Goal: Task Accomplishment & Management: Use online tool/utility

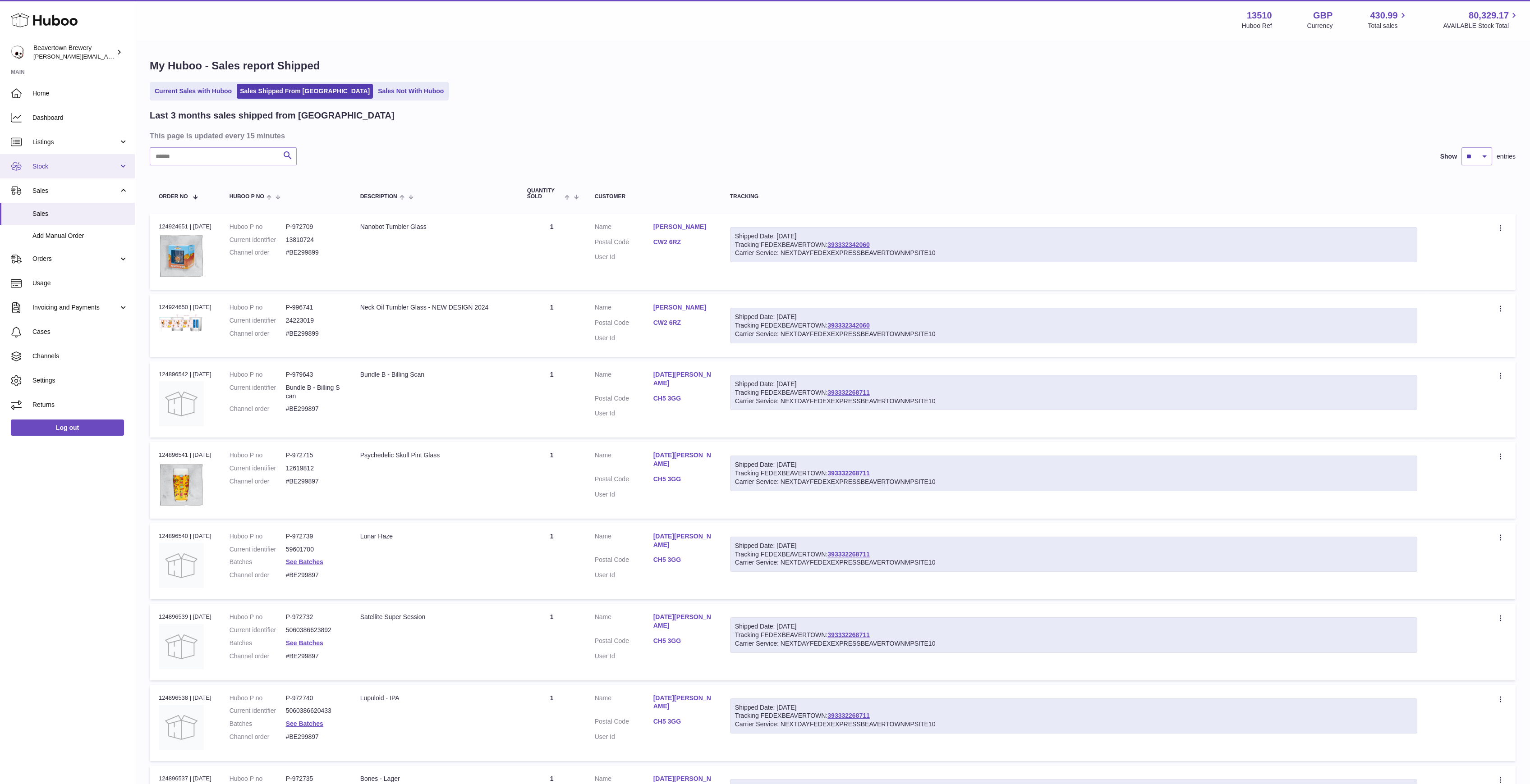
click at [61, 167] on span "Stock" at bounding box center [75, 167] width 86 height 9
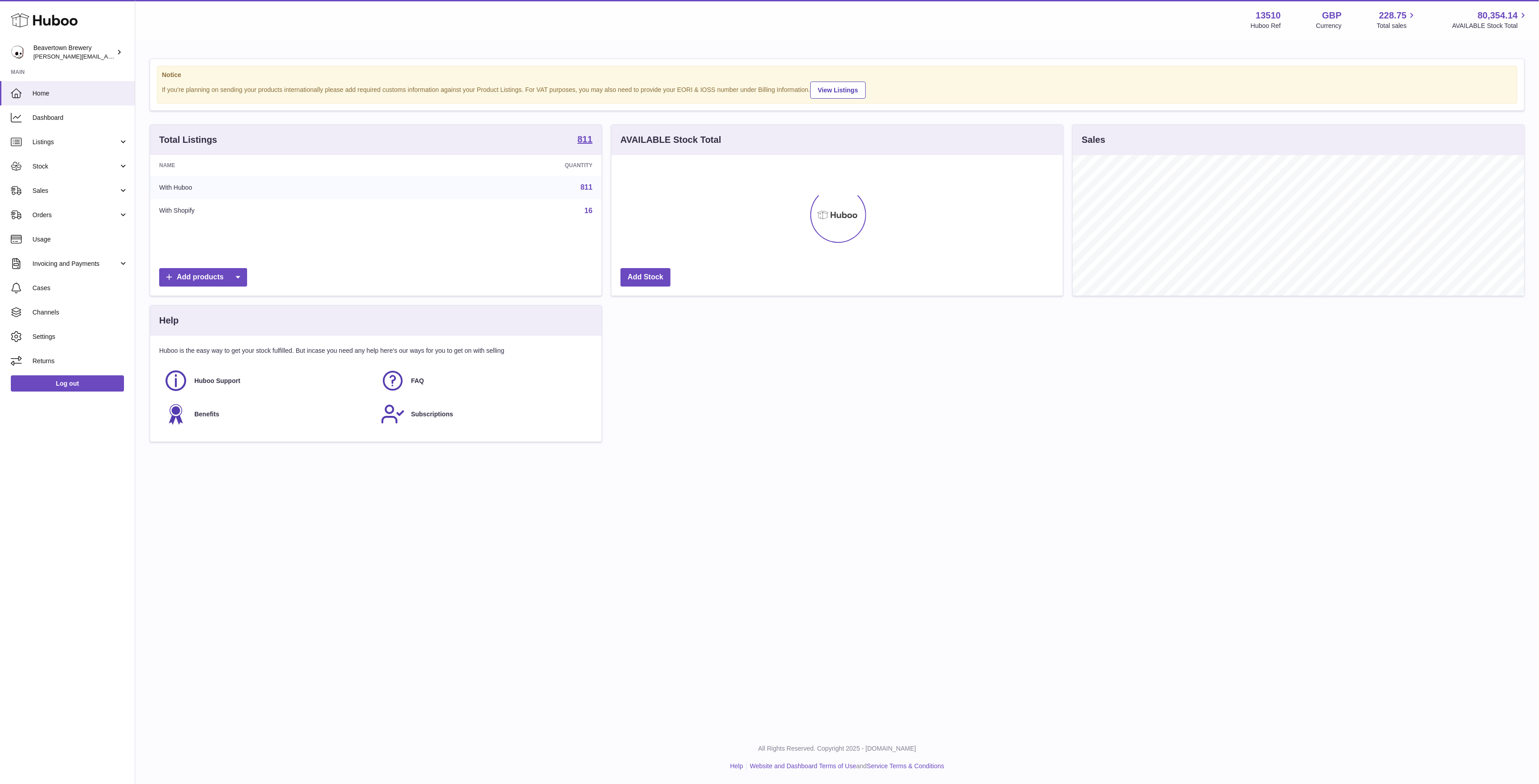
scroll to position [140, 452]
click at [46, 165] on span "Stock" at bounding box center [75, 167] width 86 height 9
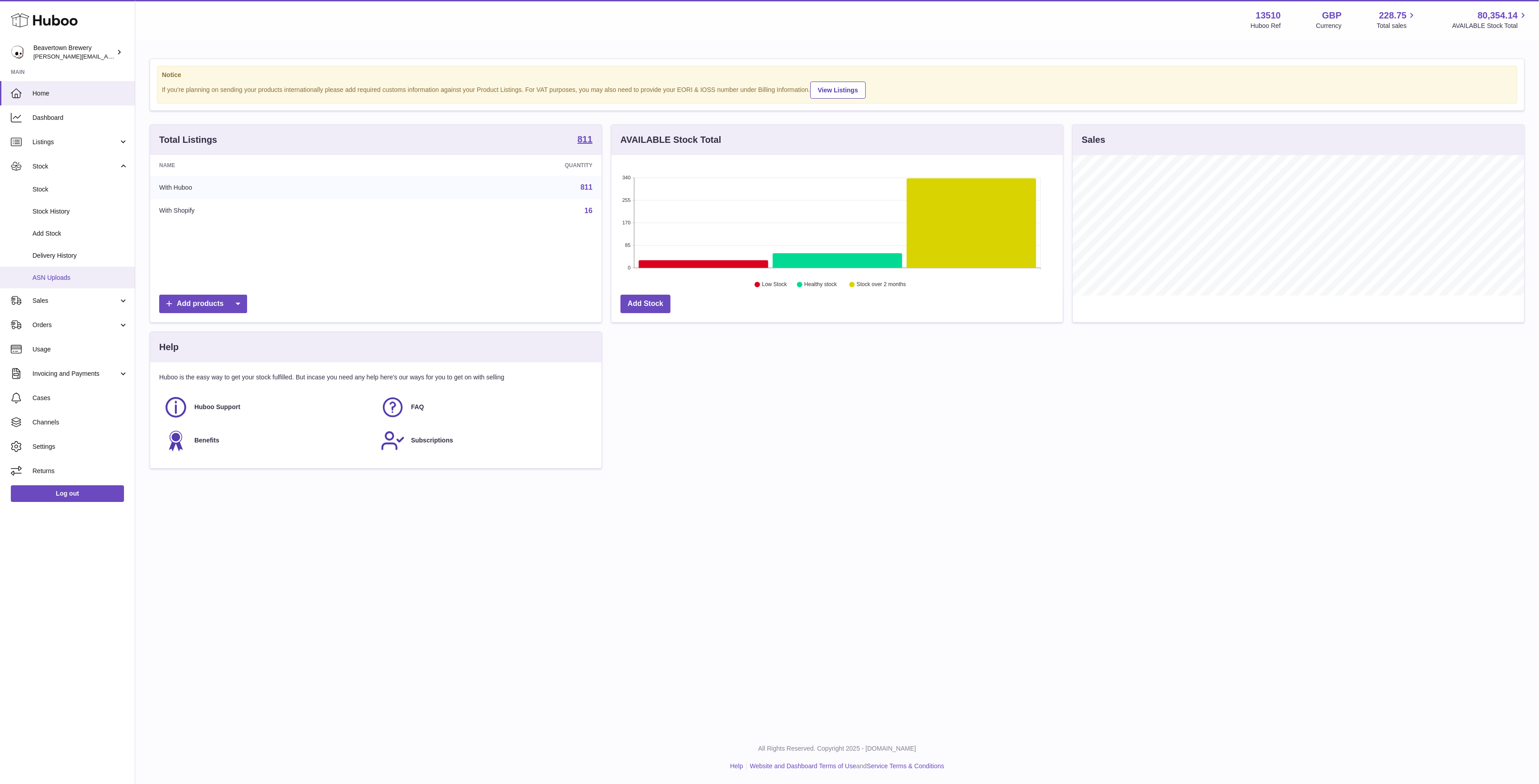
click at [58, 276] on span "ASN Uploads" at bounding box center [80, 278] width 96 height 9
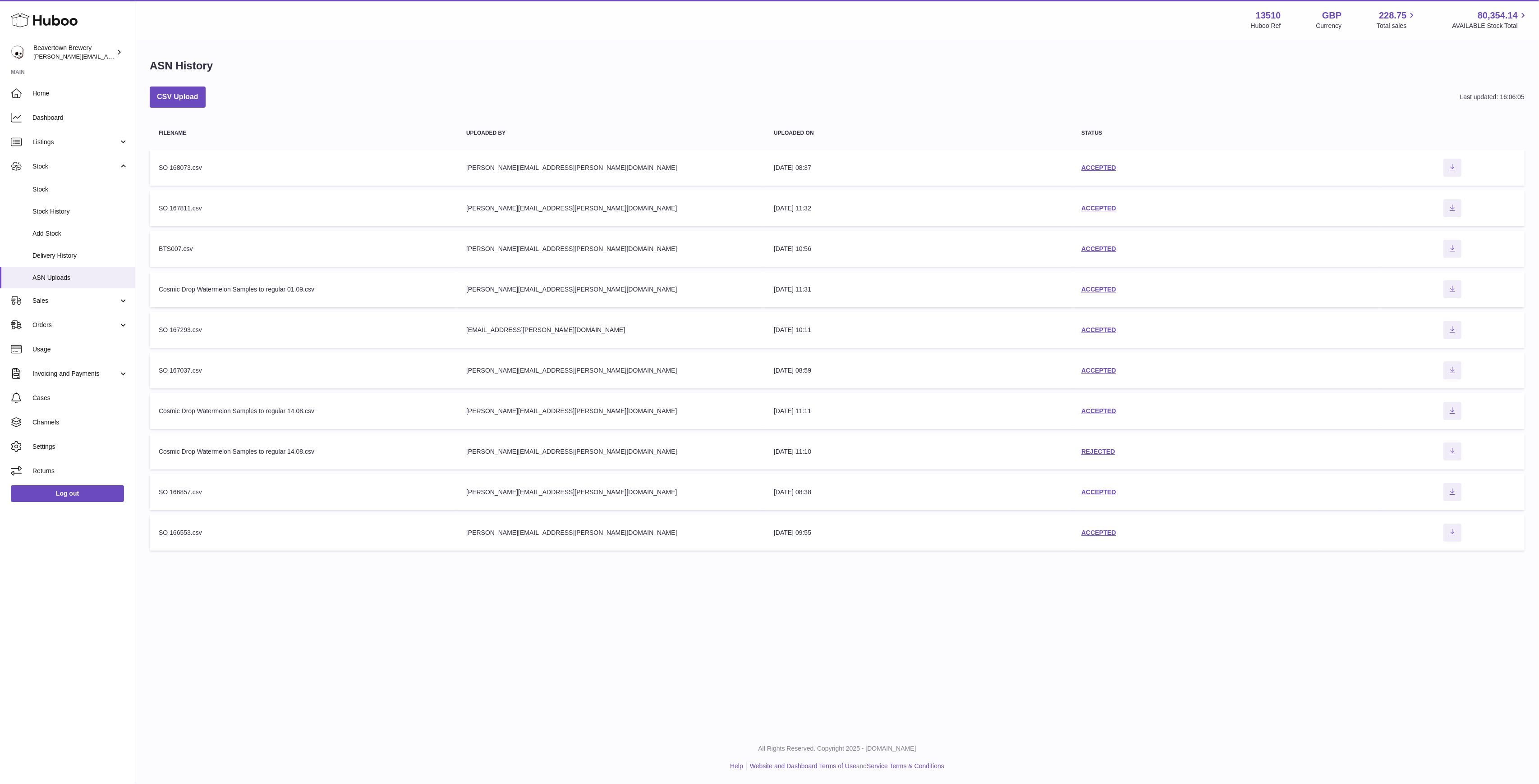
click at [150, 84] on div "ASN History CSV Upload Last updated: 16:06:05 Filename Uploaded by Uploaded on …" at bounding box center [837, 307] width 1403 height 533
click at [157, 89] on button "CSV Upload" at bounding box center [178, 97] width 56 height 21
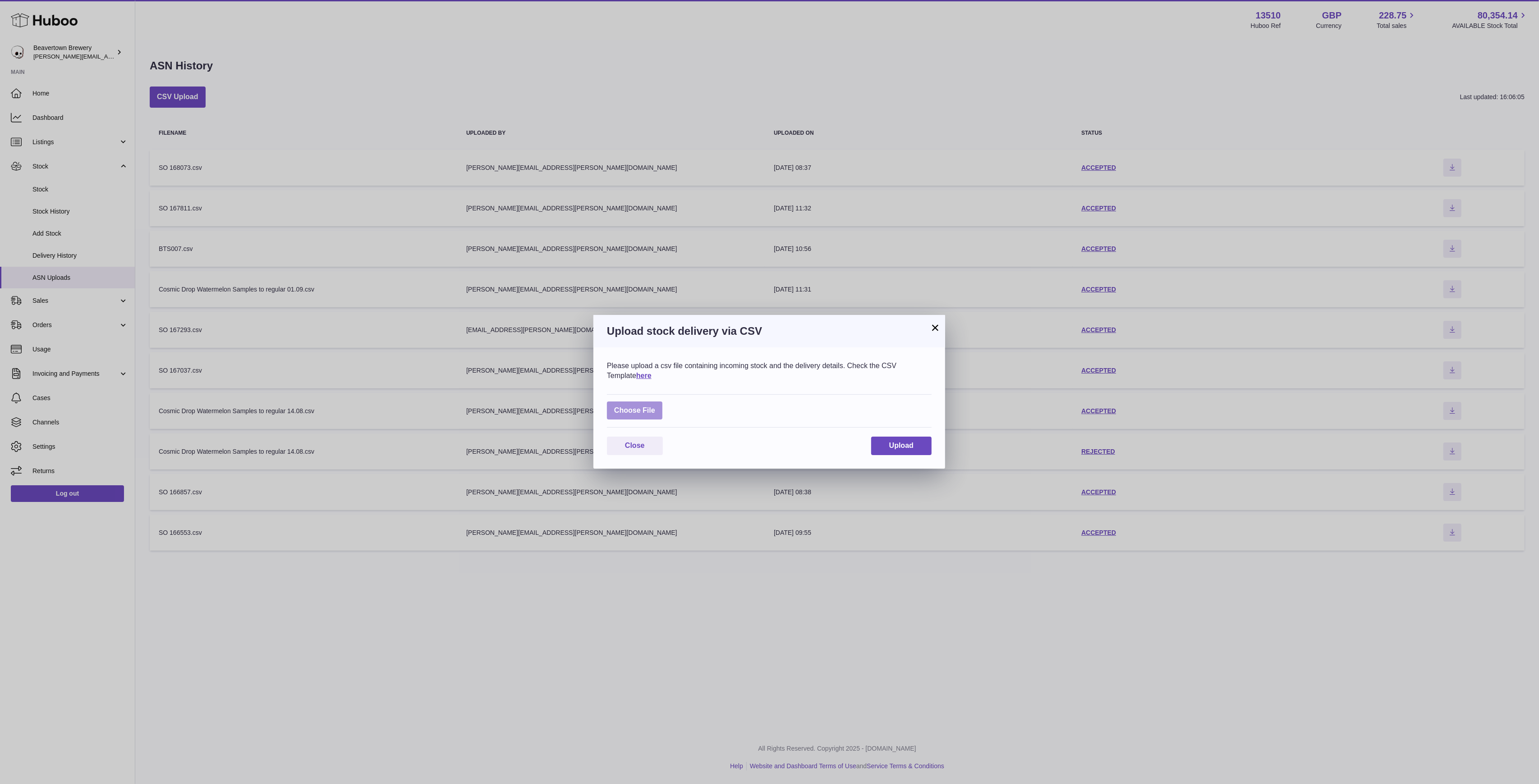
click at [652, 406] on label at bounding box center [634, 411] width 55 height 18
click at [655, 406] on input "file" at bounding box center [655, 406] width 1 height 1
type input "**********"
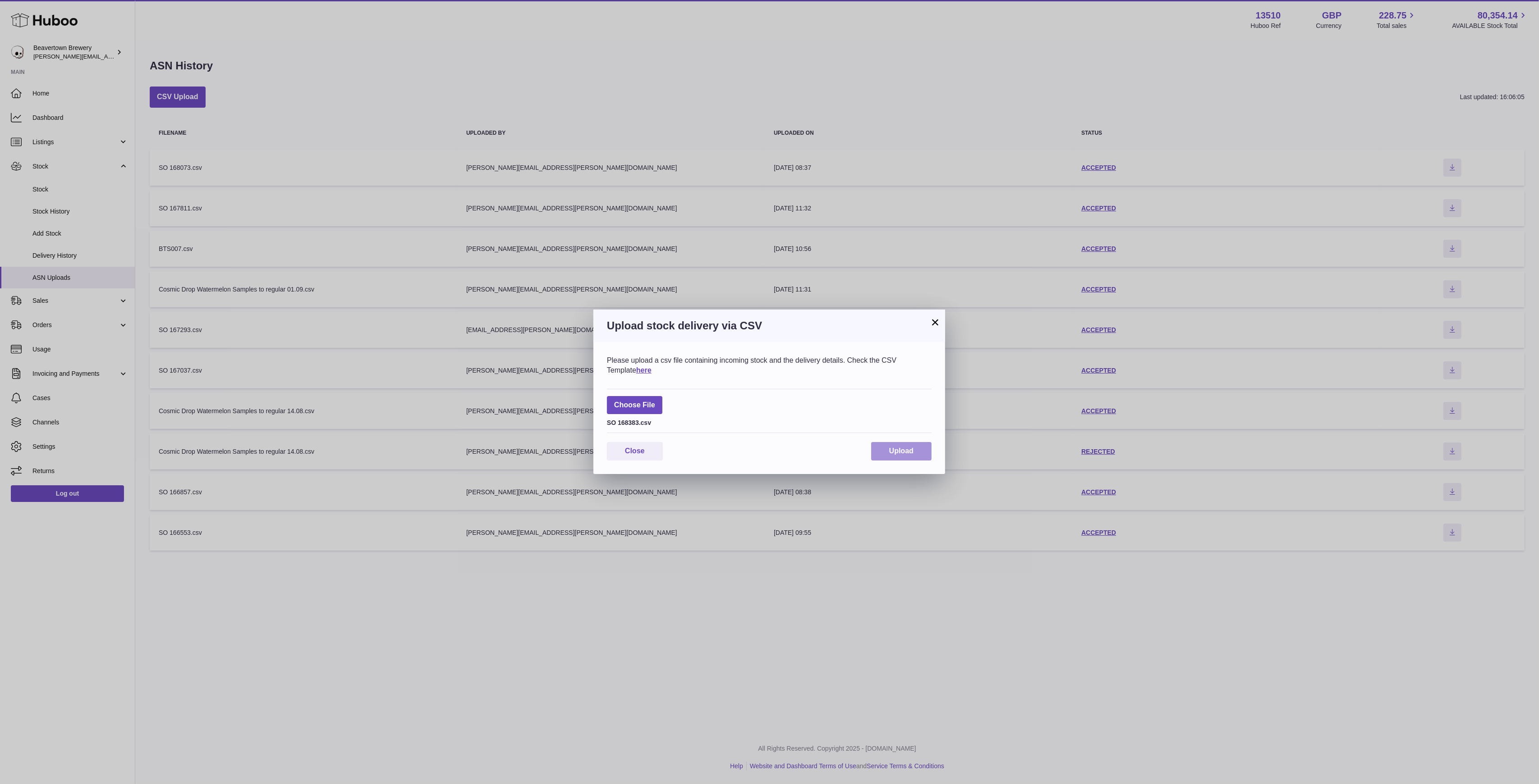
click at [902, 454] on span "Upload" at bounding box center [901, 451] width 24 height 8
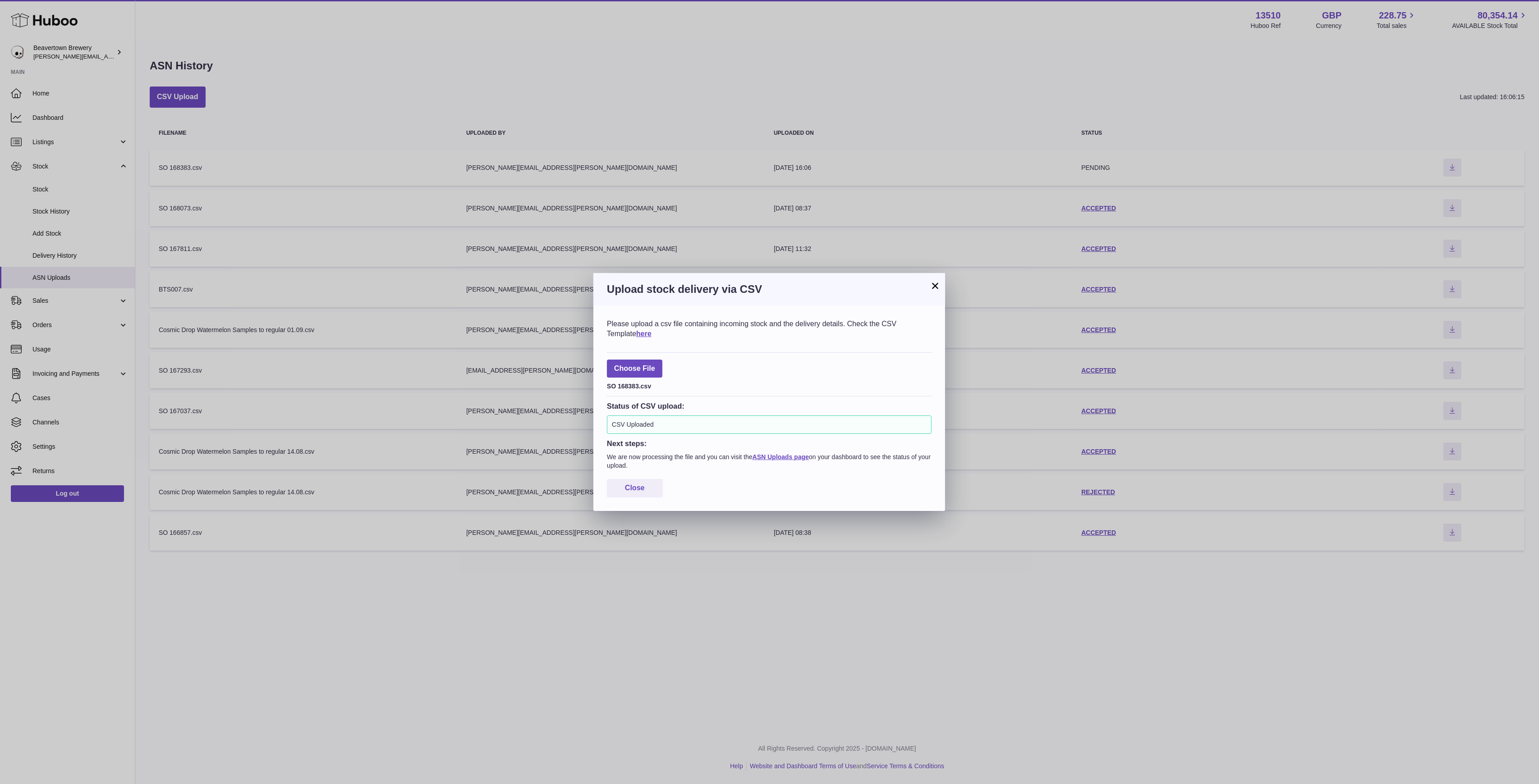
click at [927, 290] on h3 "Upload stock delivery via CSV" at bounding box center [769, 290] width 324 height 15
click at [930, 290] on button "×" at bounding box center [935, 286] width 11 height 11
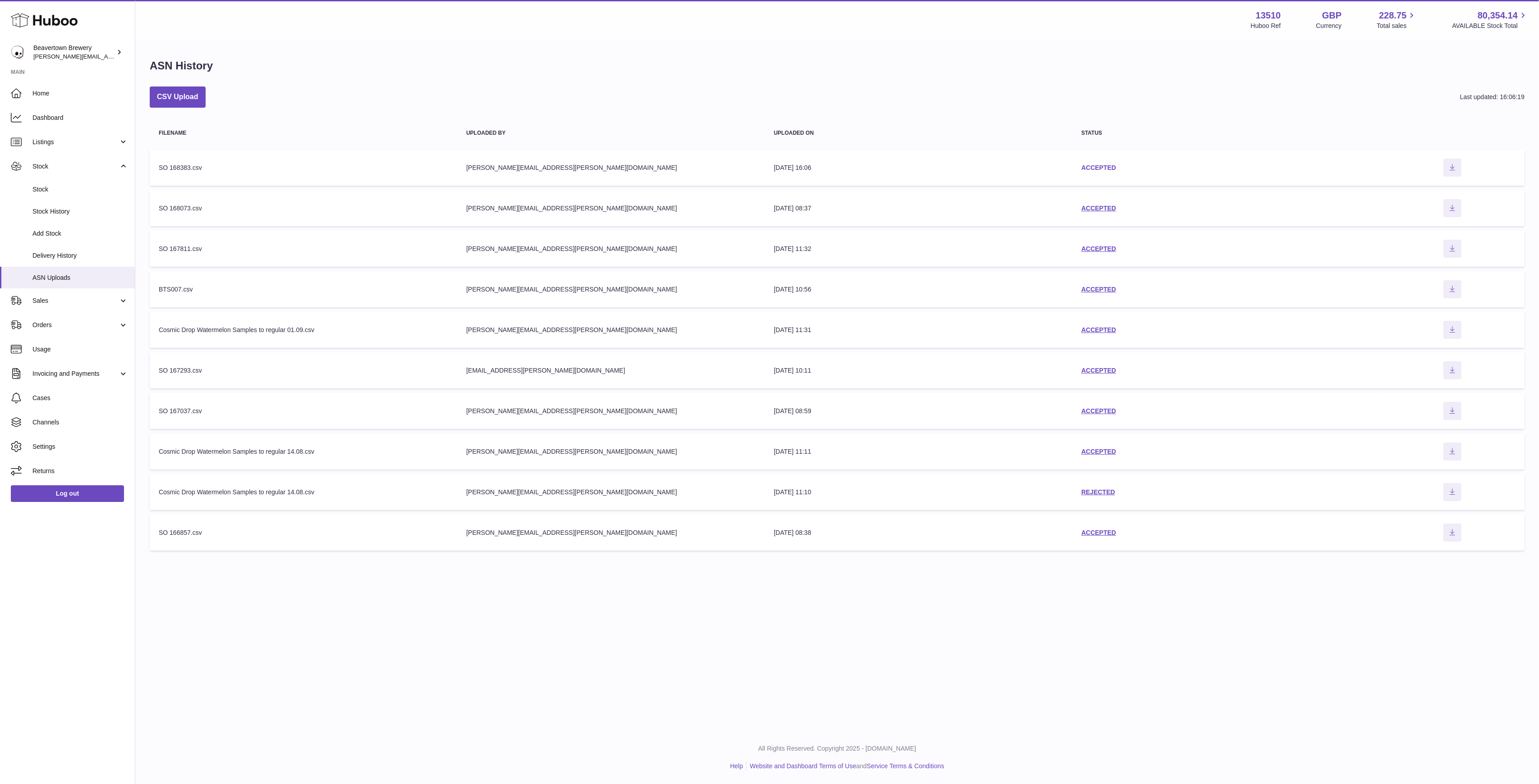
click at [1103, 171] on link "ACCEPTED" at bounding box center [1098, 168] width 35 height 7
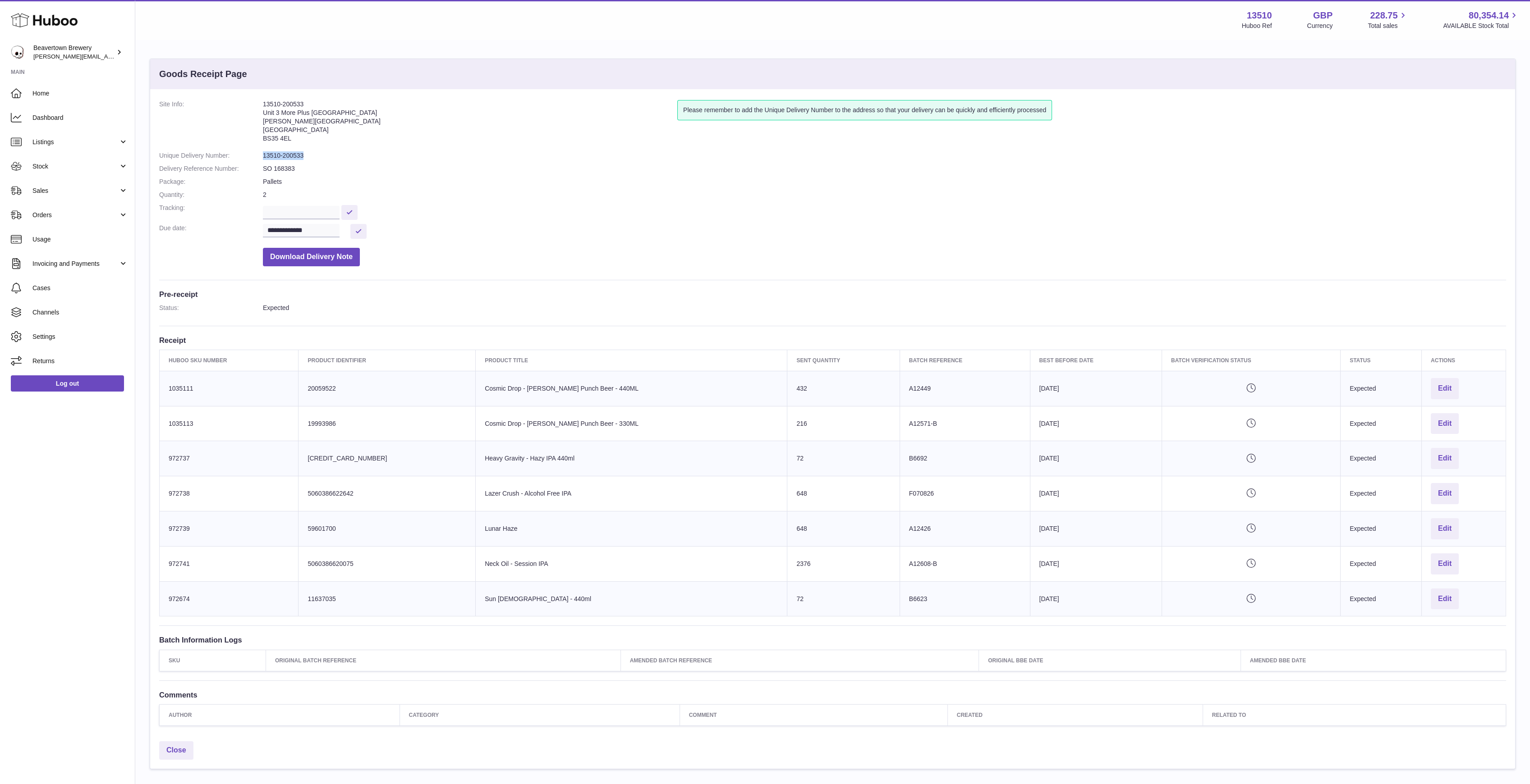
drag, startPoint x: 307, startPoint y: 153, endPoint x: 262, endPoint y: 150, distance: 45.1
click at [262, 150] on dl "**********" at bounding box center [833, 185] width 1347 height 171
copy dl "13510-200533"
click at [83, 182] on link "Sales" at bounding box center [68, 190] width 135 height 24
click at [69, 209] on span "Sales" at bounding box center [80, 213] width 96 height 9
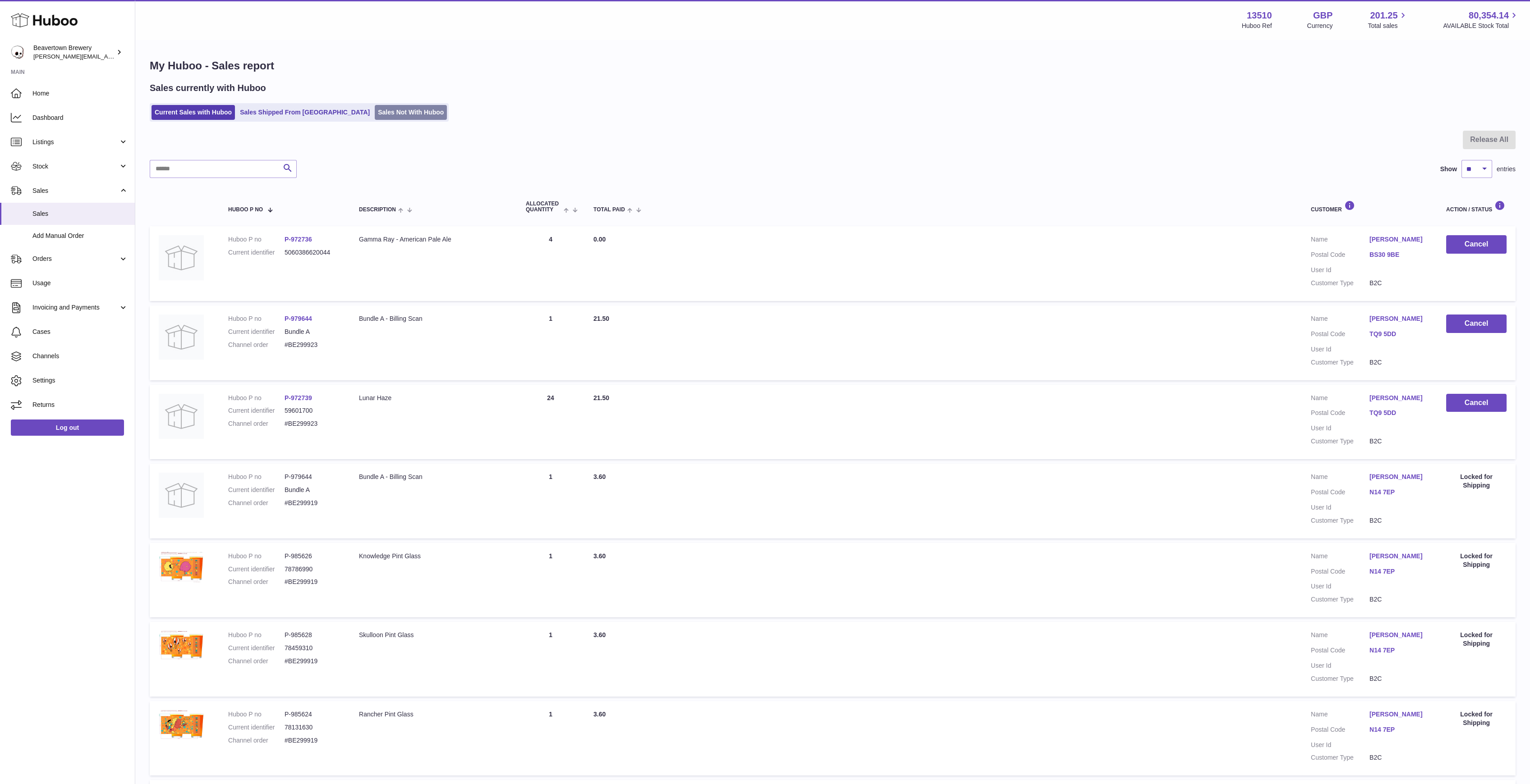
click at [384, 116] on link "Sales Not With Huboo" at bounding box center [411, 113] width 72 height 15
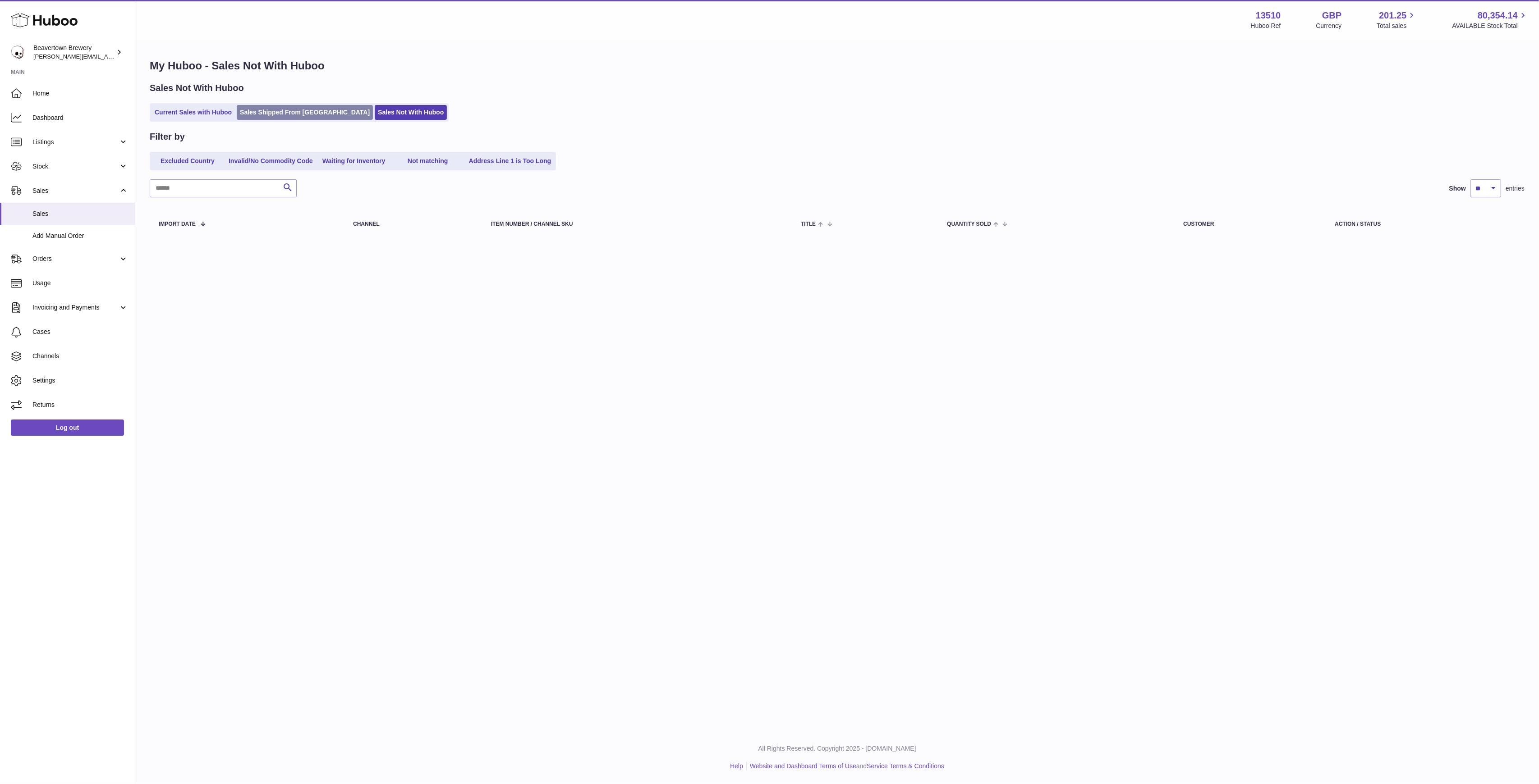
click at [242, 114] on link "Sales Shipped From [GEOGRAPHIC_DATA]" at bounding box center [305, 113] width 136 height 15
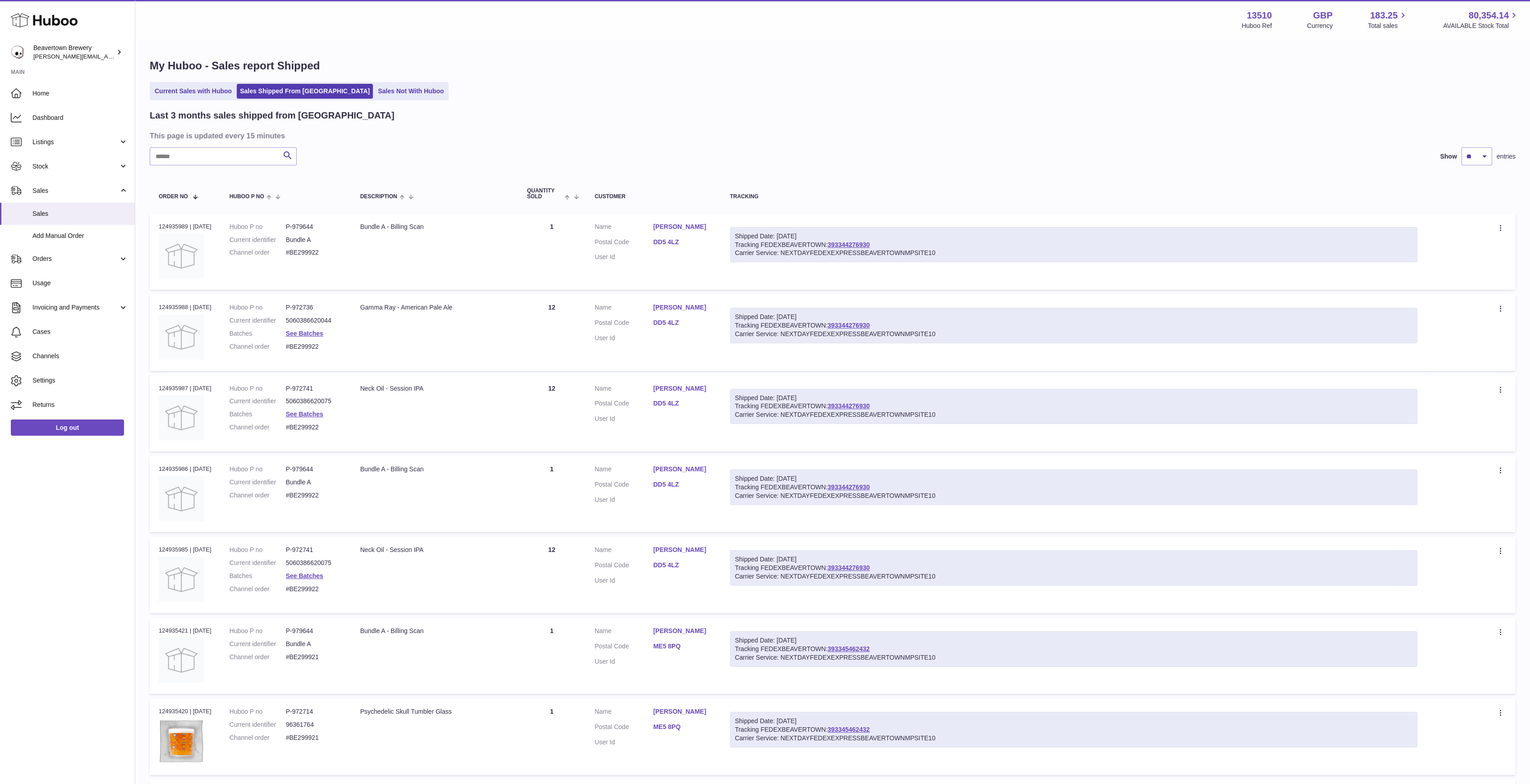
click at [193, 170] on div "Last 3 months sales shipped from [GEOGRAPHIC_DATA] This page is updated every 1…" at bounding box center [833, 574] width 1366 height 929
click at [188, 165] on input "text" at bounding box center [223, 156] width 147 height 18
paste input "*****"
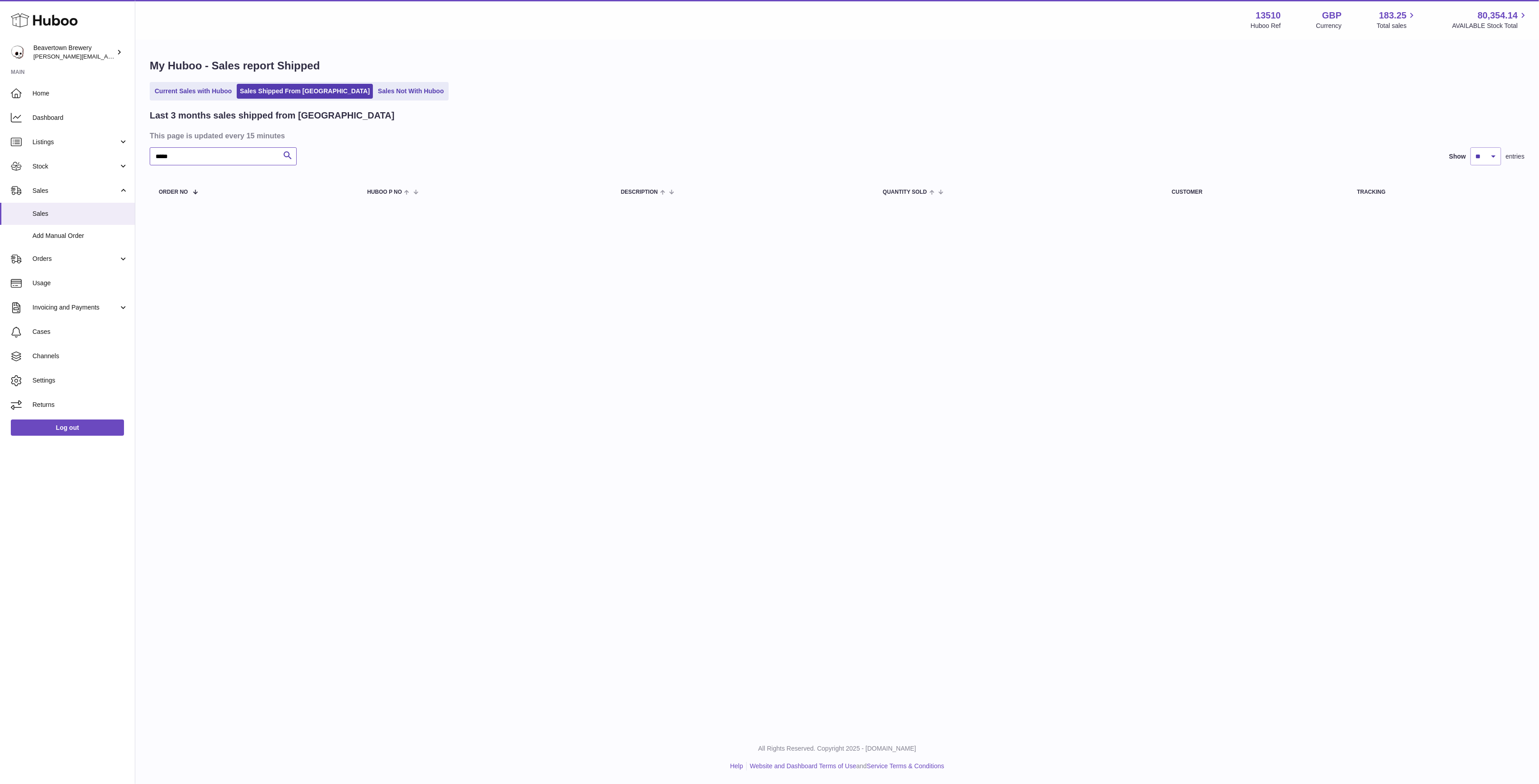
type input "*****"
click at [202, 82] on ul "Current Sales with Huboo Sales Shipped From Huboo Sales Not With Huboo" at bounding box center [299, 91] width 299 height 18
click at [204, 85] on link "Current Sales with Huboo" at bounding box center [193, 91] width 83 height 15
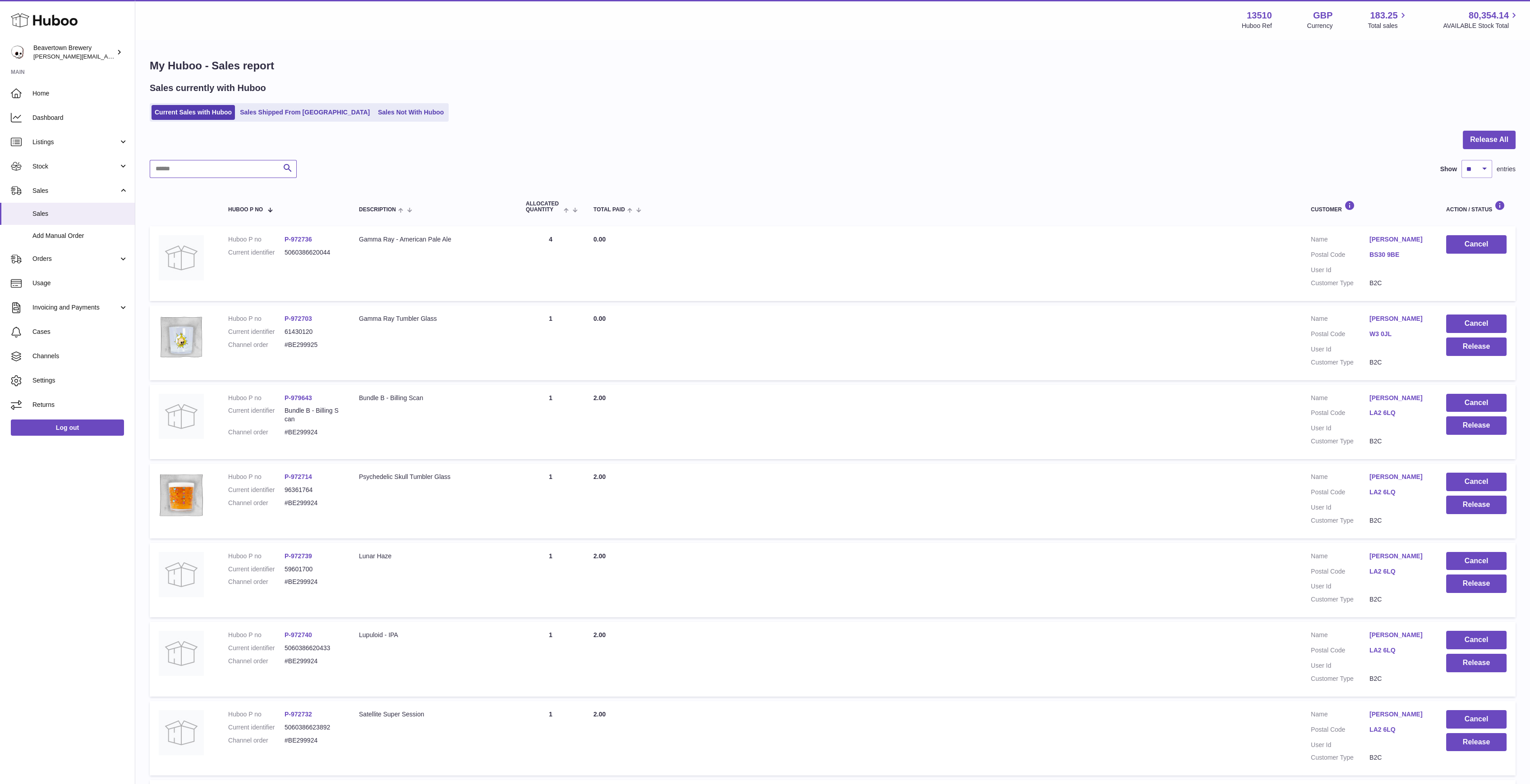
click at [218, 165] on input "text" at bounding box center [223, 169] width 147 height 18
paste input "*****"
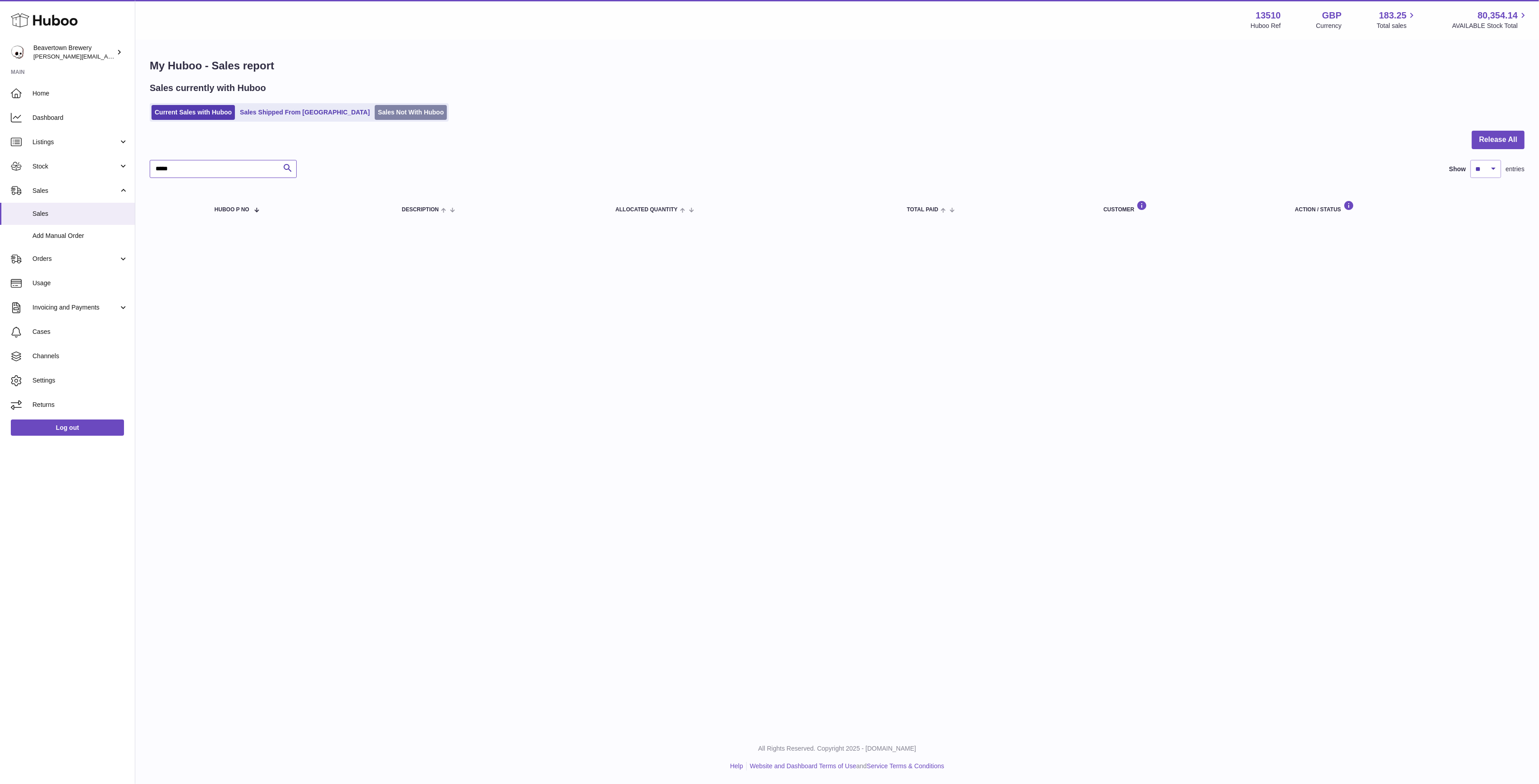
type input "*****"
click at [375, 115] on link "Sales Not With Huboo" at bounding box center [411, 113] width 72 height 15
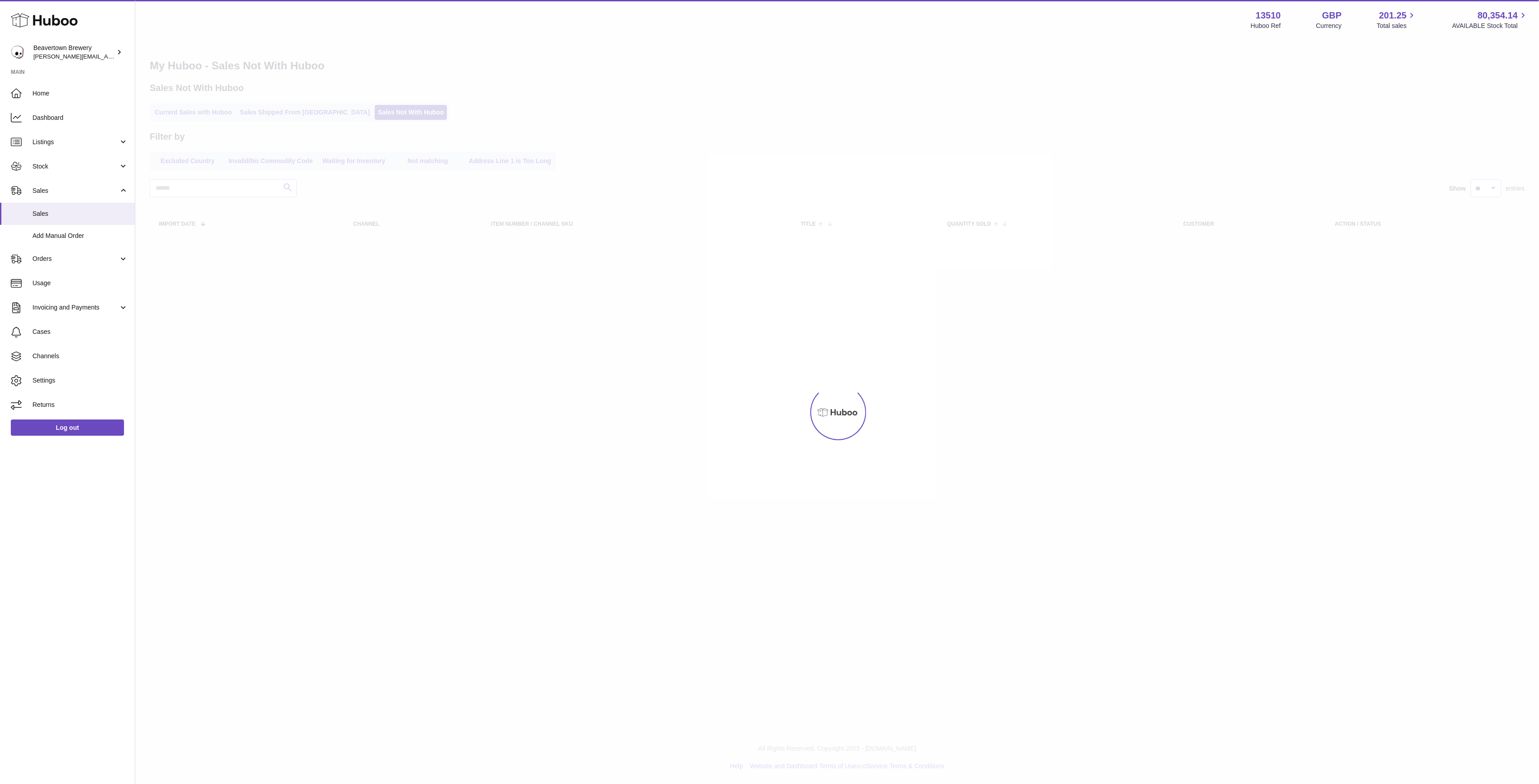
click at [290, 114] on div "Menu Huboo 13510 Huboo Ref GBP Currency 201.25 Total sales 80,354.14 AVAILABLE …" at bounding box center [837, 129] width 1403 height 258
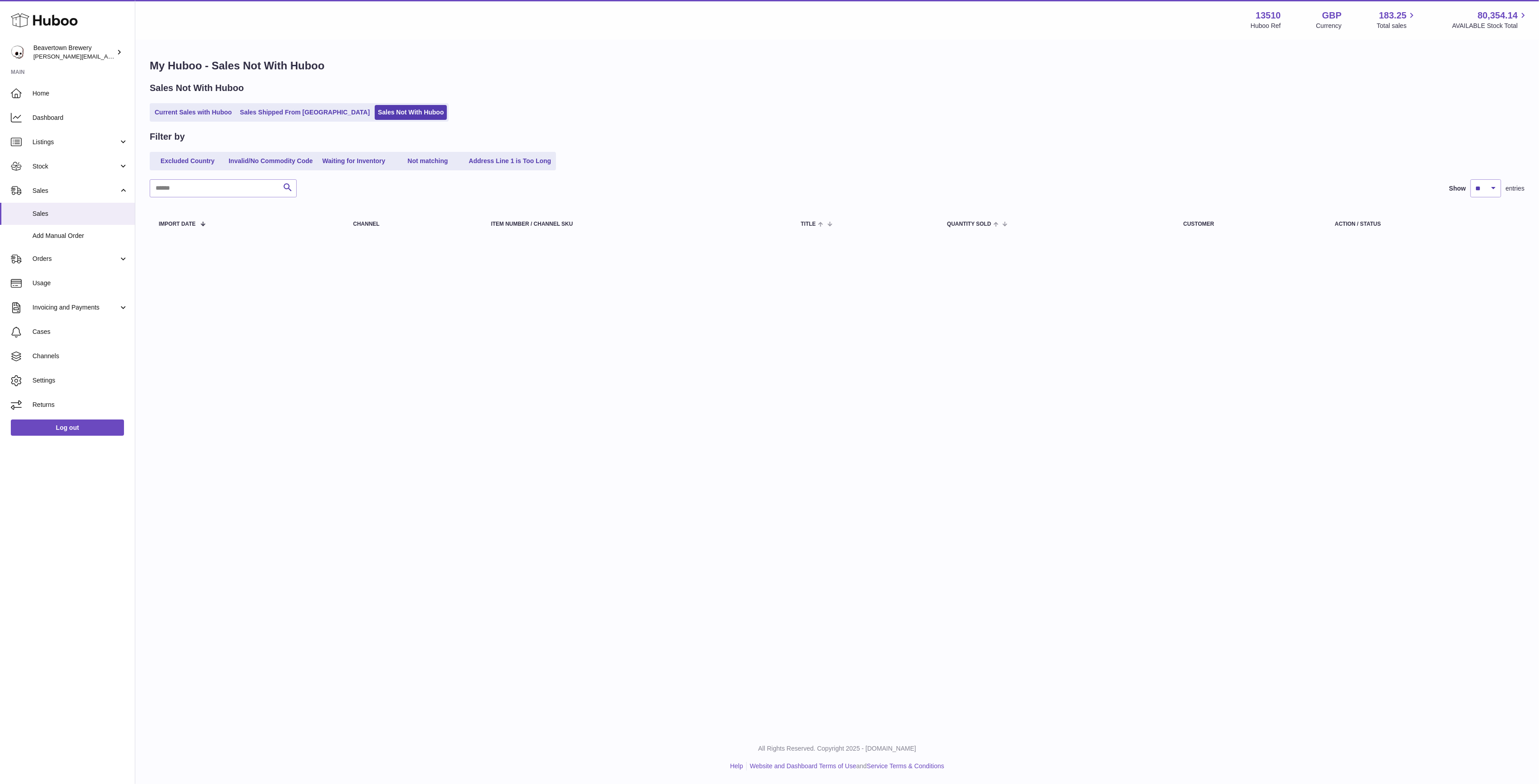
click at [269, 121] on ul "Current Sales with Huboo Sales Shipped From Huboo Sales Not With Huboo" at bounding box center [299, 113] width 299 height 18
click at [45, 258] on span "Orders" at bounding box center [75, 259] width 86 height 9
click at [52, 272] on link "Orders" at bounding box center [68, 282] width 135 height 22
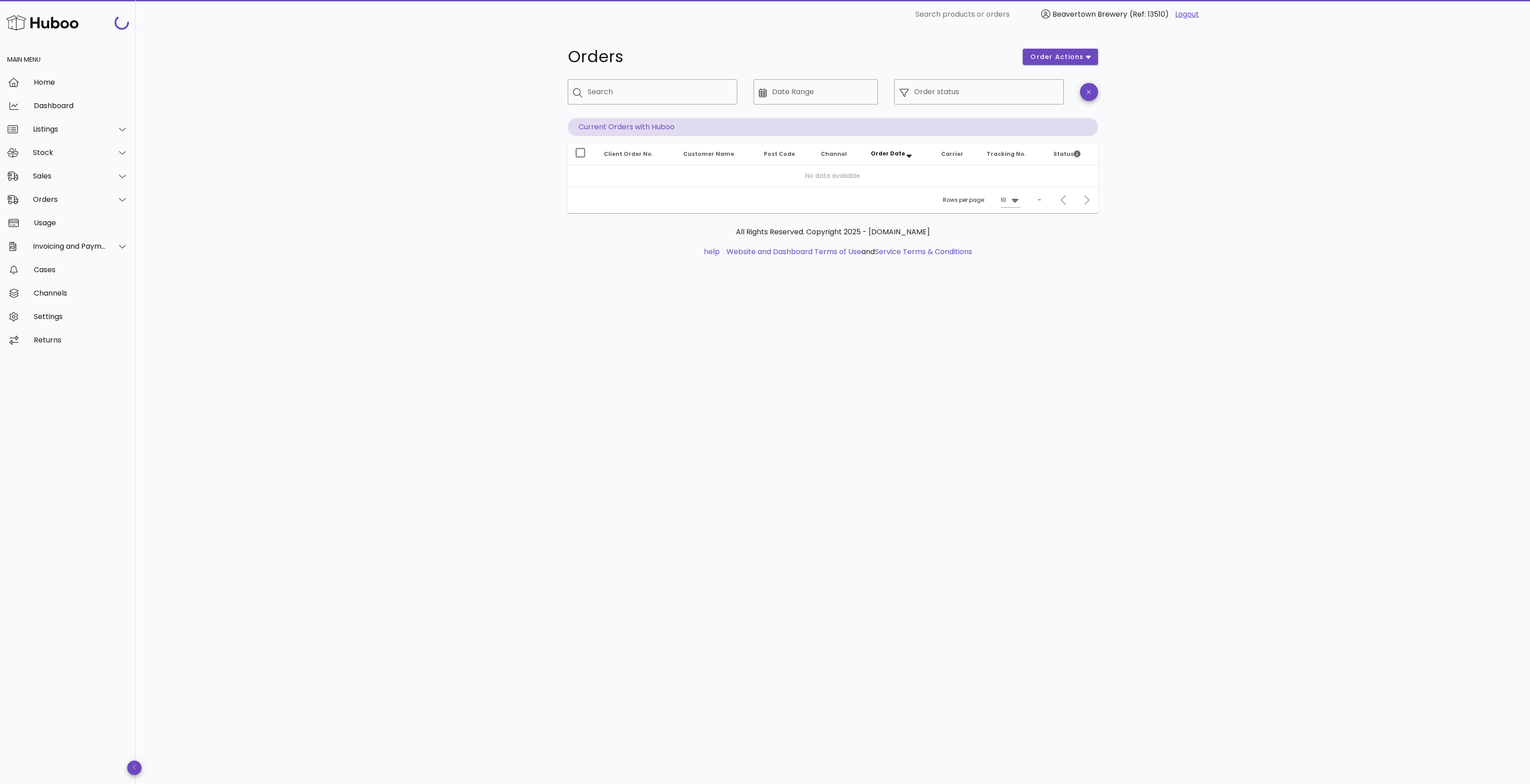
click at [675, 106] on div "​ Search" at bounding box center [652, 99] width 170 height 39
click at [674, 100] on div "Search" at bounding box center [658, 91] width 142 height 25
paste input "*****"
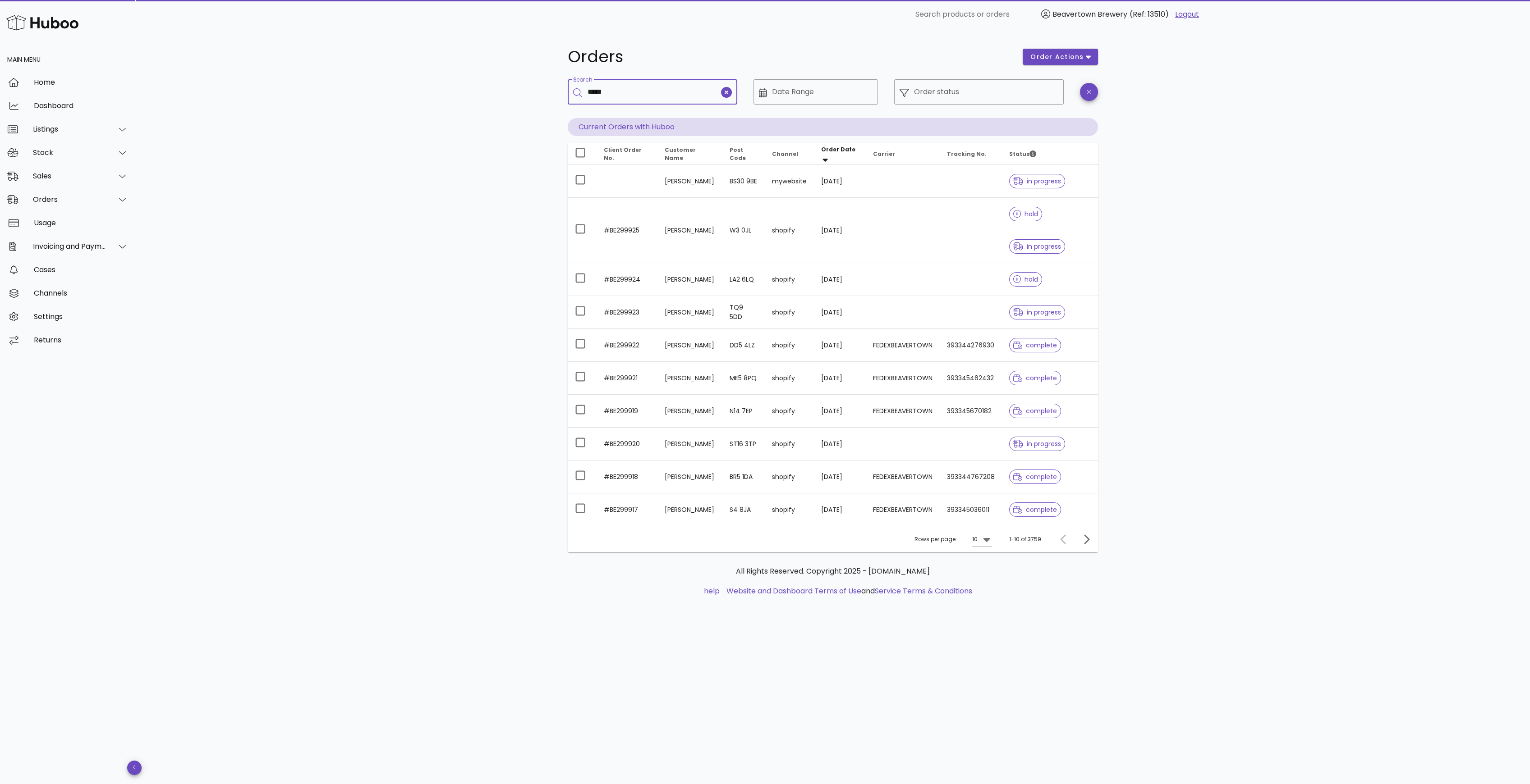
type input "*****"
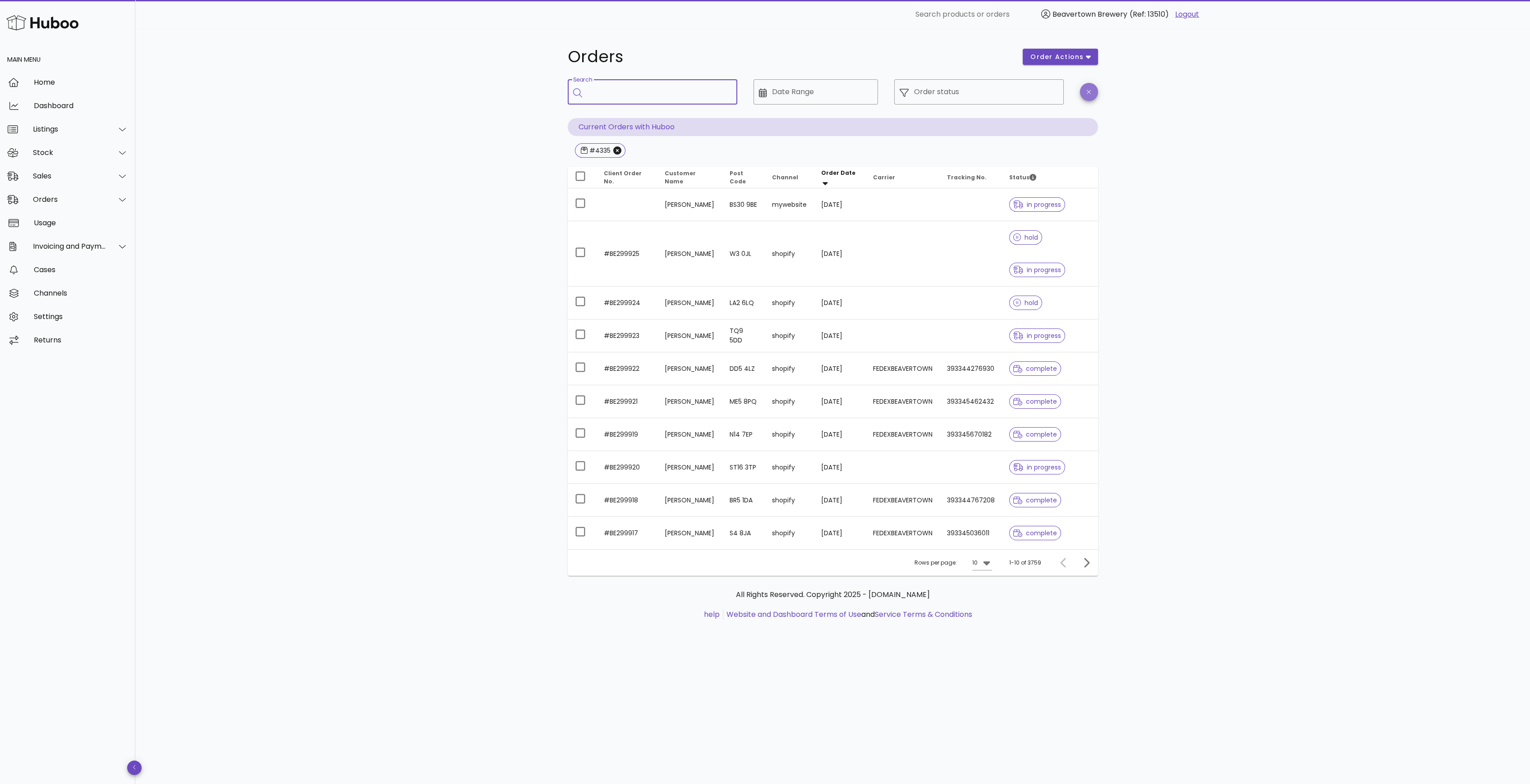
click at [1083, 89] on span "button" at bounding box center [1089, 92] width 18 height 7
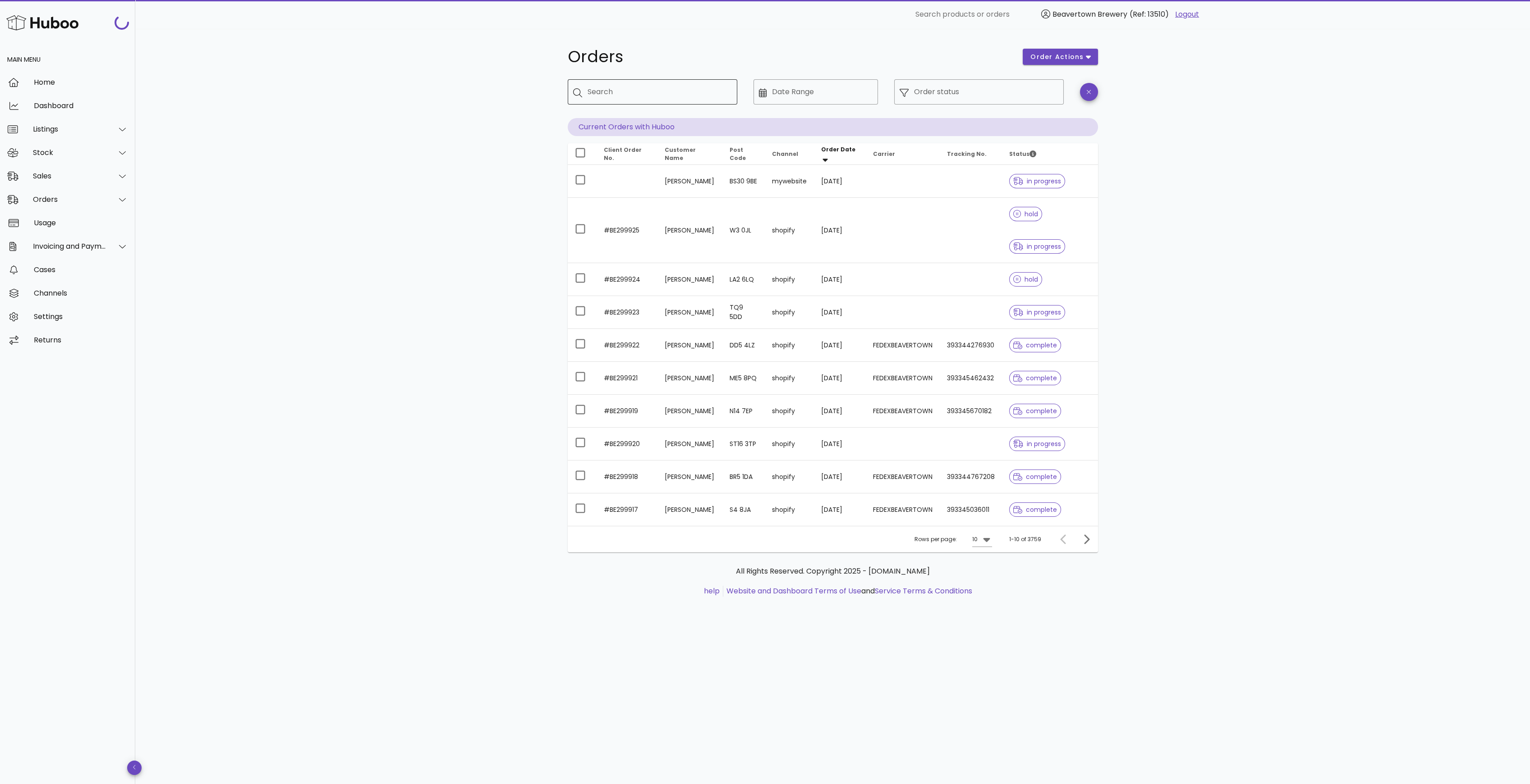
click at [715, 97] on input "Search" at bounding box center [658, 92] width 142 height 15
paste input "*****"
type input "*****"
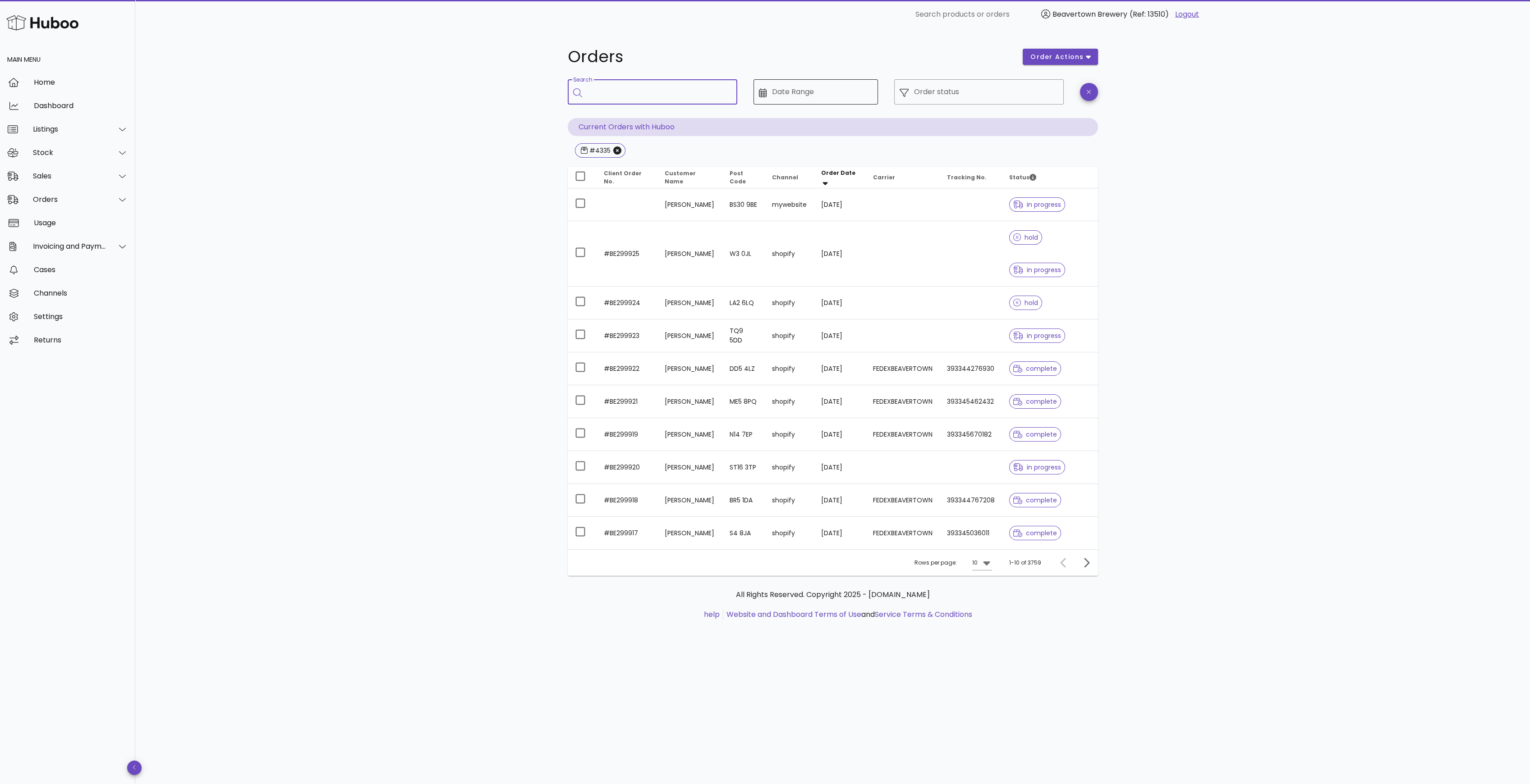
click at [784, 99] on div "Date Range" at bounding box center [822, 91] width 100 height 25
click at [786, 99] on div "Date Range" at bounding box center [822, 91] width 100 height 25
click at [755, 99] on div "​ Date Range" at bounding box center [816, 91] width 124 height 25
click at [761, 99] on div "​ Date Range" at bounding box center [816, 91] width 124 height 25
click at [759, 91] on icon at bounding box center [763, 92] width 8 height 9
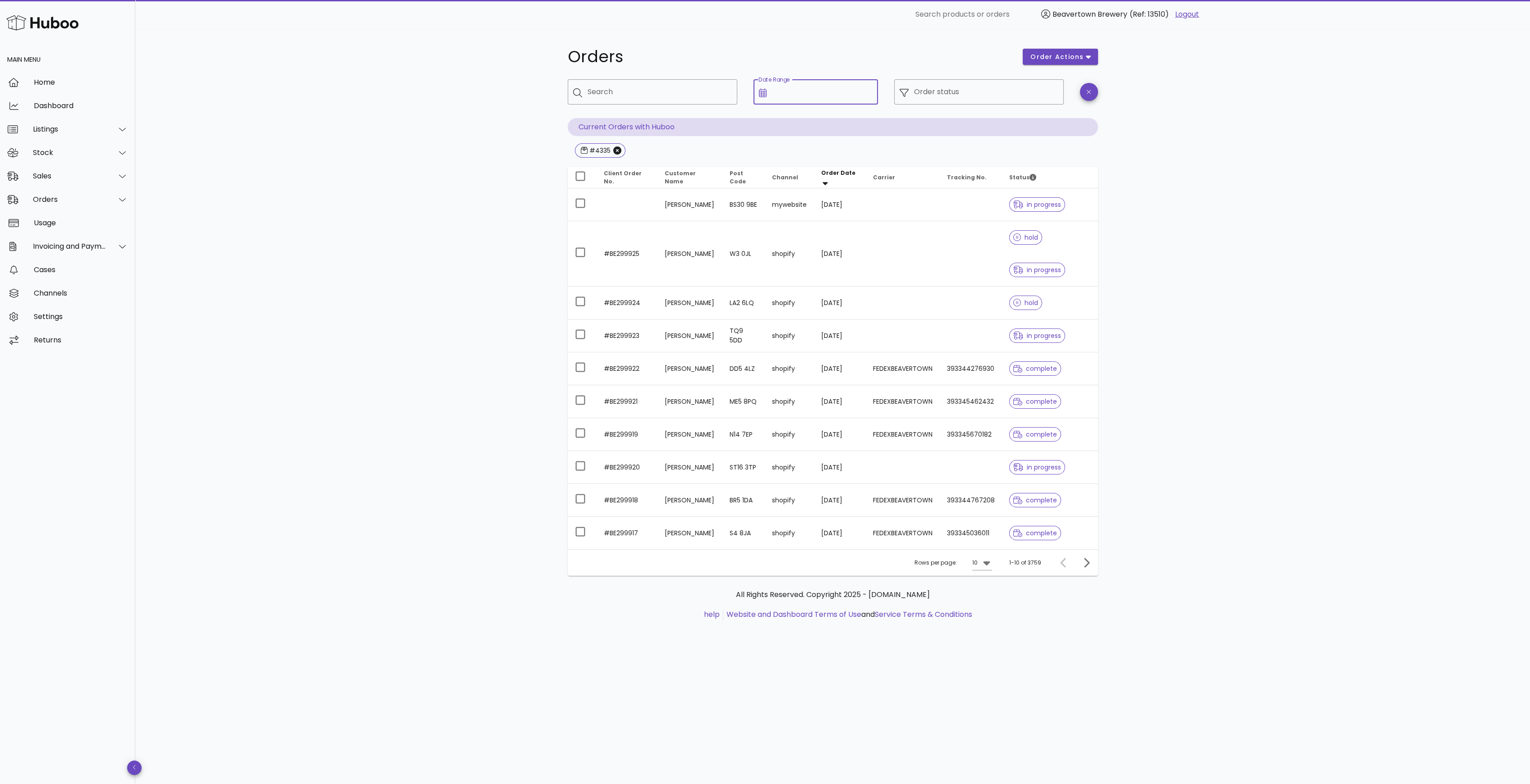
click at [772, 91] on input "Date Range" at bounding box center [822, 92] width 100 height 15
click at [806, 231] on div "16" at bounding box center [802, 234] width 15 height 8
click at [836, 231] on div "18" at bounding box center [836, 234] width 13 height 8
type input "**********"
click at [989, 112] on div "​ Order status" at bounding box center [979, 98] width 180 height 49
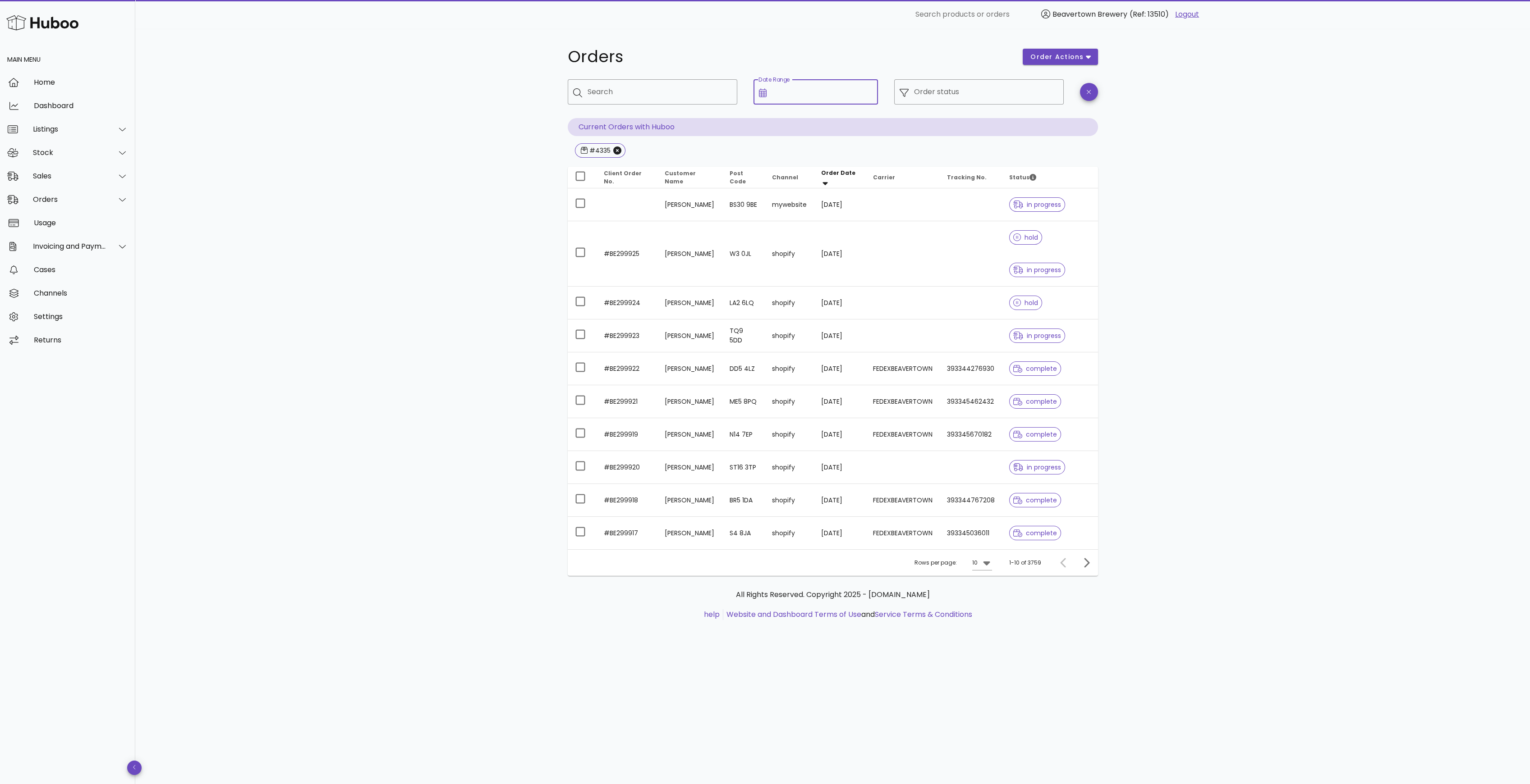
click at [851, 94] on input "Date Range" at bounding box center [822, 92] width 100 height 15
click at [801, 232] on div "16" at bounding box center [802, 234] width 15 height 8
click at [837, 233] on div "18" at bounding box center [836, 234] width 13 height 8
type input "**********"
click at [828, 227] on button "18" at bounding box center [836, 234] width 15 height 15
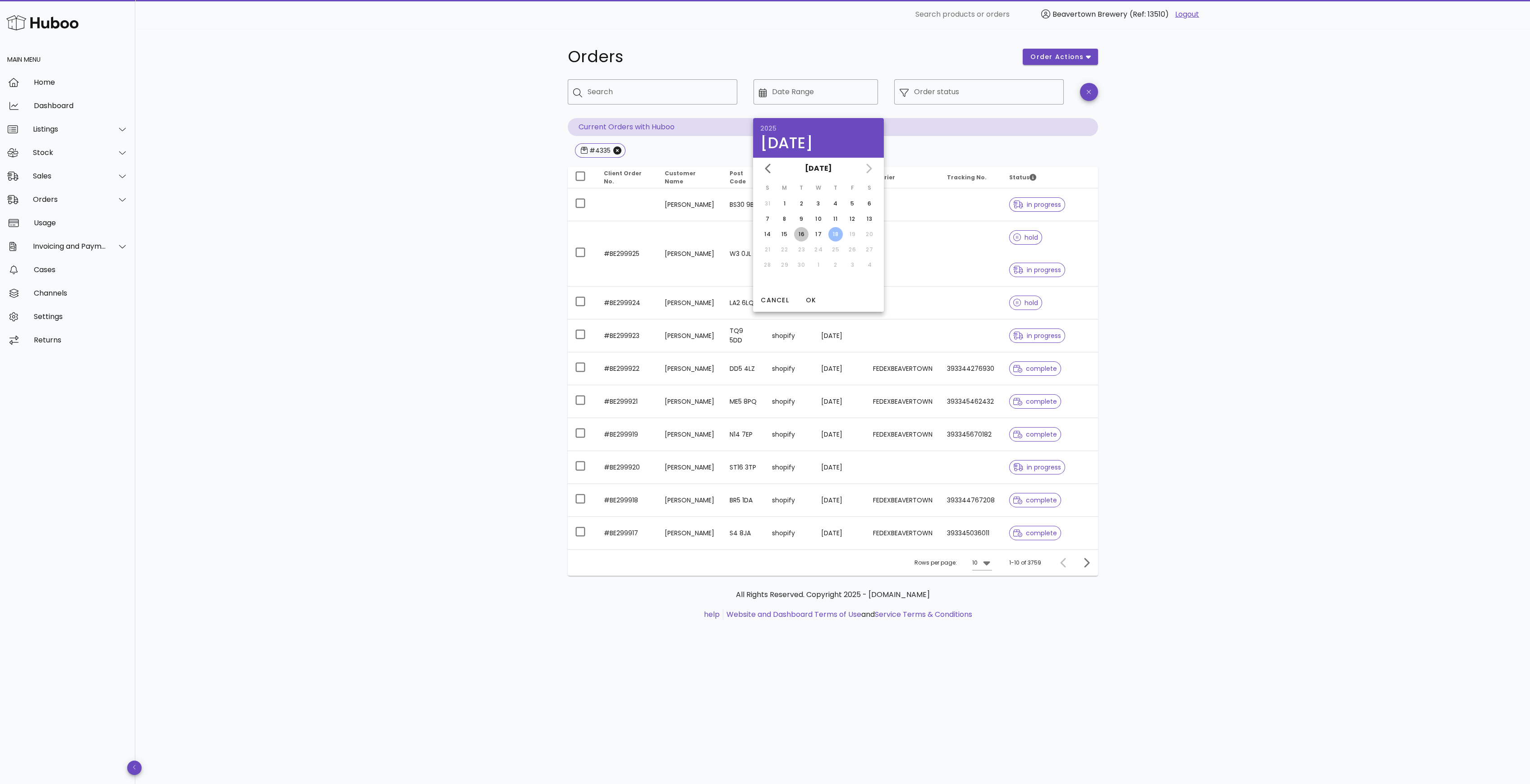
click at [802, 233] on div "16" at bounding box center [802, 234] width 15 height 8
type input "**********"
click at [942, 86] on div "Order status" at bounding box center [986, 91] width 144 height 25
click at [817, 92] on input "Date Range" at bounding box center [822, 92] width 100 height 15
click at [940, 102] on div "Order status" at bounding box center [986, 91] width 144 height 25
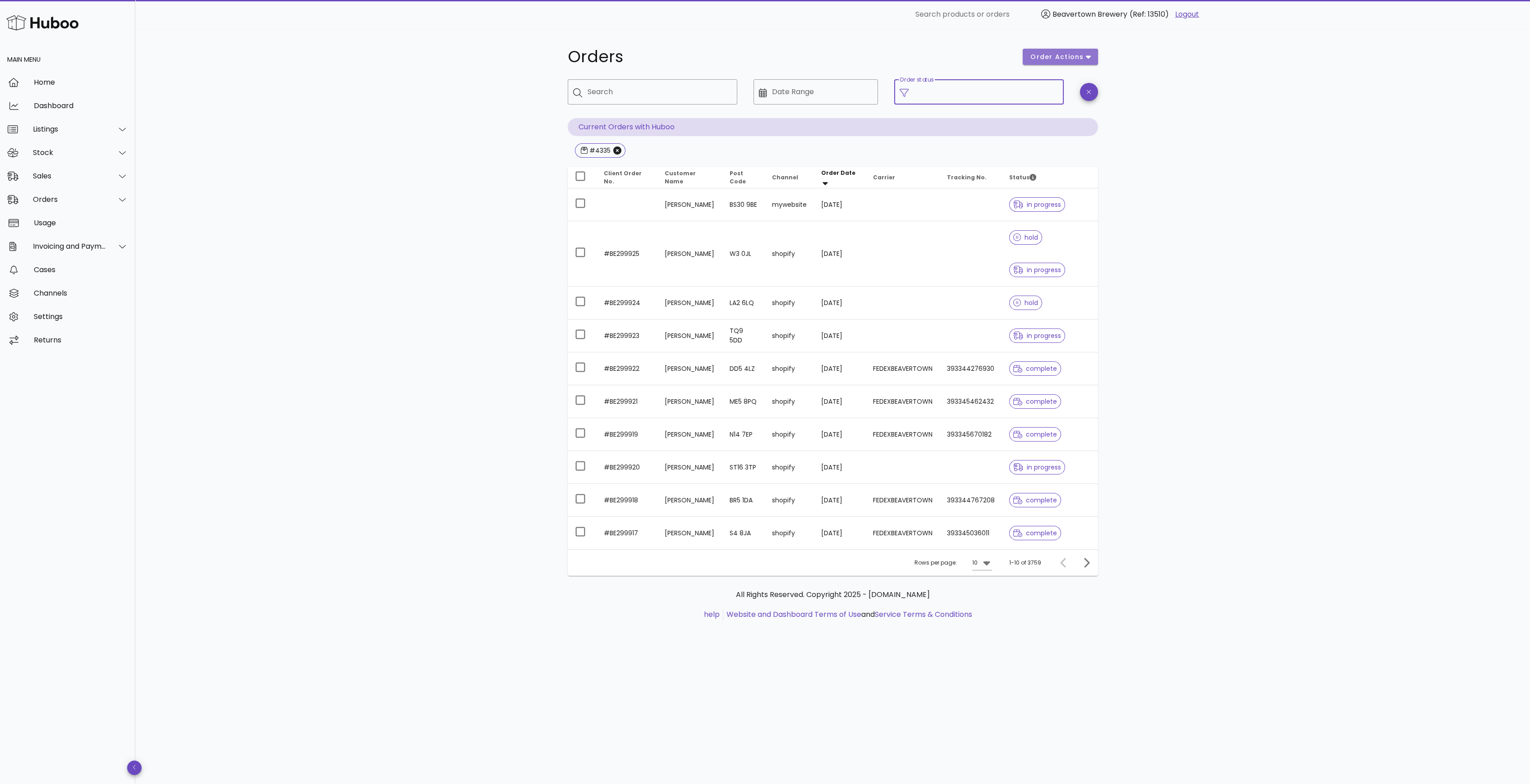
click at [1058, 63] on button "order actions" at bounding box center [1060, 57] width 75 height 16
click at [1230, 91] on div "Orders order actions ​ Search ​ Date Range ​ Order status Current Orders with H…" at bounding box center [832, 406] width 1394 height 755
click at [622, 89] on input "Search" at bounding box center [658, 92] width 142 height 15
type input "****"
click at [613, 150] on icon "Close" at bounding box center [617, 150] width 8 height 8
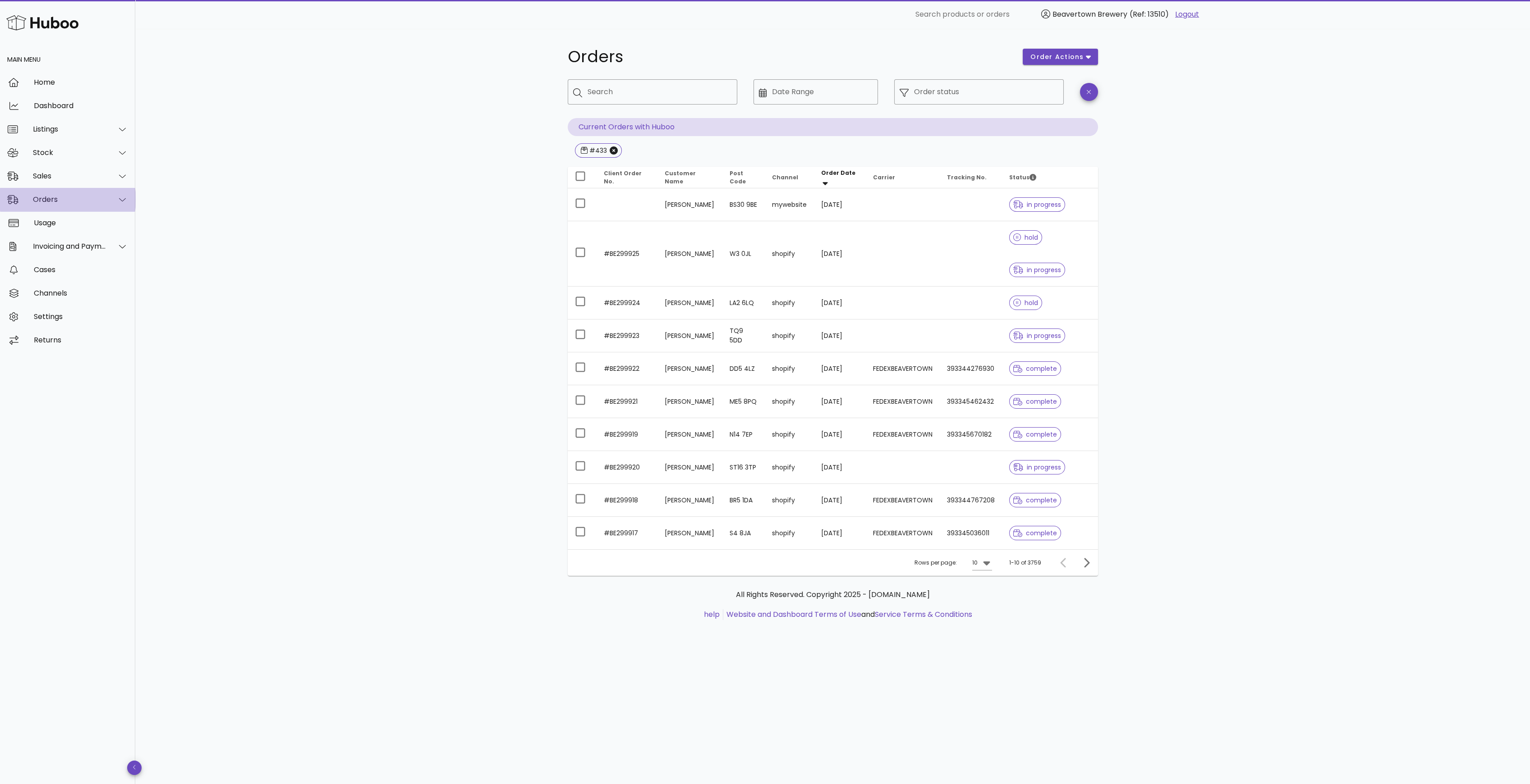
click at [65, 197] on div "Orders" at bounding box center [69, 199] width 74 height 9
click at [67, 221] on div "Orders" at bounding box center [80, 222] width 96 height 9
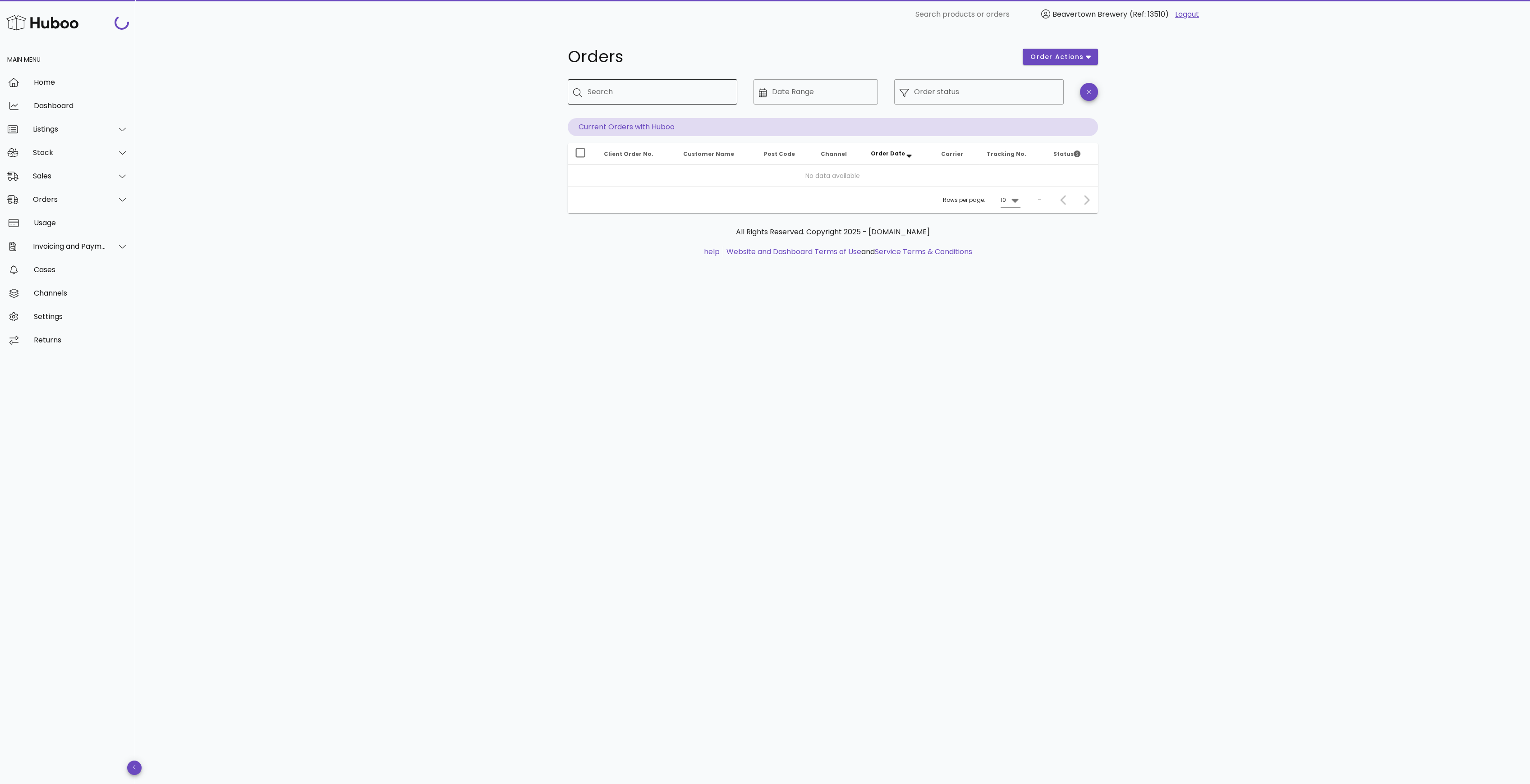
click at [632, 95] on input "Search" at bounding box center [658, 92] width 142 height 15
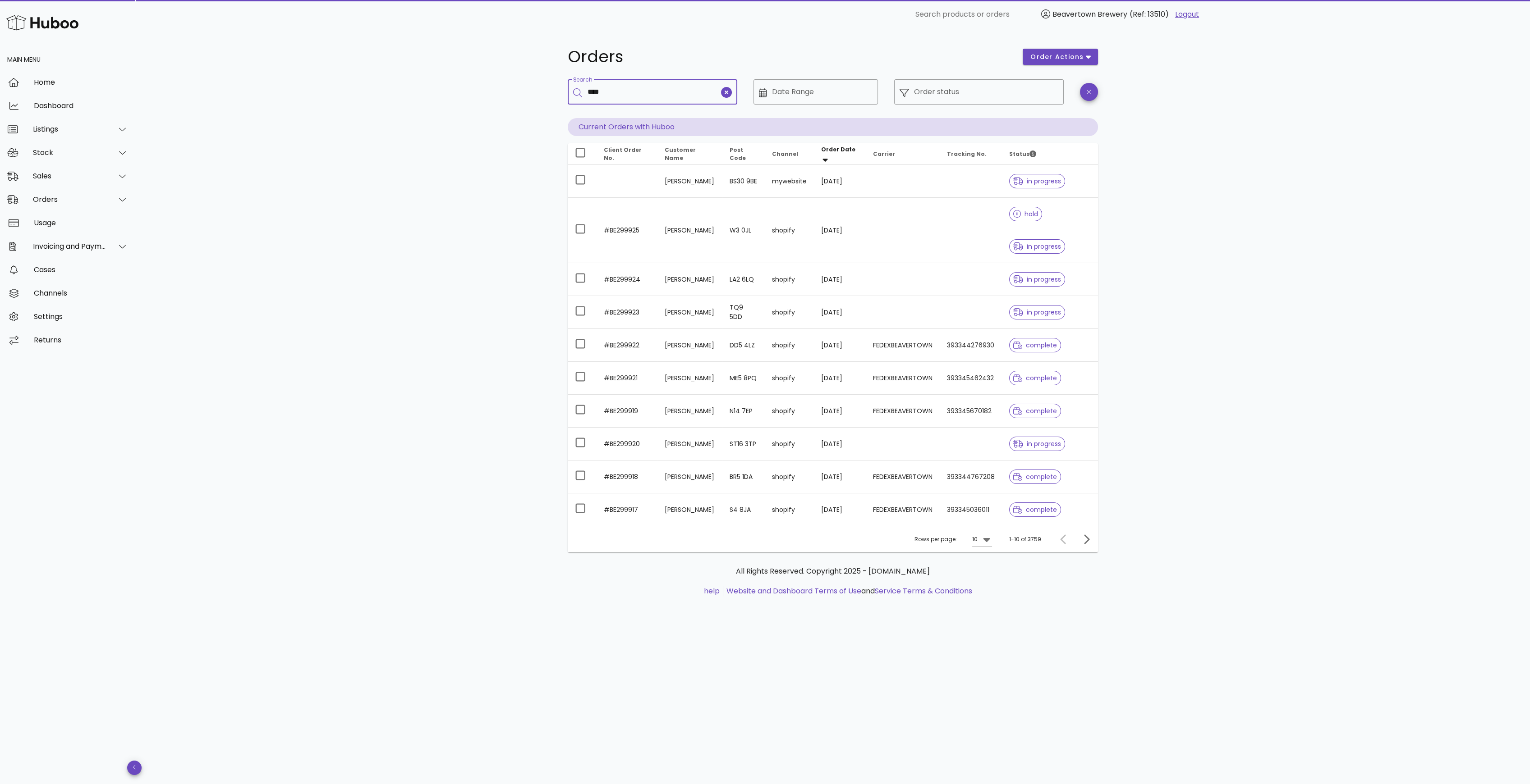
type input "****"
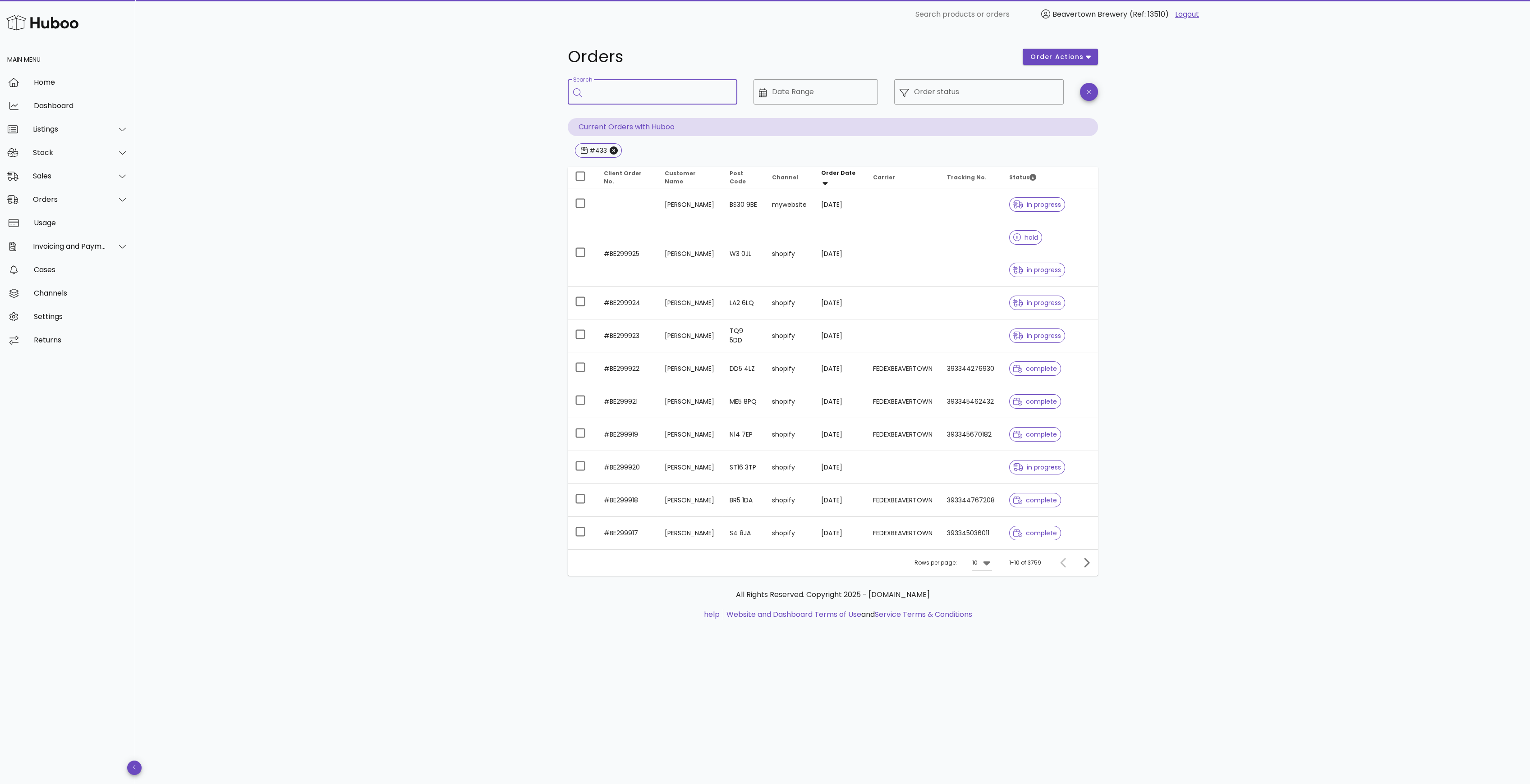
drag, startPoint x: 563, startPoint y: 92, endPoint x: 604, endPoint y: 97, distance: 41.3
click at [565, 92] on div "​ Search" at bounding box center [652, 98] width 180 height 49
click at [615, 95] on input "Search" at bounding box center [658, 92] width 142 height 15
click at [669, 95] on input "Search" at bounding box center [658, 92] width 142 height 15
click at [650, 92] on input "Search" at bounding box center [658, 92] width 142 height 15
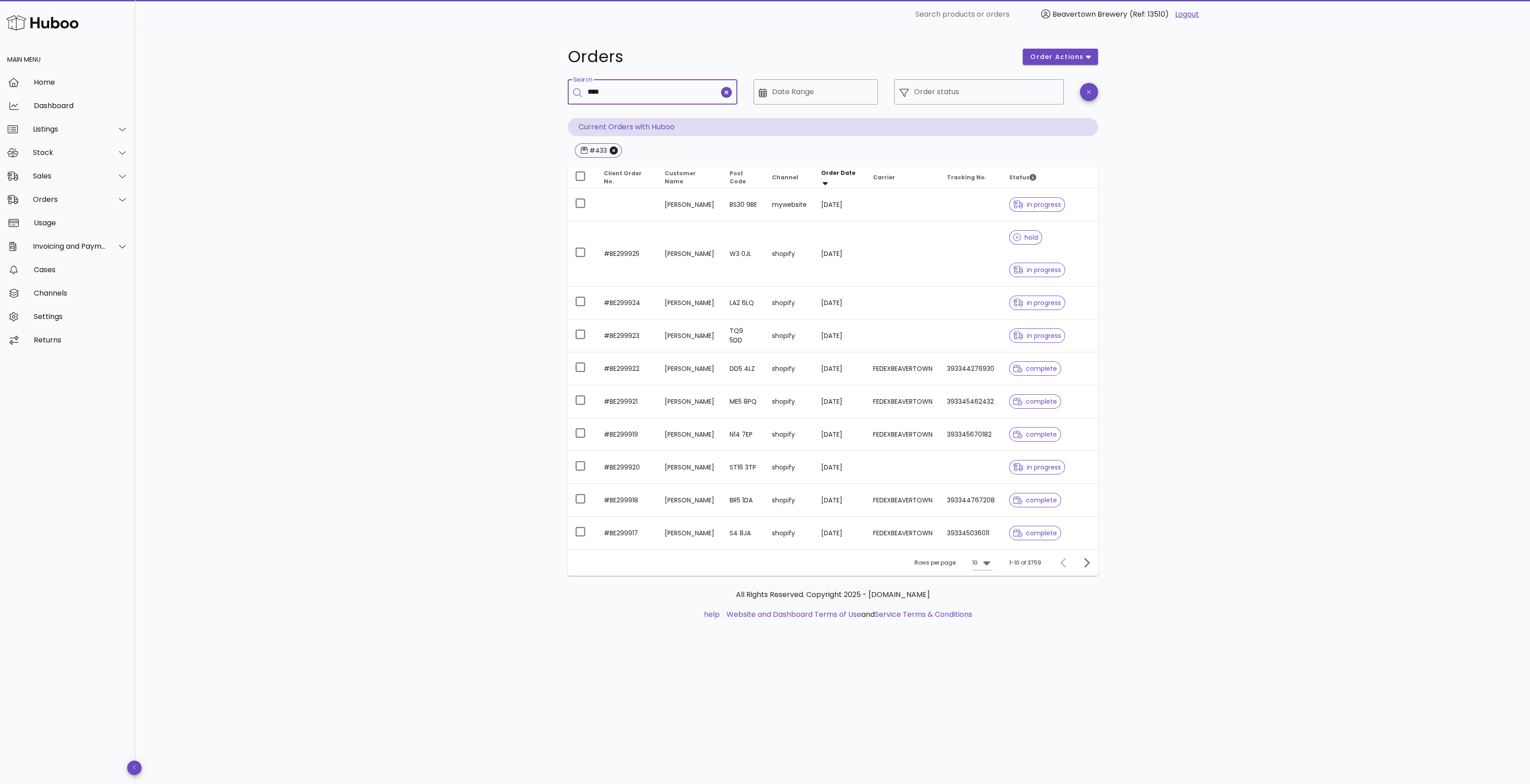
type input "****"
click at [610, 150] on icon "Close" at bounding box center [613, 150] width 8 height 8
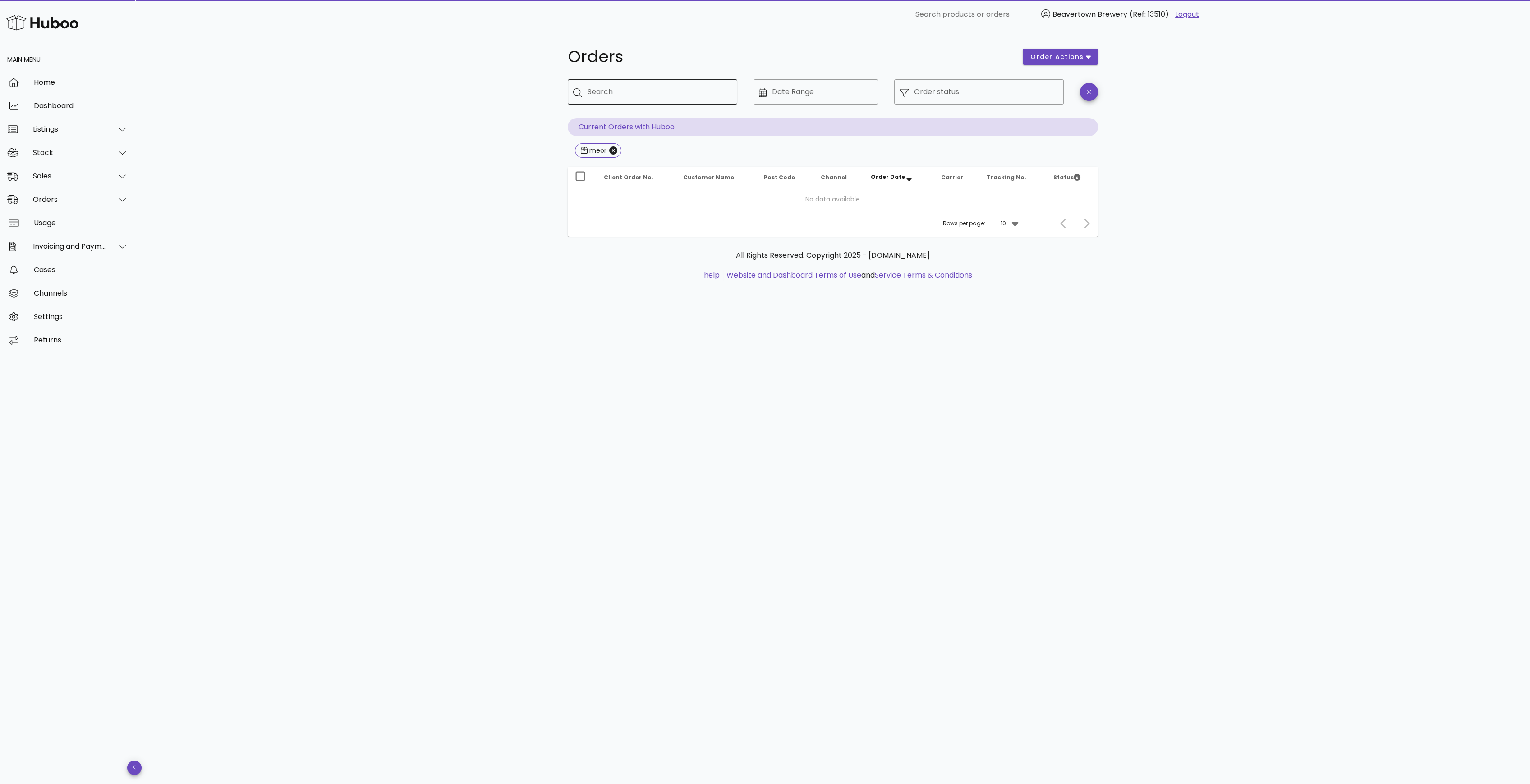
click at [628, 103] on div "Search" at bounding box center [658, 91] width 142 height 25
click at [612, 150] on icon "Close" at bounding box center [613, 150] width 8 height 8
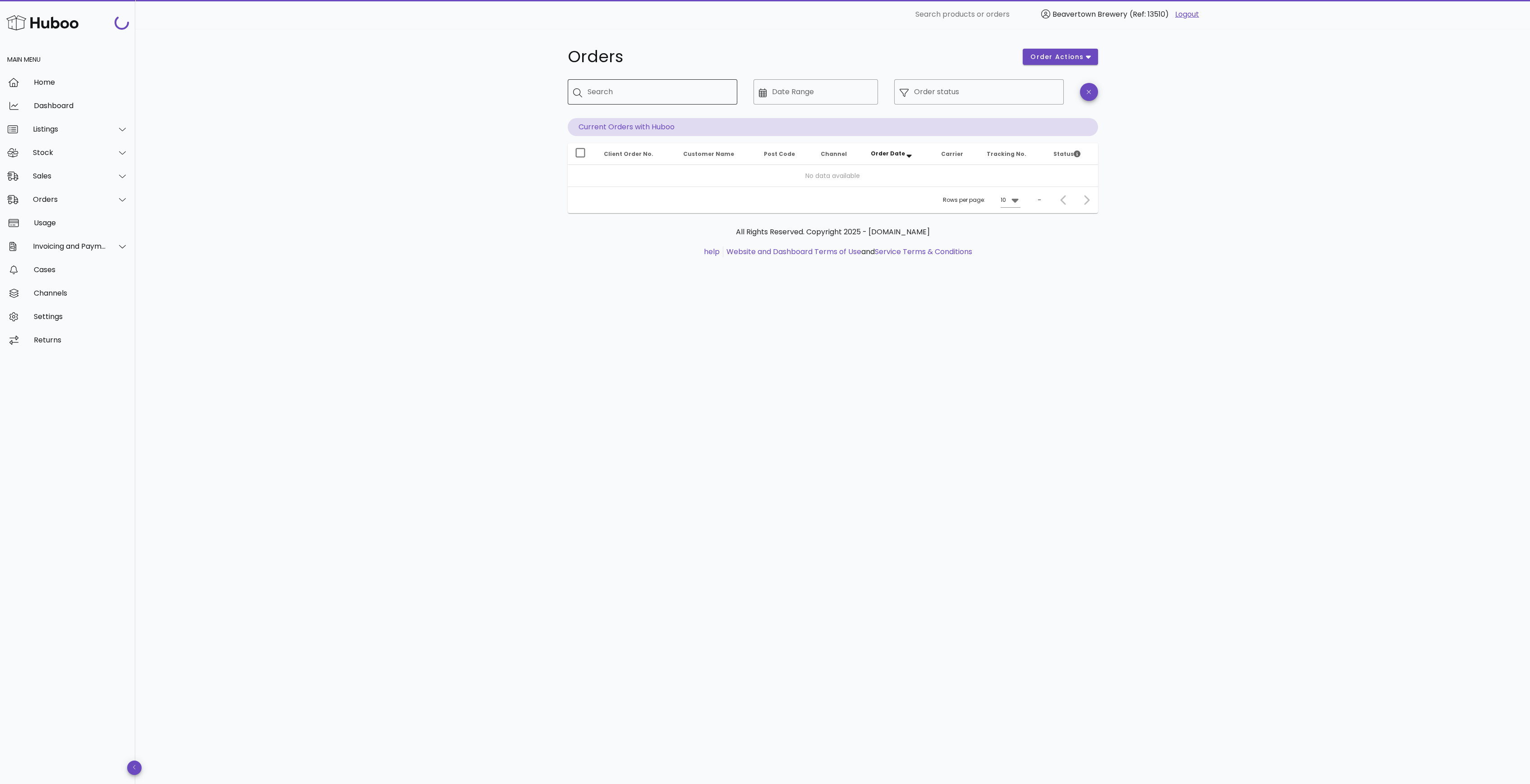
click at [611, 93] on input "Search" at bounding box center [658, 92] width 142 height 15
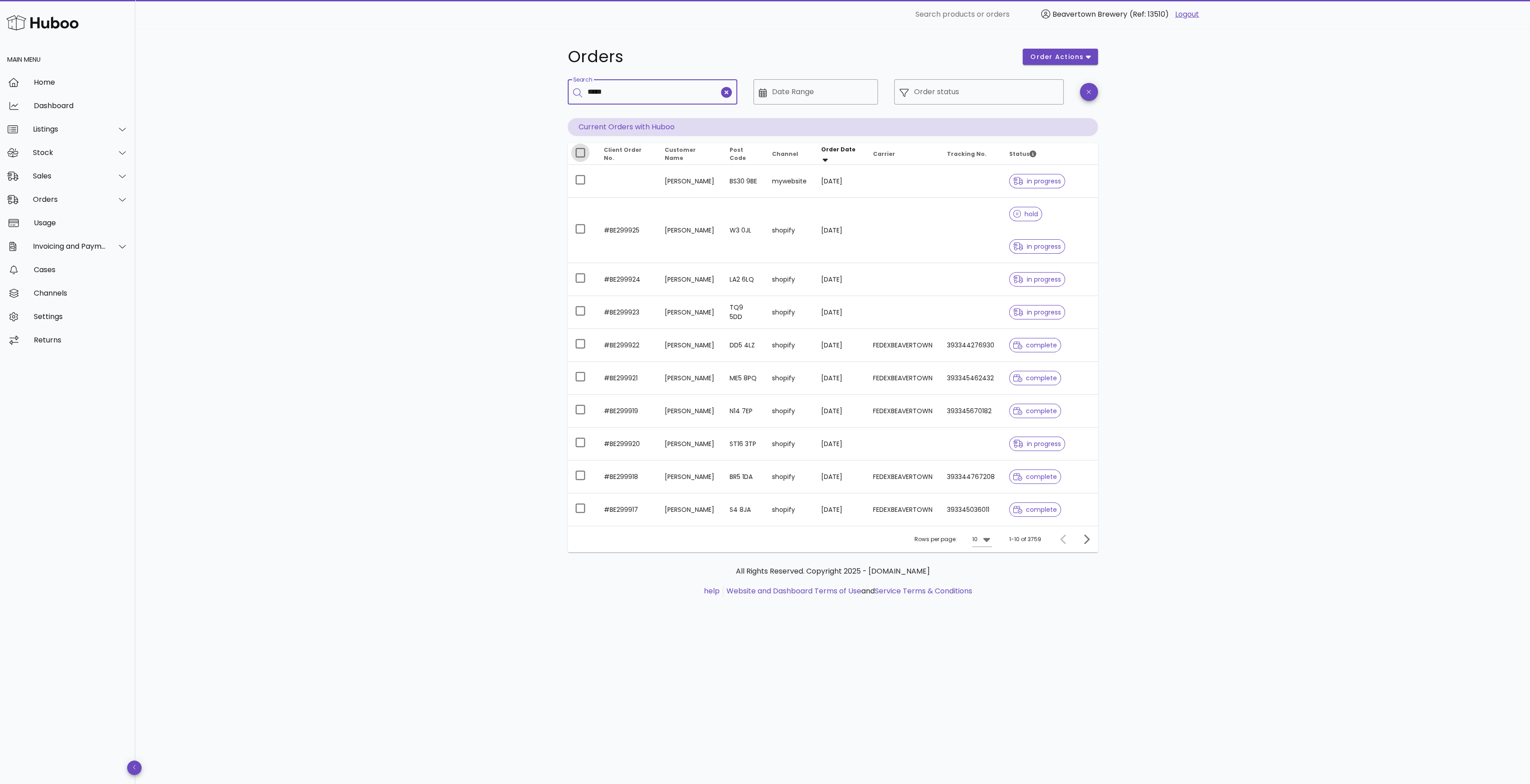
type input "*****"
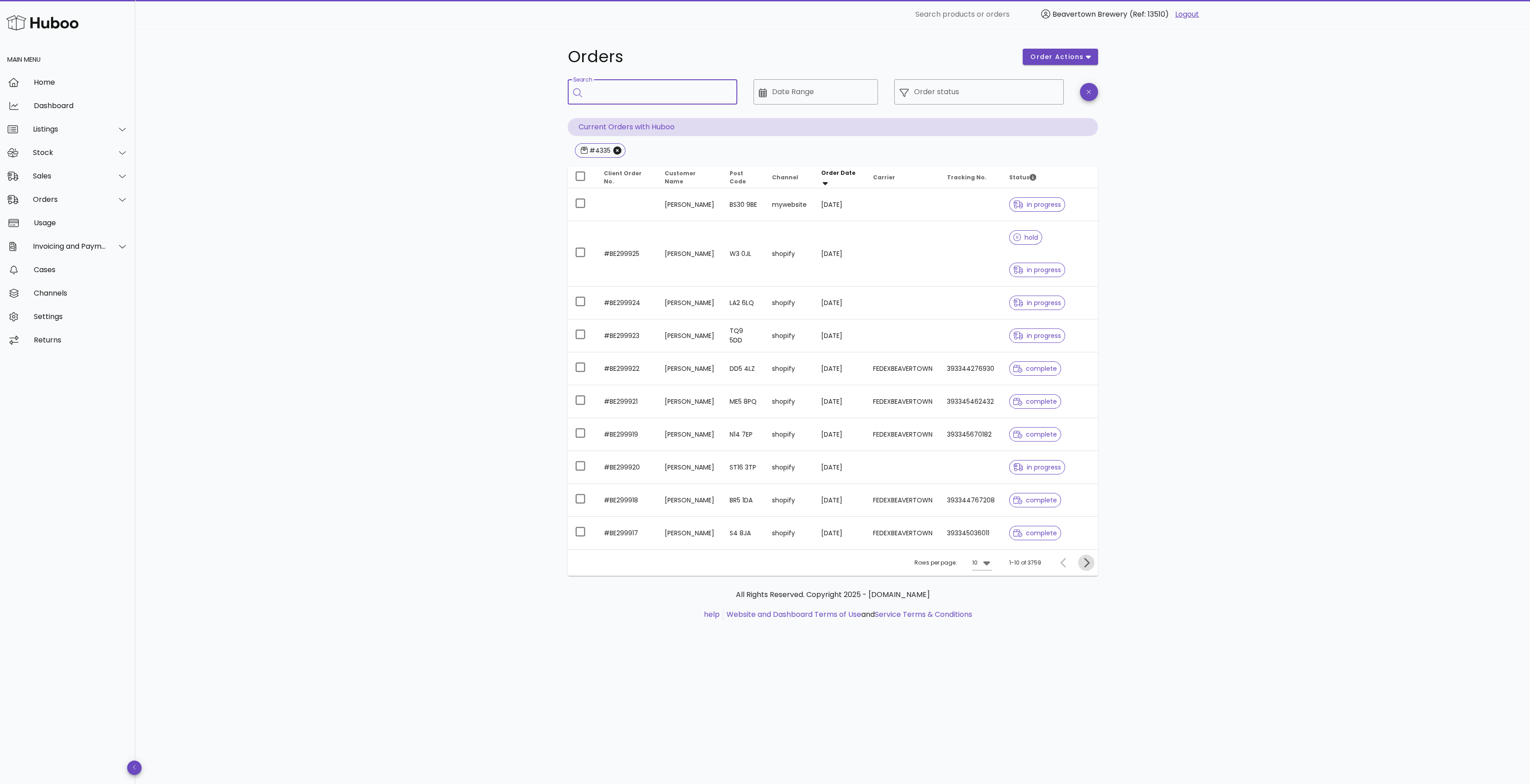
click at [1090, 566] on icon "Next page" at bounding box center [1086, 563] width 11 height 11
click at [1089, 565] on icon "Next page" at bounding box center [1086, 563] width 11 height 11
click at [1089, 565] on icon "Next page" at bounding box center [1086, 563] width 11 height 11
click at [1088, 564] on icon "Next page" at bounding box center [1086, 563] width 5 height 10
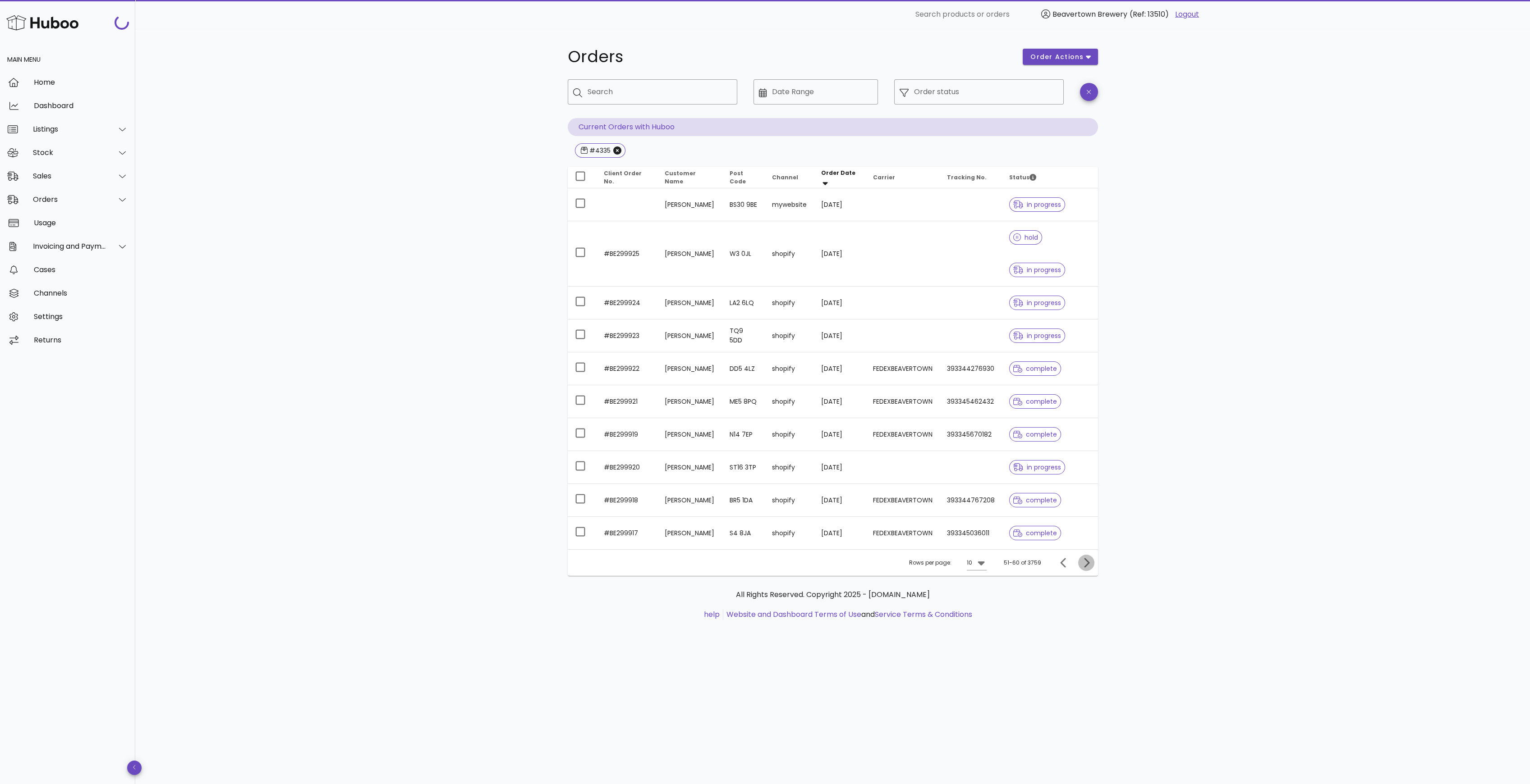
click at [1088, 564] on icon "Next page" at bounding box center [1086, 563] width 5 height 10
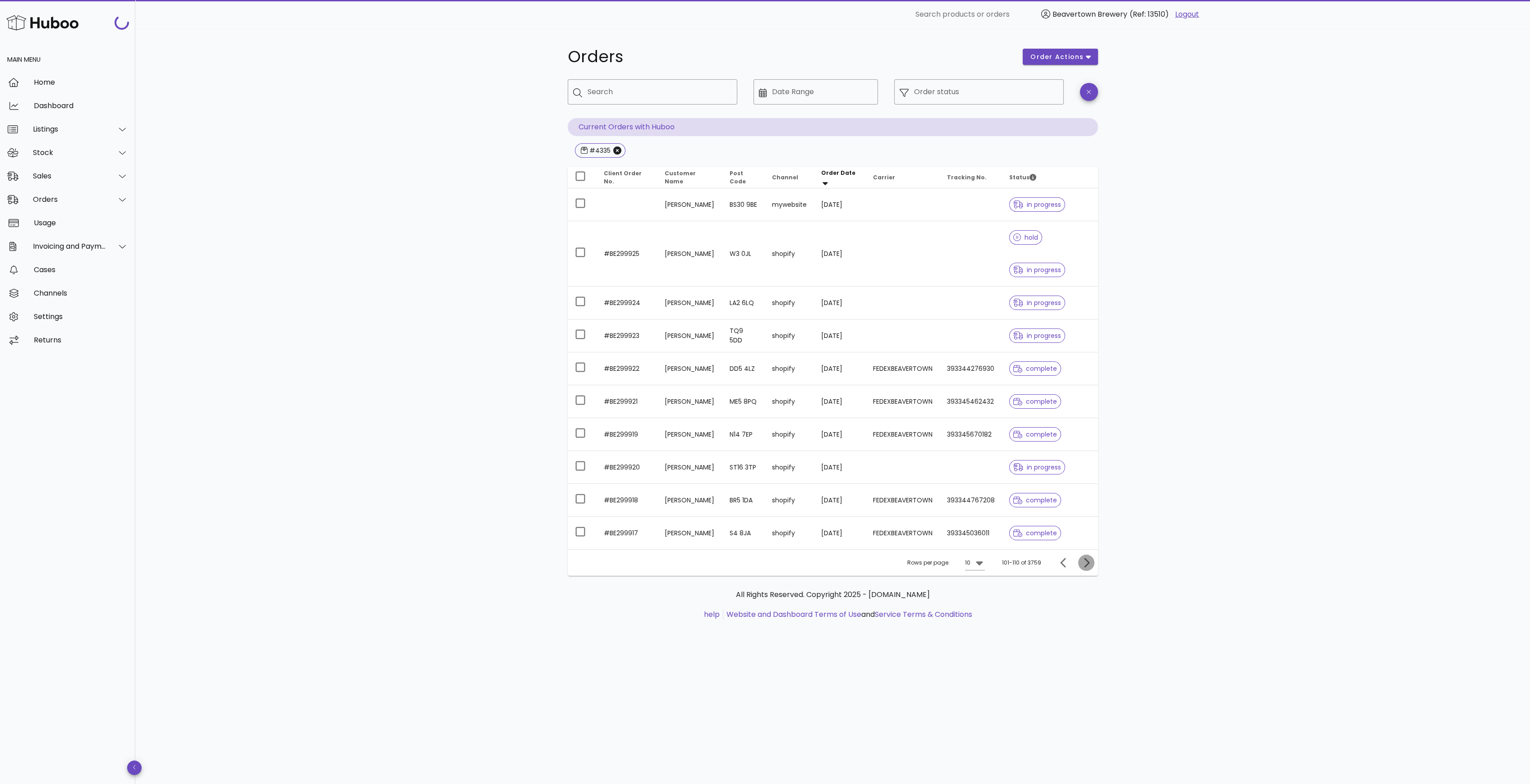
click at [1088, 564] on icon "Next page" at bounding box center [1086, 563] width 5 height 10
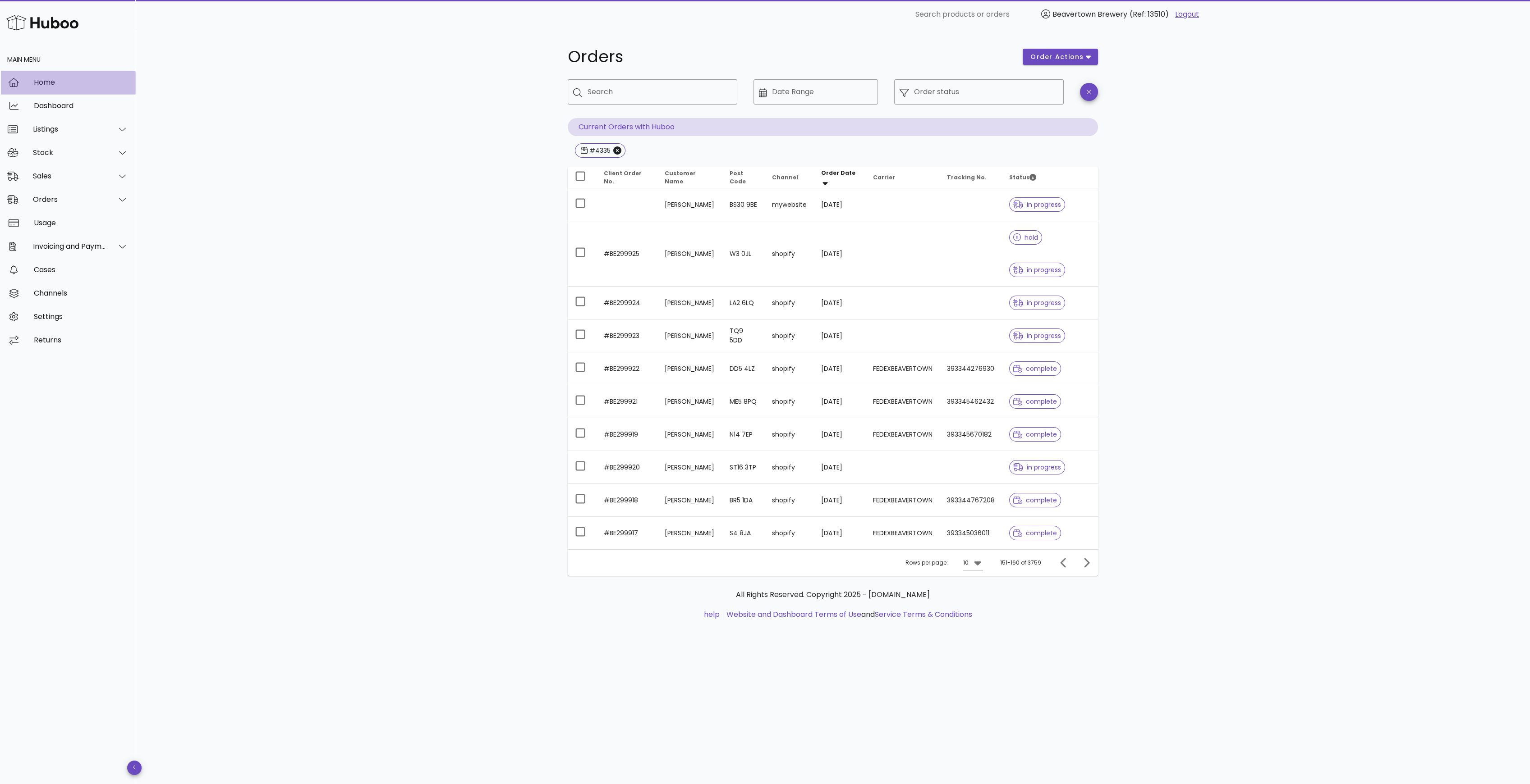
click at [63, 77] on div "Home" at bounding box center [81, 82] width 94 height 19
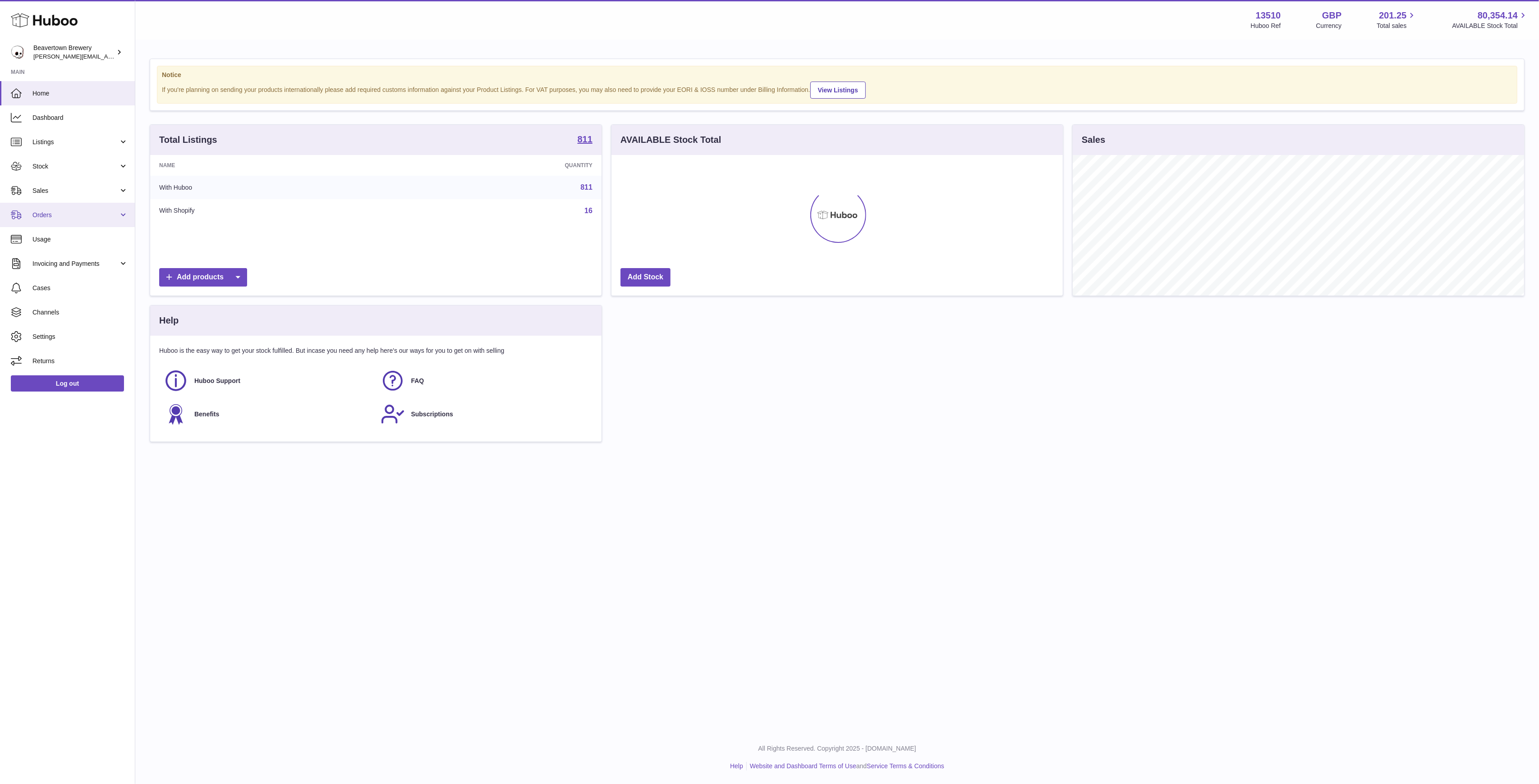
scroll to position [140, 452]
click at [52, 194] on span "Sales" at bounding box center [75, 191] width 86 height 9
click at [54, 199] on link "Sales" at bounding box center [68, 190] width 135 height 24
click at [54, 206] on ul "Home Dashboard Listings Not with Huboo Listings with Huboo Bundles Stock Stock …" at bounding box center [68, 227] width 135 height 292
click at [53, 194] on span "Sales" at bounding box center [75, 191] width 86 height 9
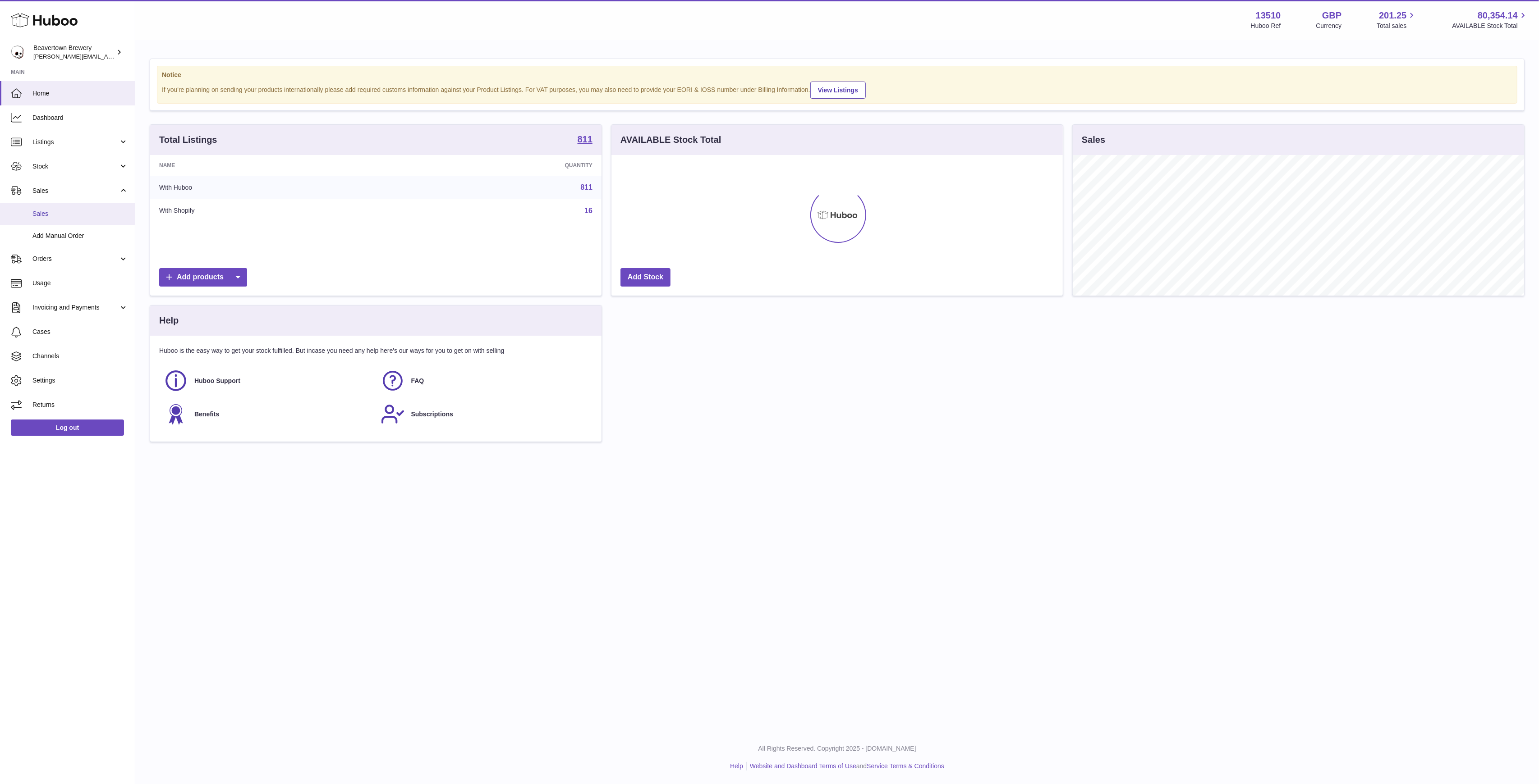
click at [54, 206] on link "Sales" at bounding box center [68, 213] width 135 height 22
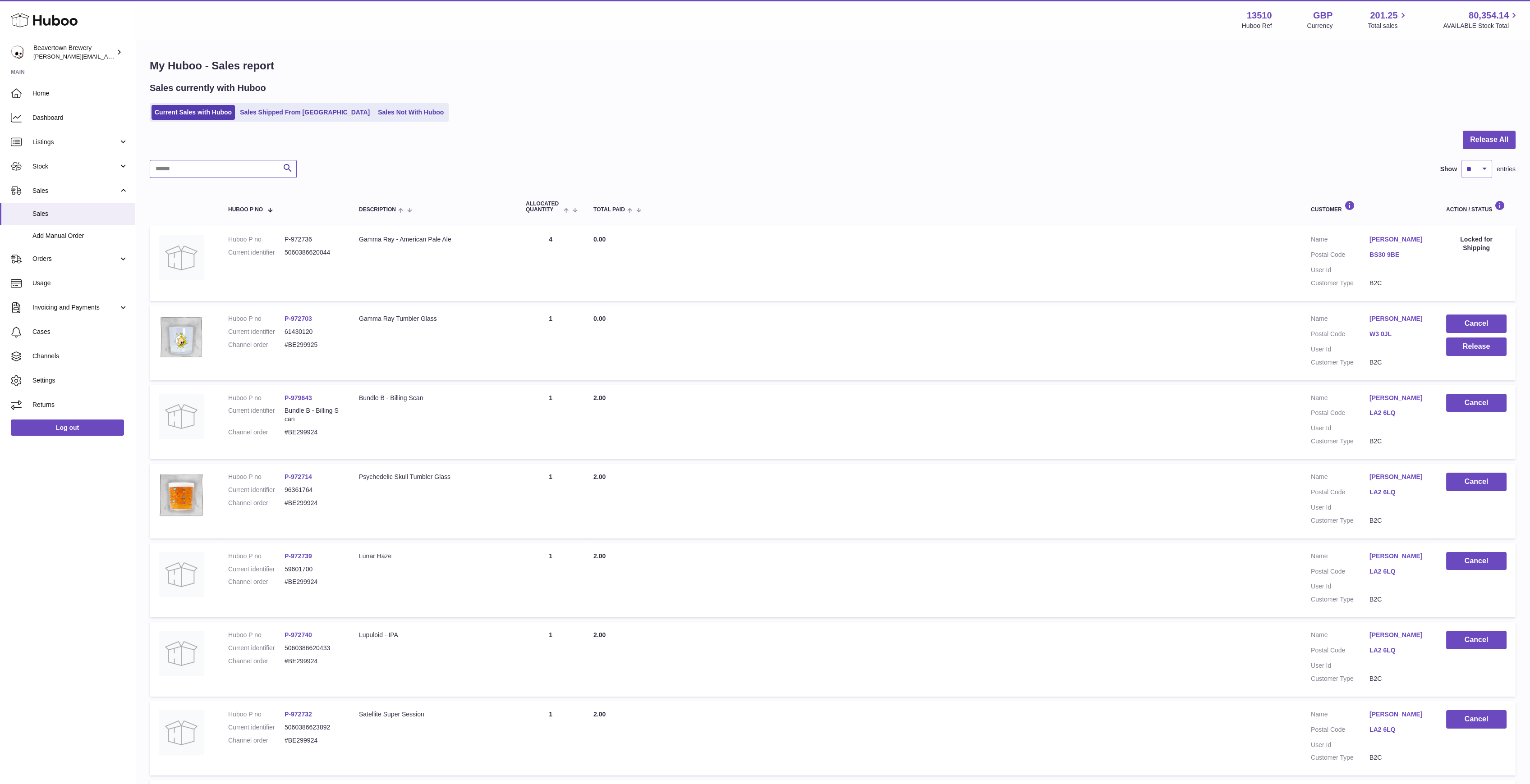
click at [229, 164] on input "text" at bounding box center [223, 169] width 147 height 18
type input "****"
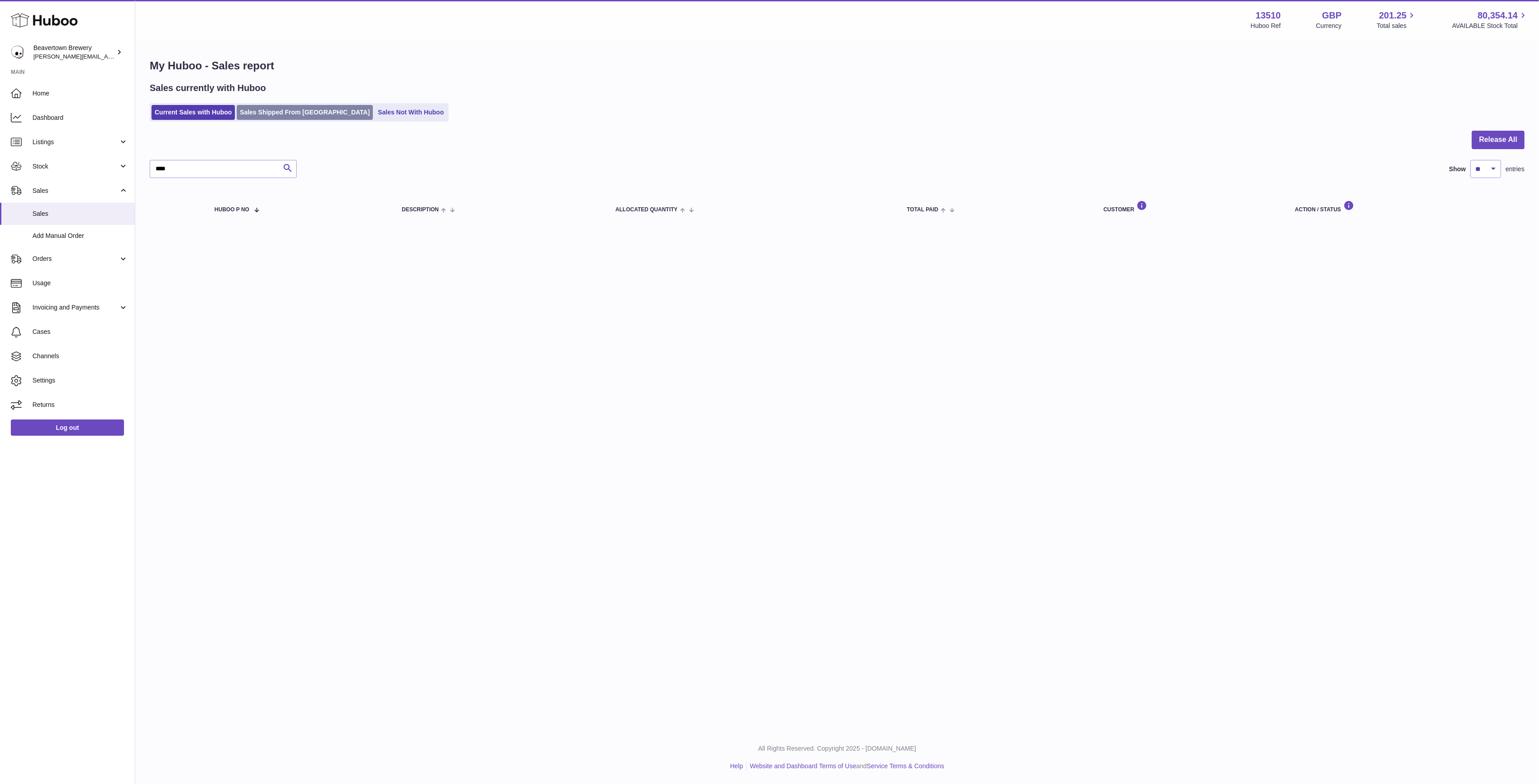
click at [288, 109] on link "Sales Shipped From [GEOGRAPHIC_DATA]" at bounding box center [305, 113] width 136 height 15
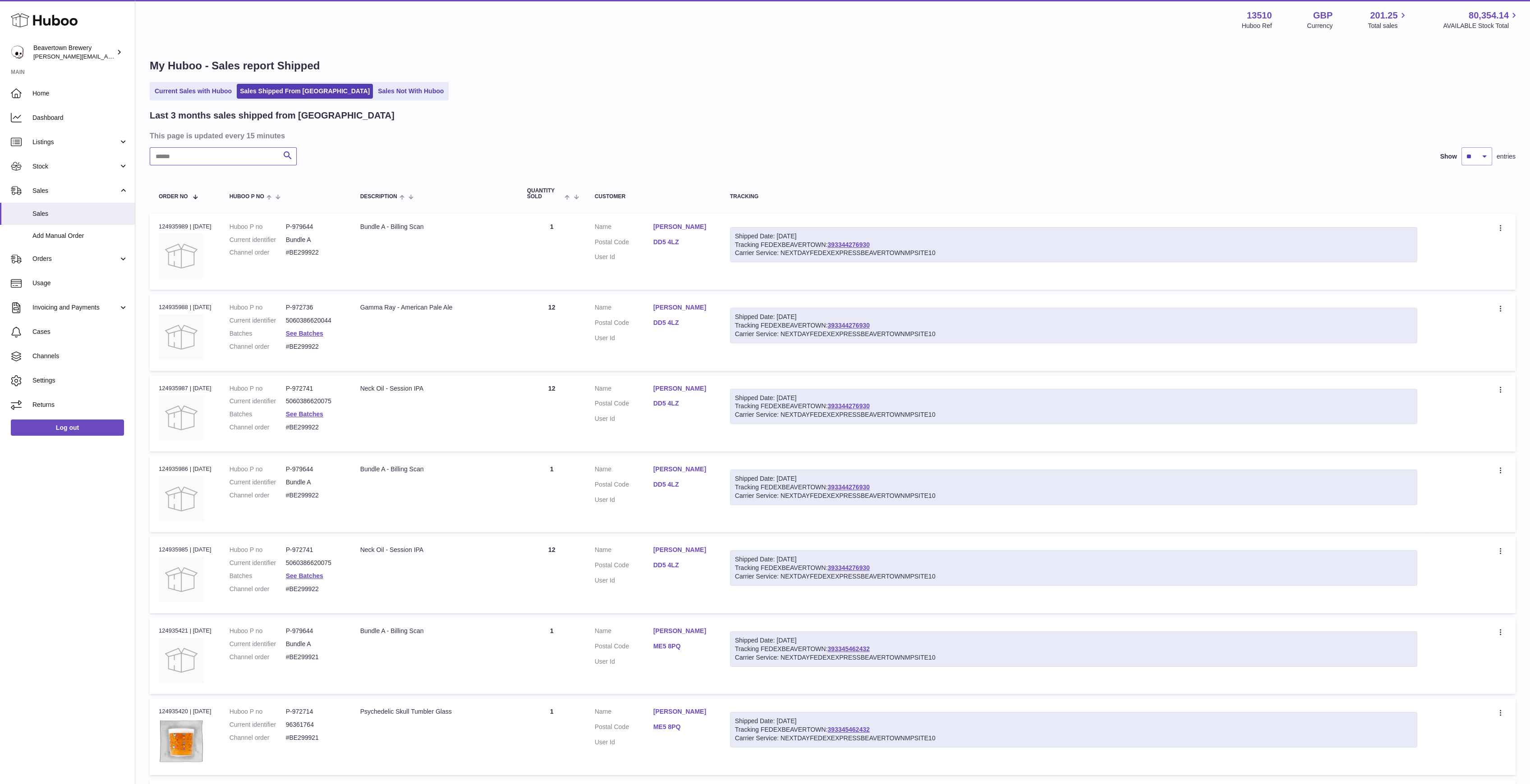
click at [218, 156] on input "text" at bounding box center [223, 156] width 147 height 18
type input "****"
click at [88, 232] on span "Add Manual Order" at bounding box center [80, 236] width 96 height 9
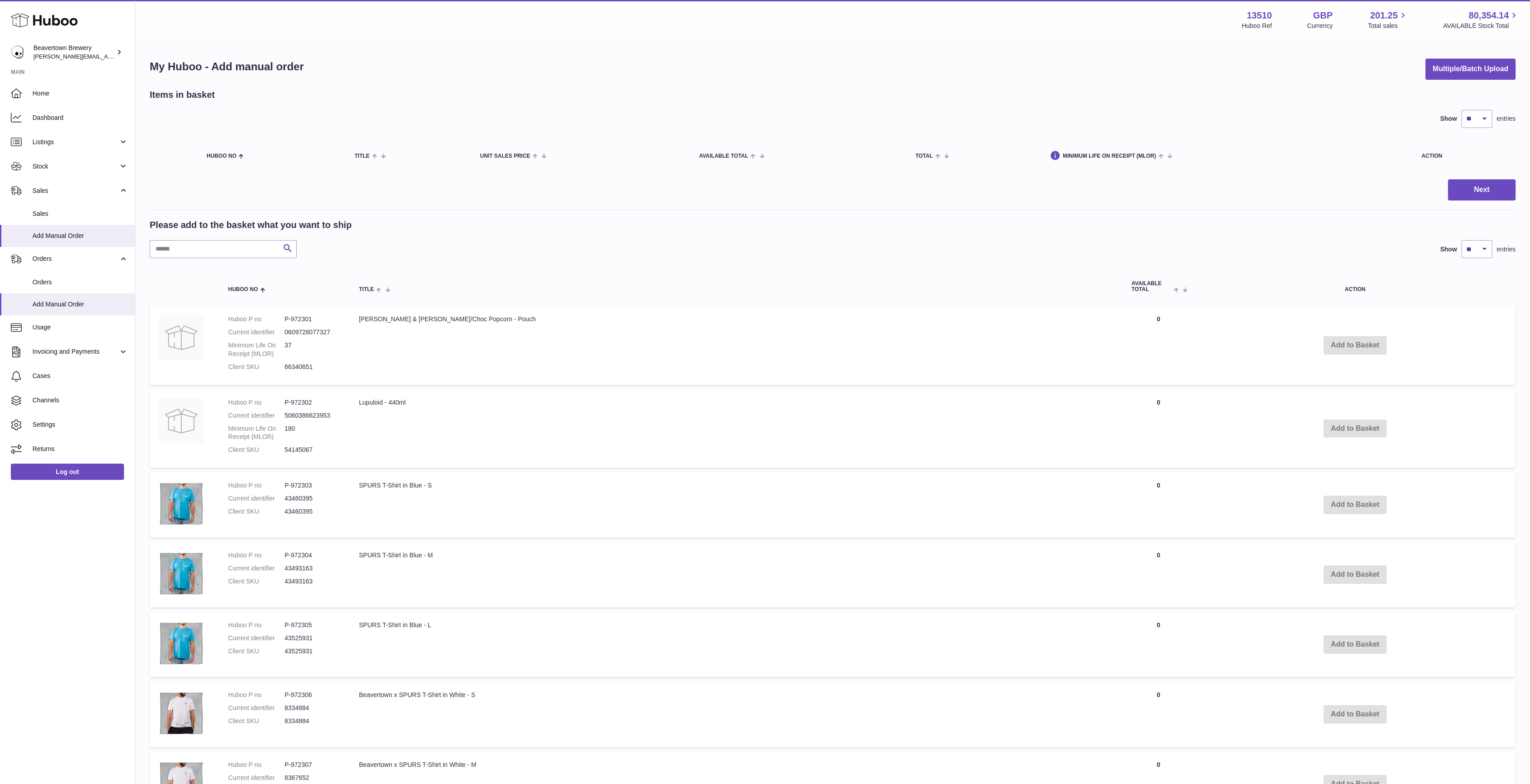
click at [1416, 79] on div "My Huboo - Add manual order Multiple/Batch Upload" at bounding box center [833, 69] width 1366 height 21
click at [1445, 73] on button "Multiple/Batch Upload" at bounding box center [1470, 69] width 90 height 21
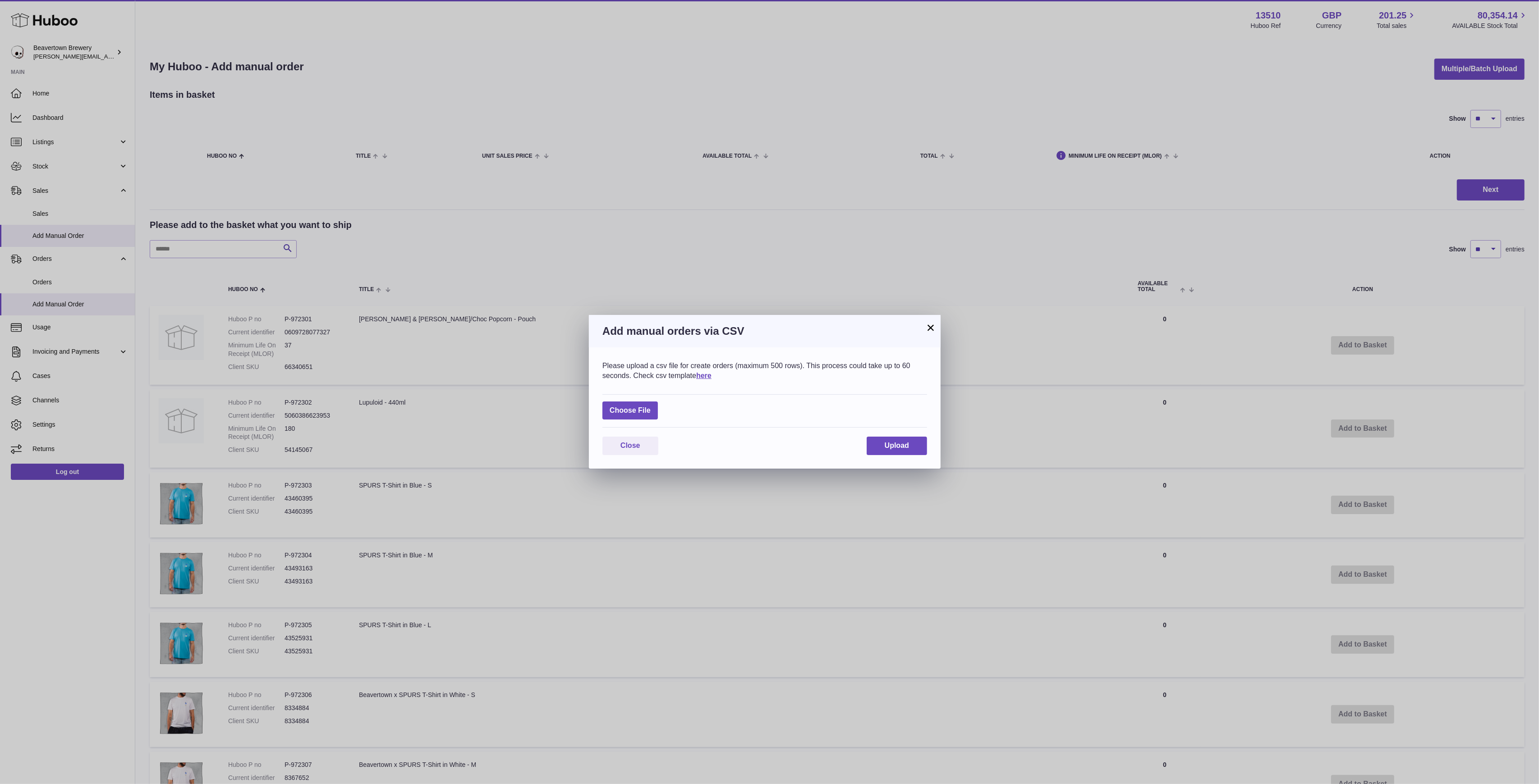
click at [635, 401] on div "Choose File" at bounding box center [764, 411] width 324 height 34
click at [635, 403] on label at bounding box center [630, 411] width 55 height 18
click at [651, 406] on input "file" at bounding box center [651, 406] width 1 height 1
type input "**********"
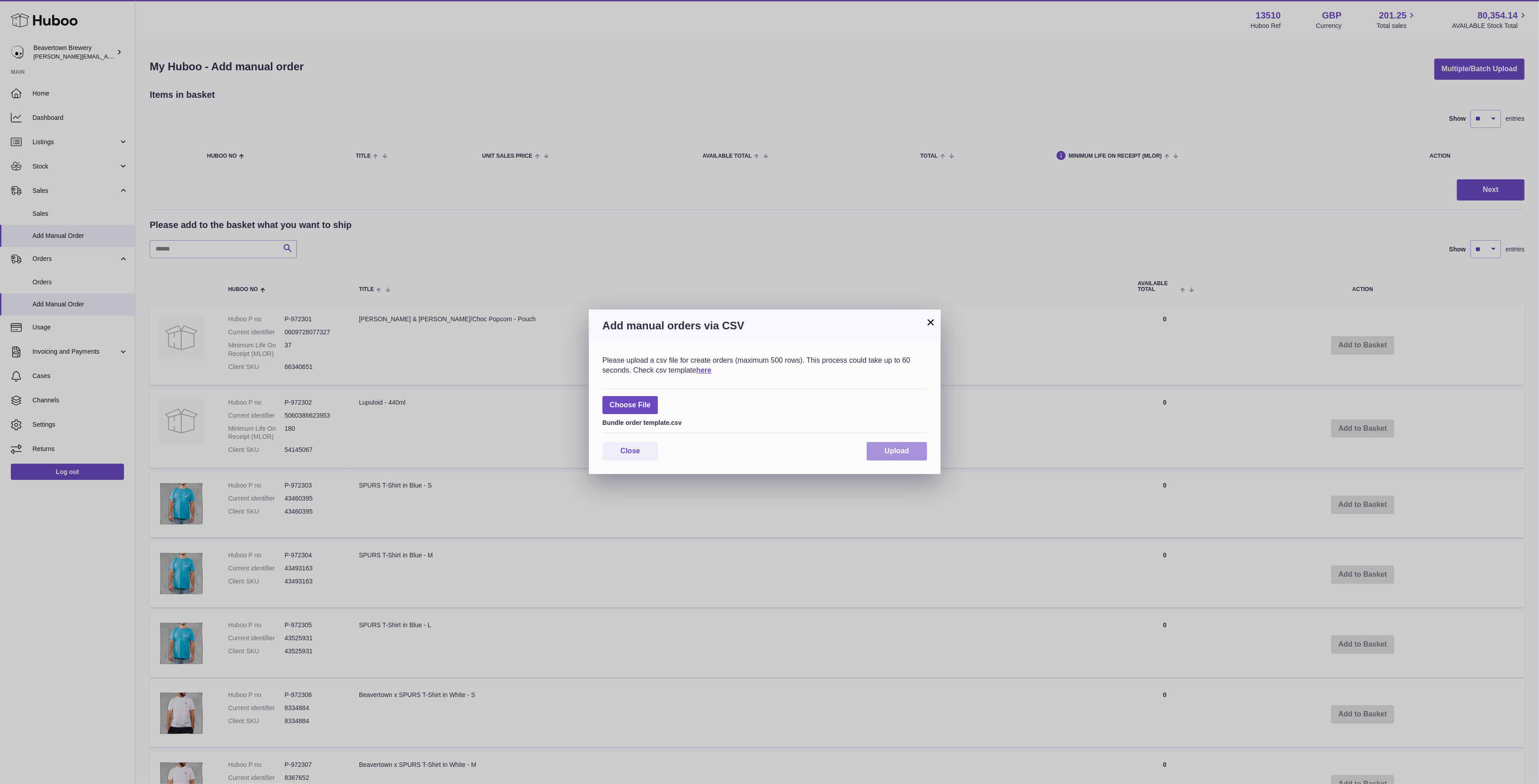
click at [893, 449] on span "Upload" at bounding box center [897, 451] width 24 height 8
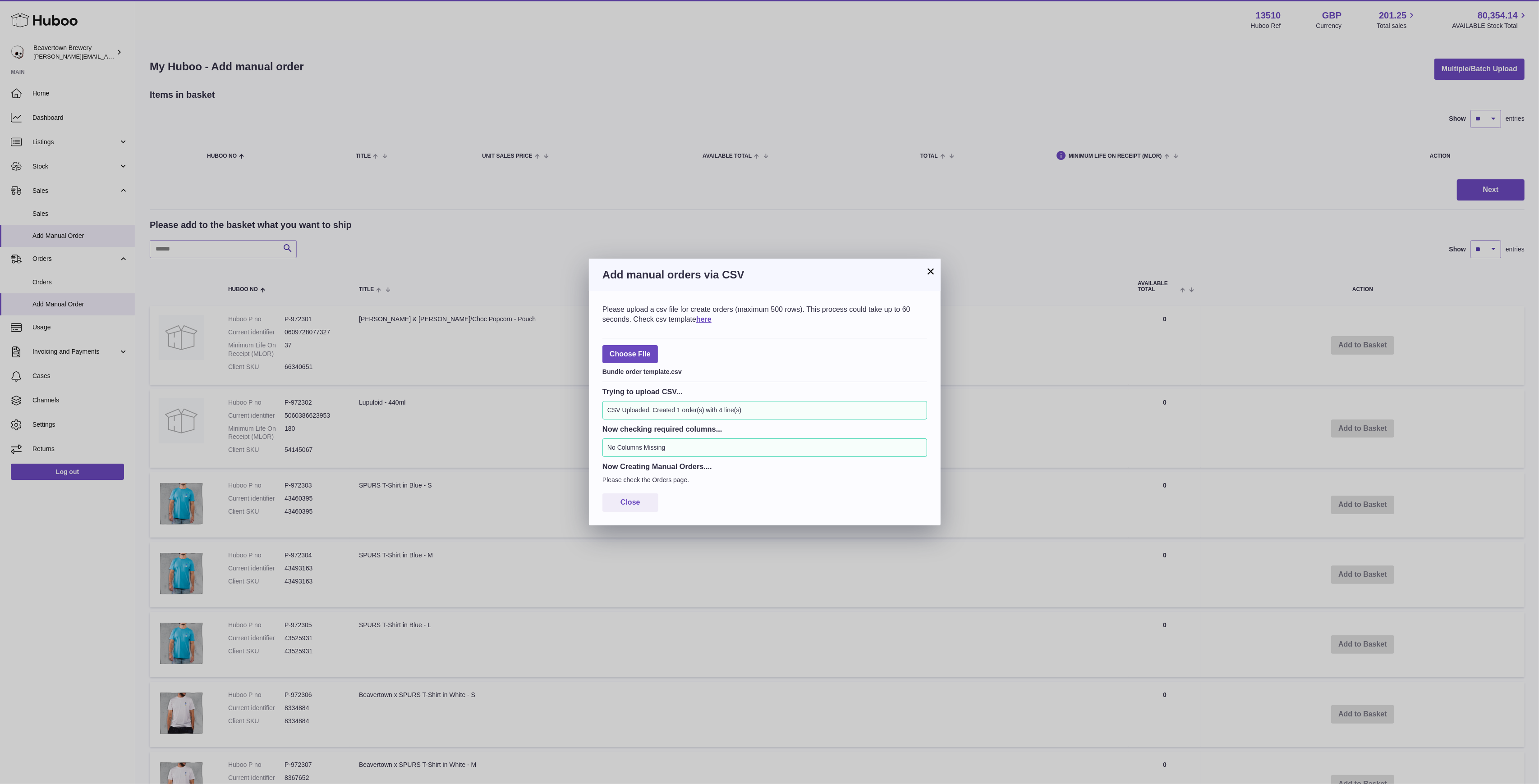
click at [930, 269] on button "×" at bounding box center [930, 271] width 11 height 11
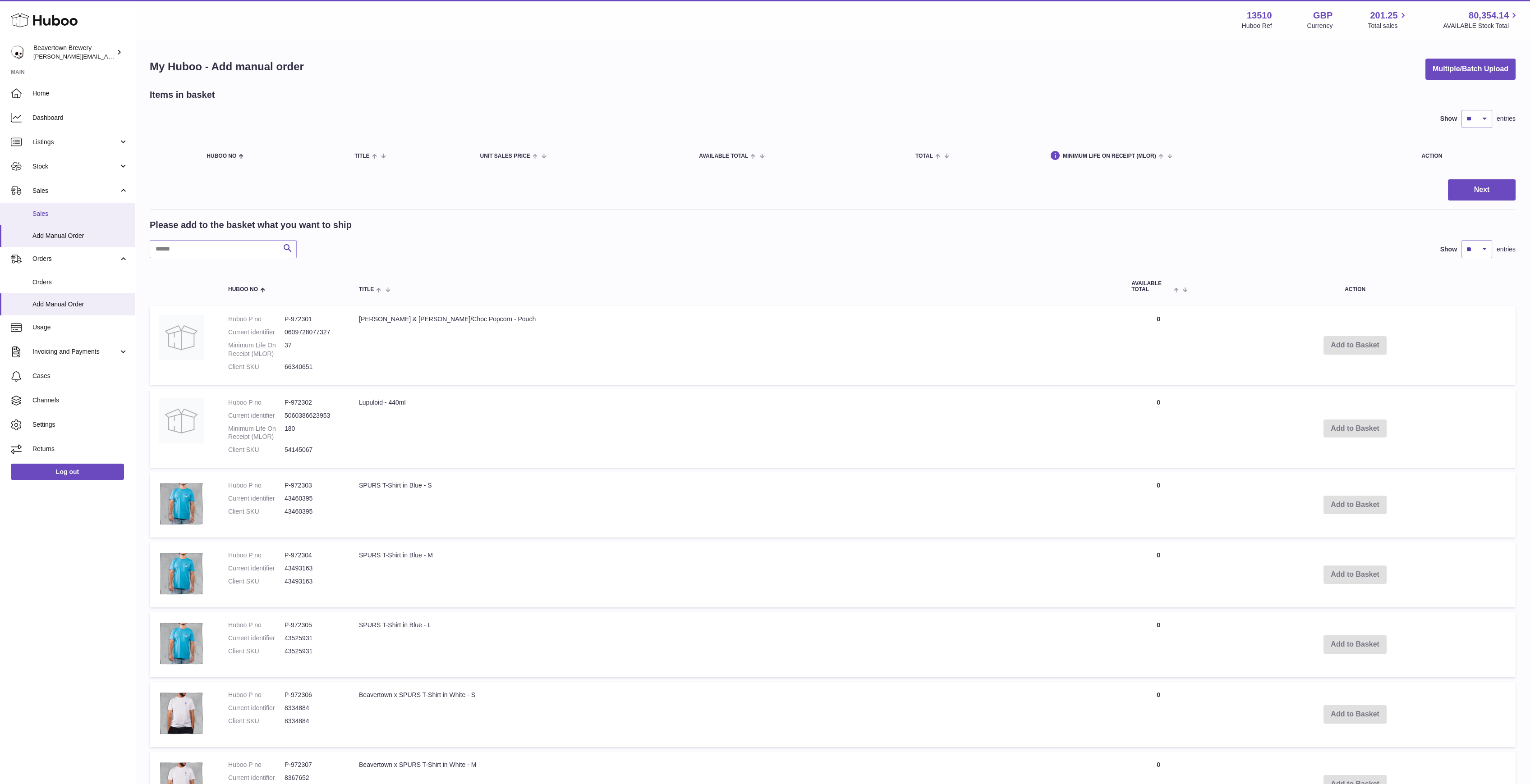
click at [65, 211] on span "Sales" at bounding box center [80, 213] width 96 height 9
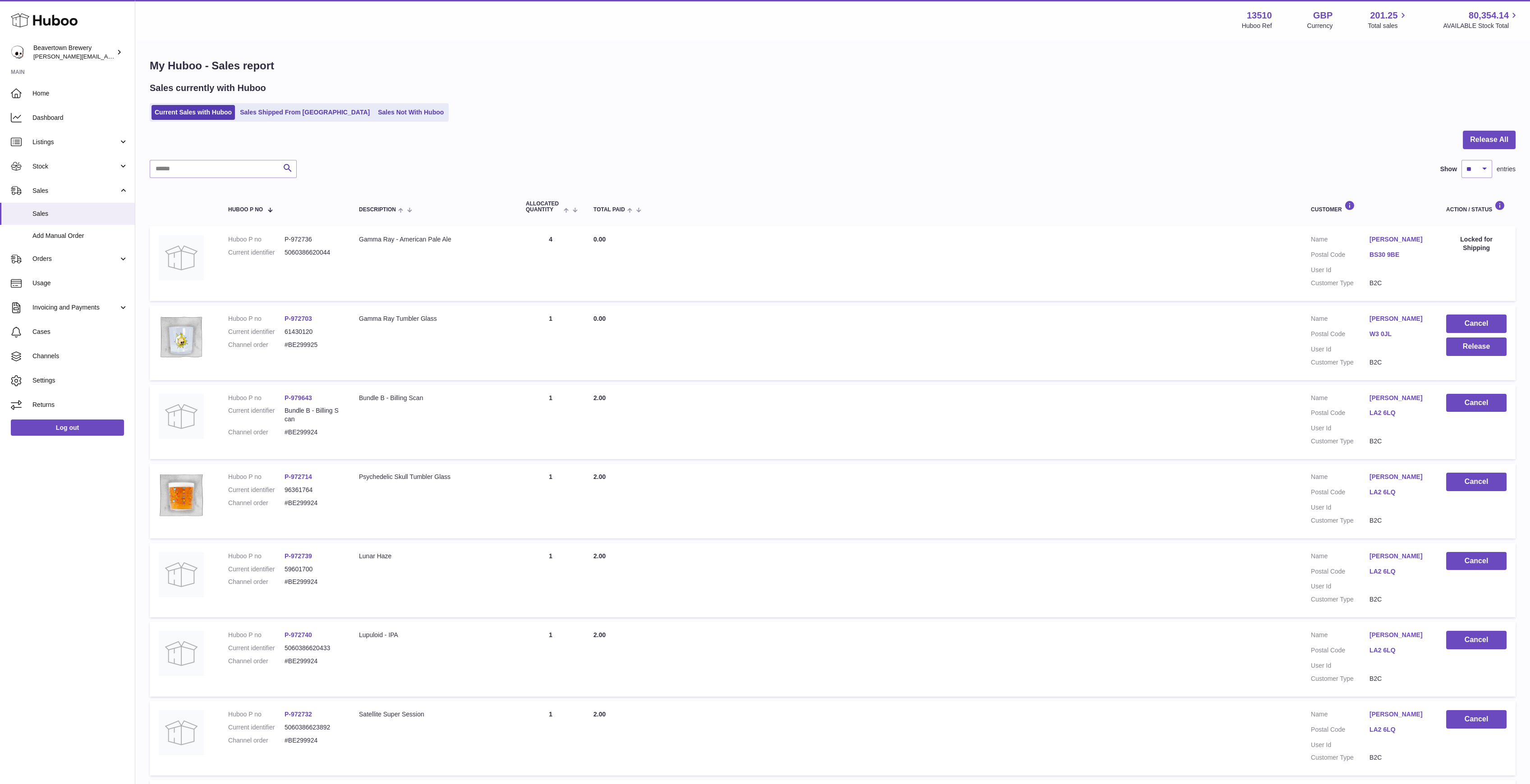
click at [255, 119] on link "Sales Shipped From [GEOGRAPHIC_DATA]" at bounding box center [305, 113] width 136 height 15
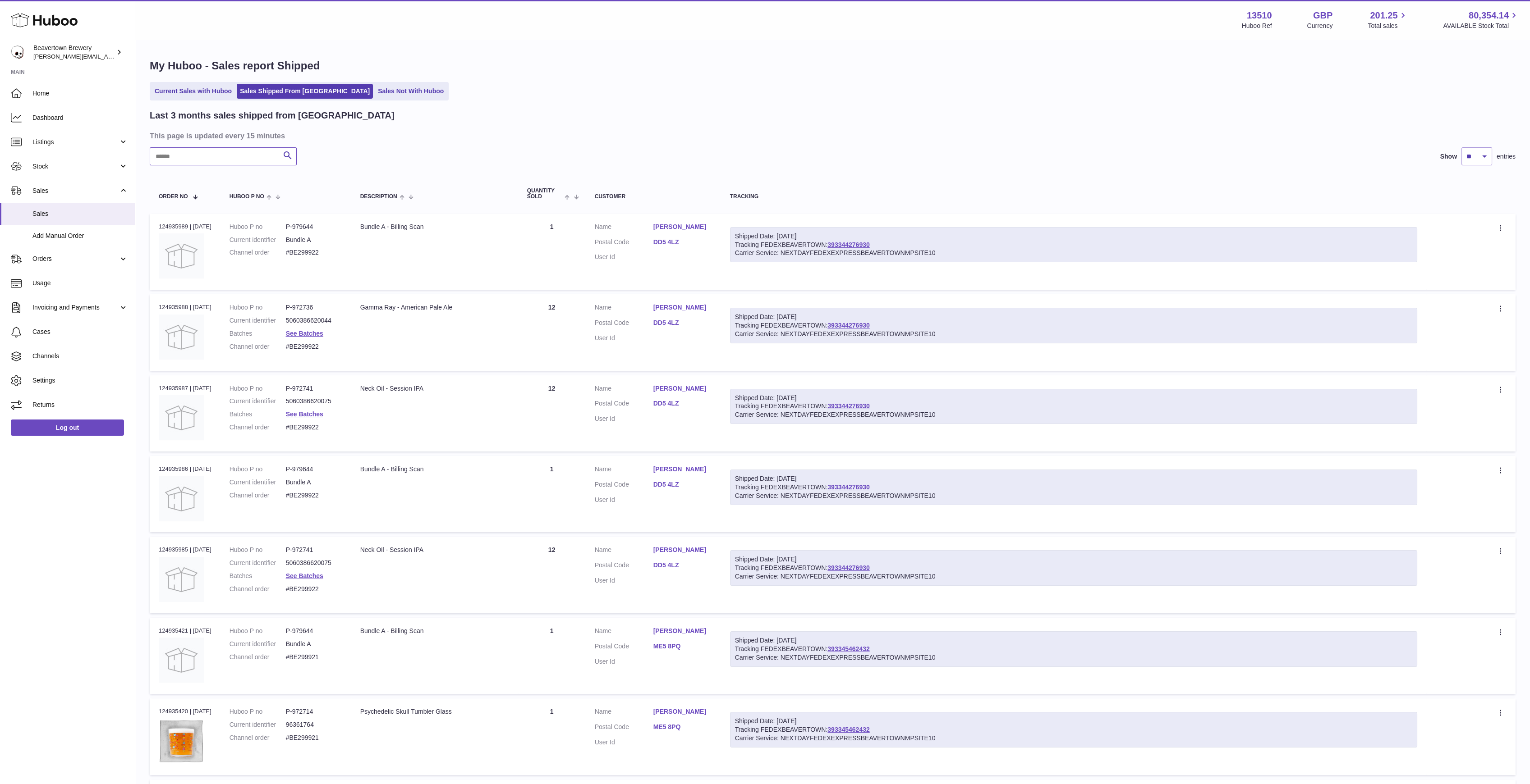
click at [226, 158] on input "text" at bounding box center [223, 156] width 147 height 18
paste input "*****"
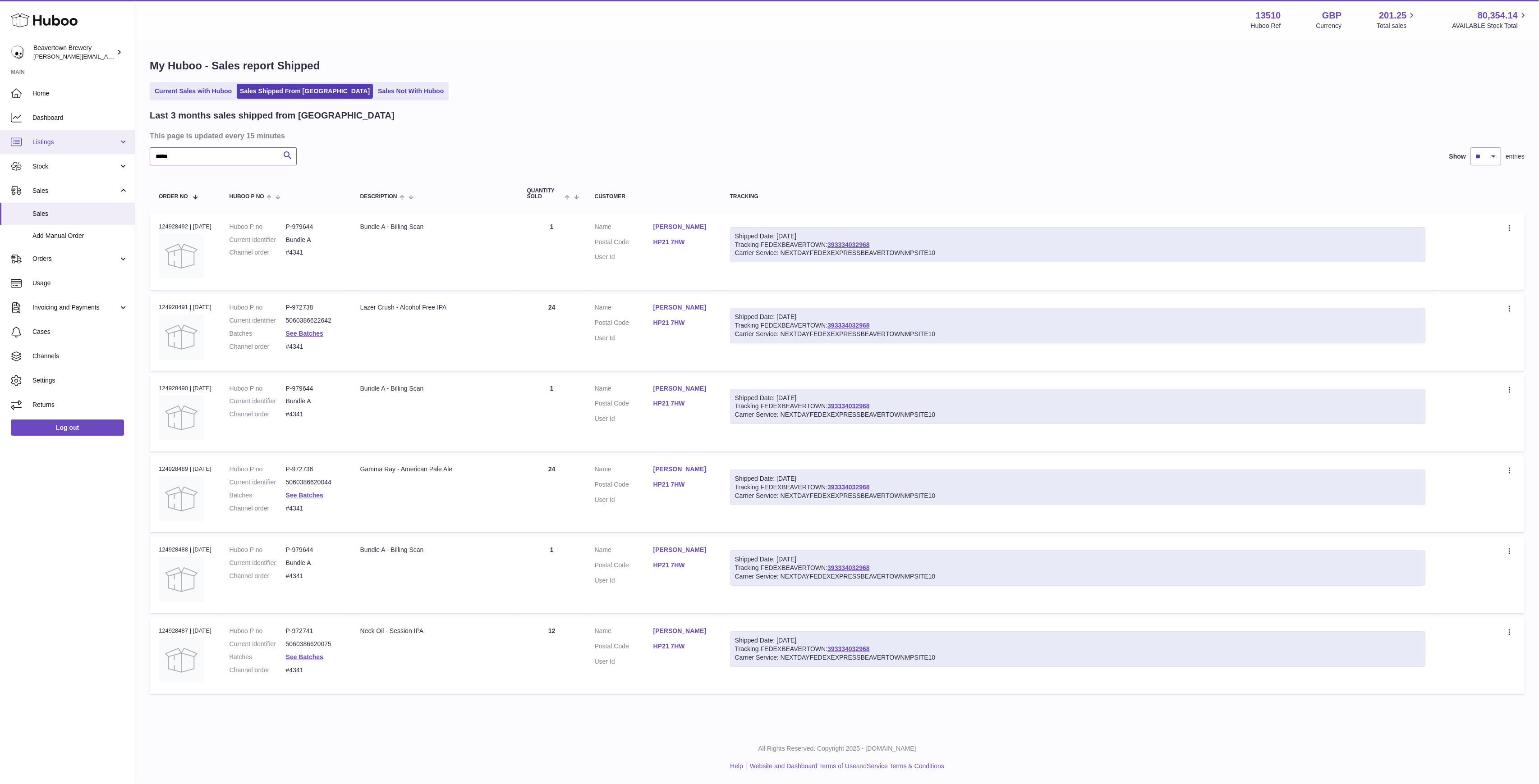
drag, startPoint x: 208, startPoint y: 164, endPoint x: 89, endPoint y: 140, distance: 121.4
click at [108, 148] on div "Huboo Beavertown Brewery [PERSON_NAME][EMAIL_ADDRESS][PERSON_NAME][DOMAIN_NAME]…" at bounding box center [769, 392] width 1539 height 784
paste input "text"
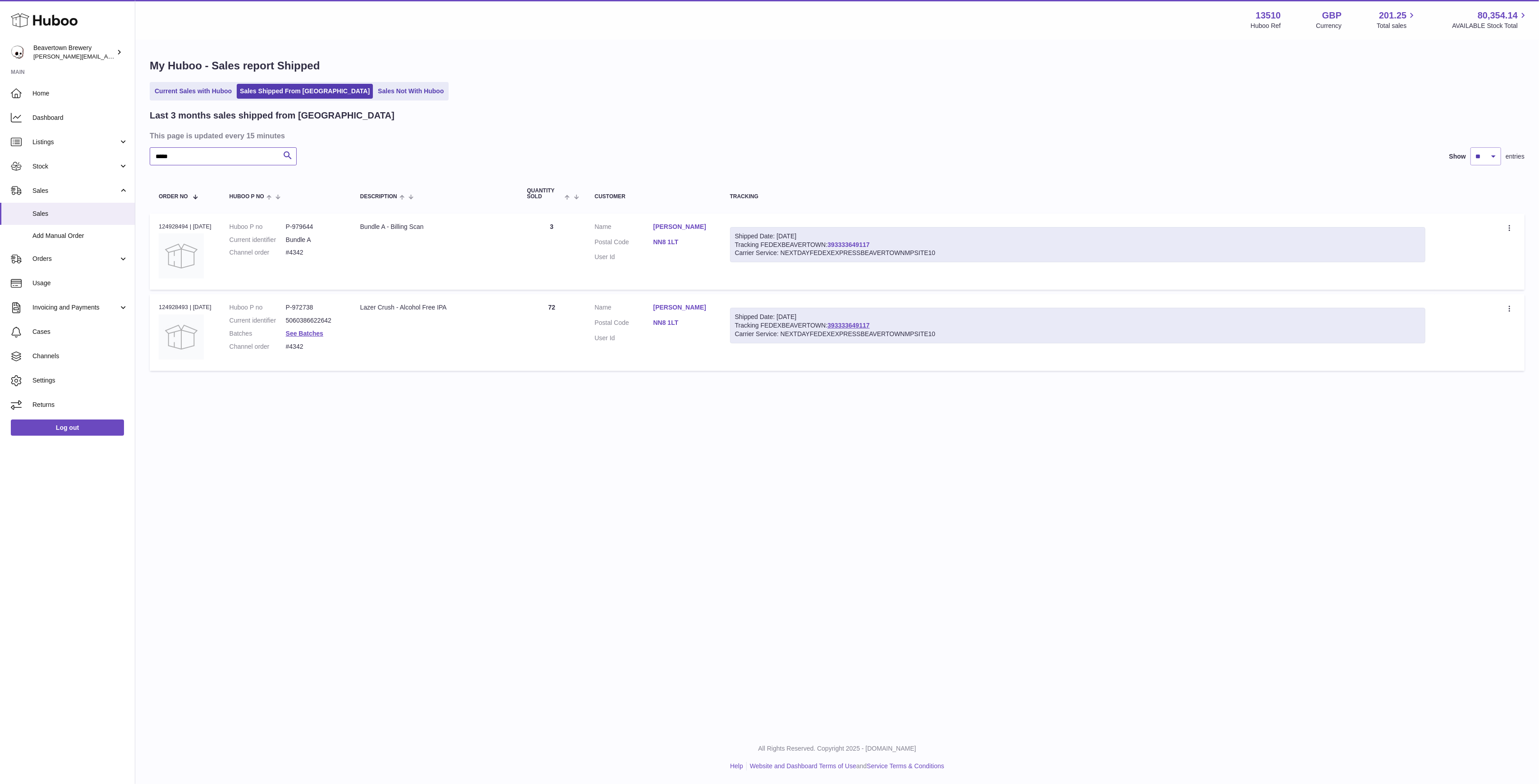
type input "*****"
click at [86, 225] on link "Add Manual Order" at bounding box center [68, 236] width 135 height 22
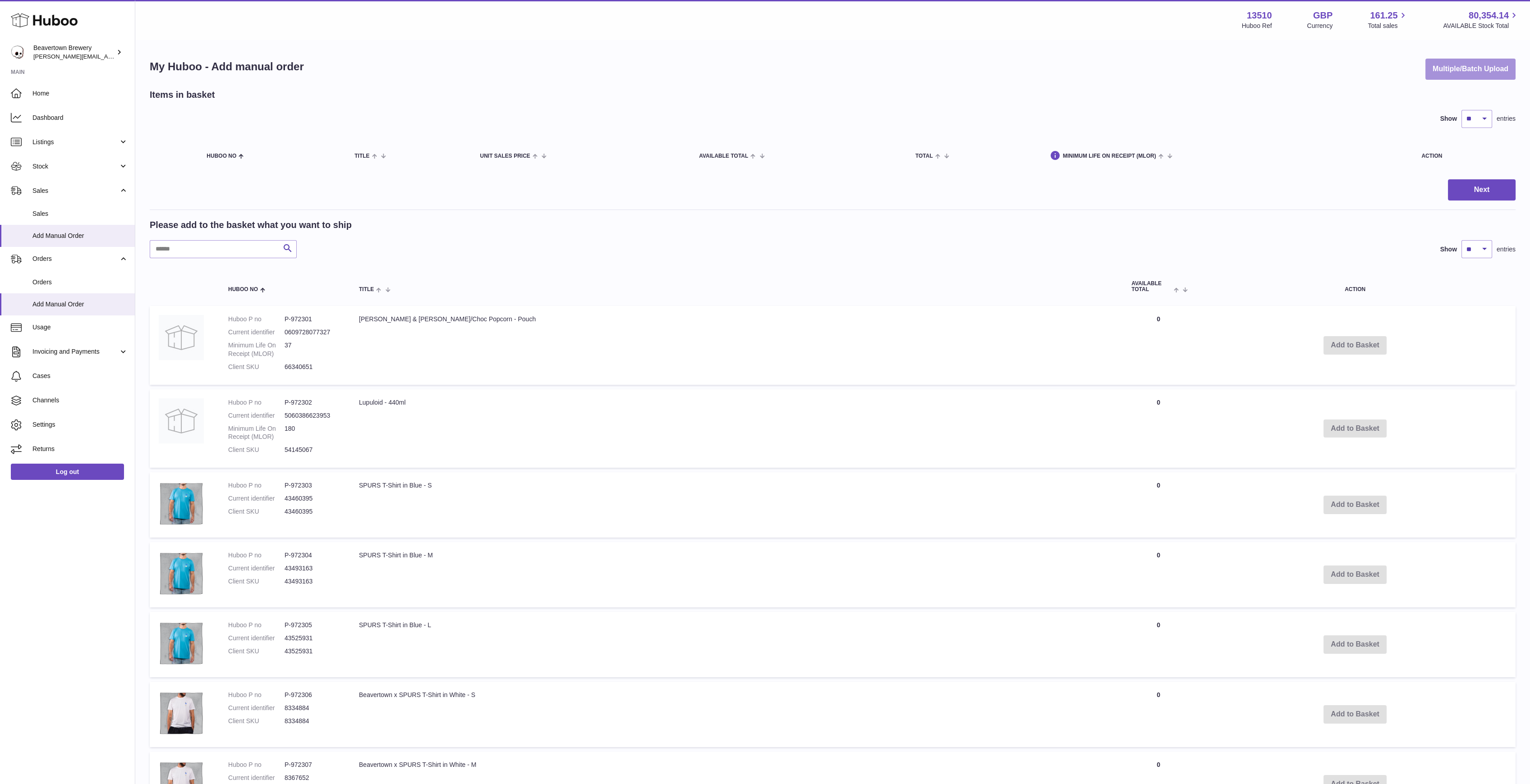
click at [1441, 68] on button "Multiple/Batch Upload" at bounding box center [1470, 69] width 90 height 21
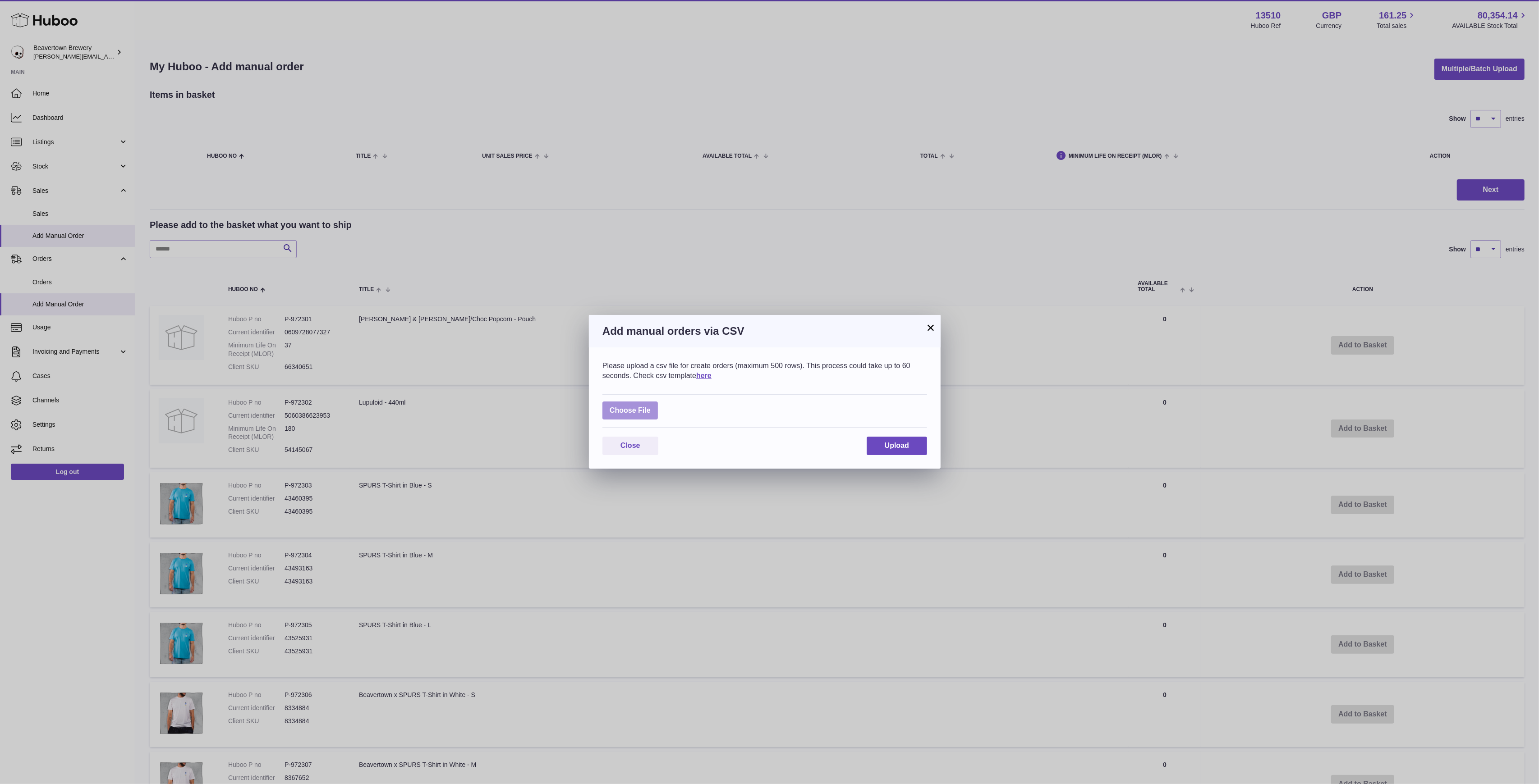
click at [650, 417] on label at bounding box center [630, 411] width 55 height 18
click at [651, 406] on input "file" at bounding box center [651, 406] width 1 height 1
type input "**********"
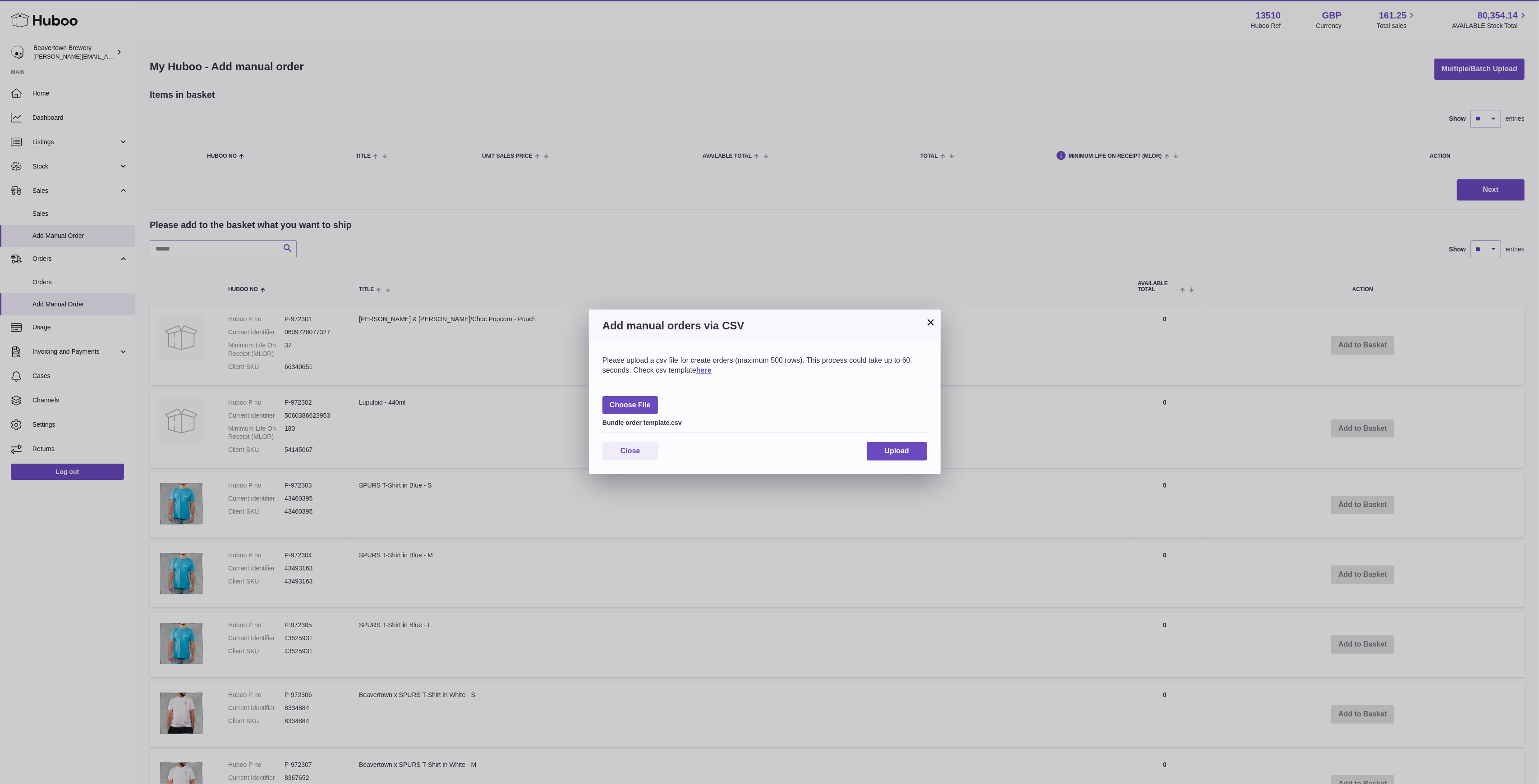
click at [883, 439] on div "Please upload a csv file for create orders (maximum 500 rows). This process cou…" at bounding box center [765, 408] width 352 height 132
click at [884, 445] on button "Upload" at bounding box center [896, 451] width 60 height 18
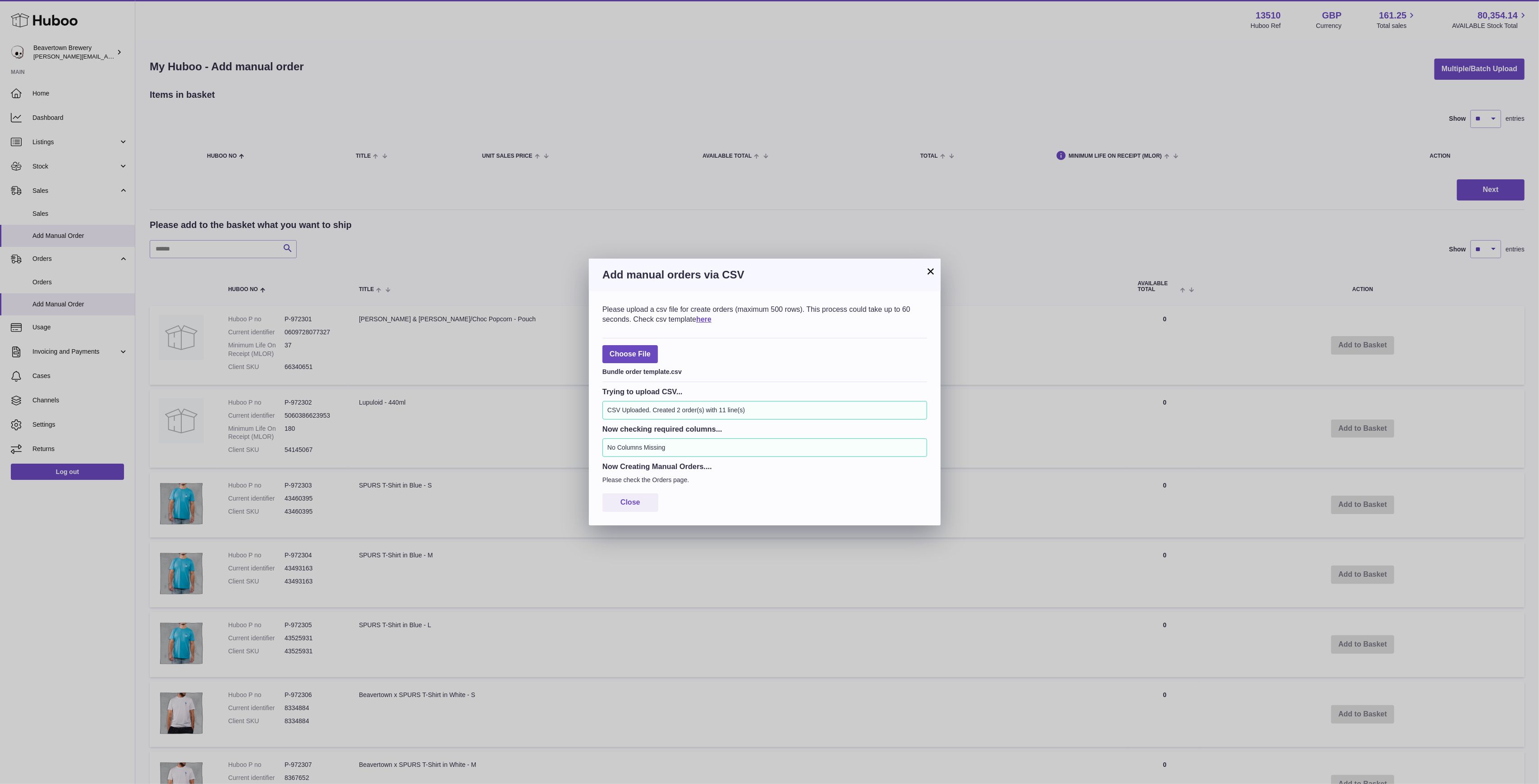
click at [926, 274] on button "×" at bounding box center [930, 271] width 11 height 11
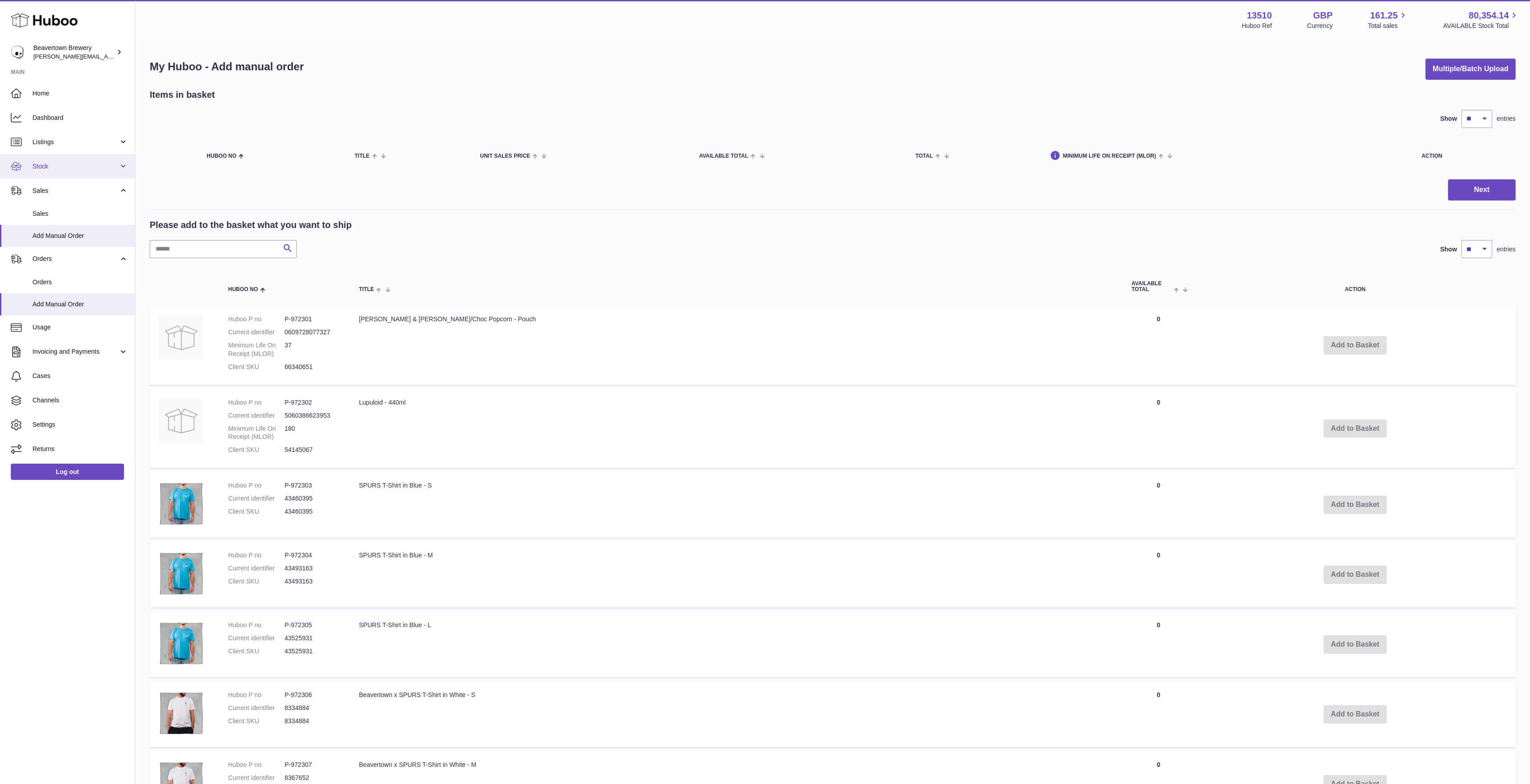
click at [55, 172] on link "Stock" at bounding box center [68, 166] width 135 height 24
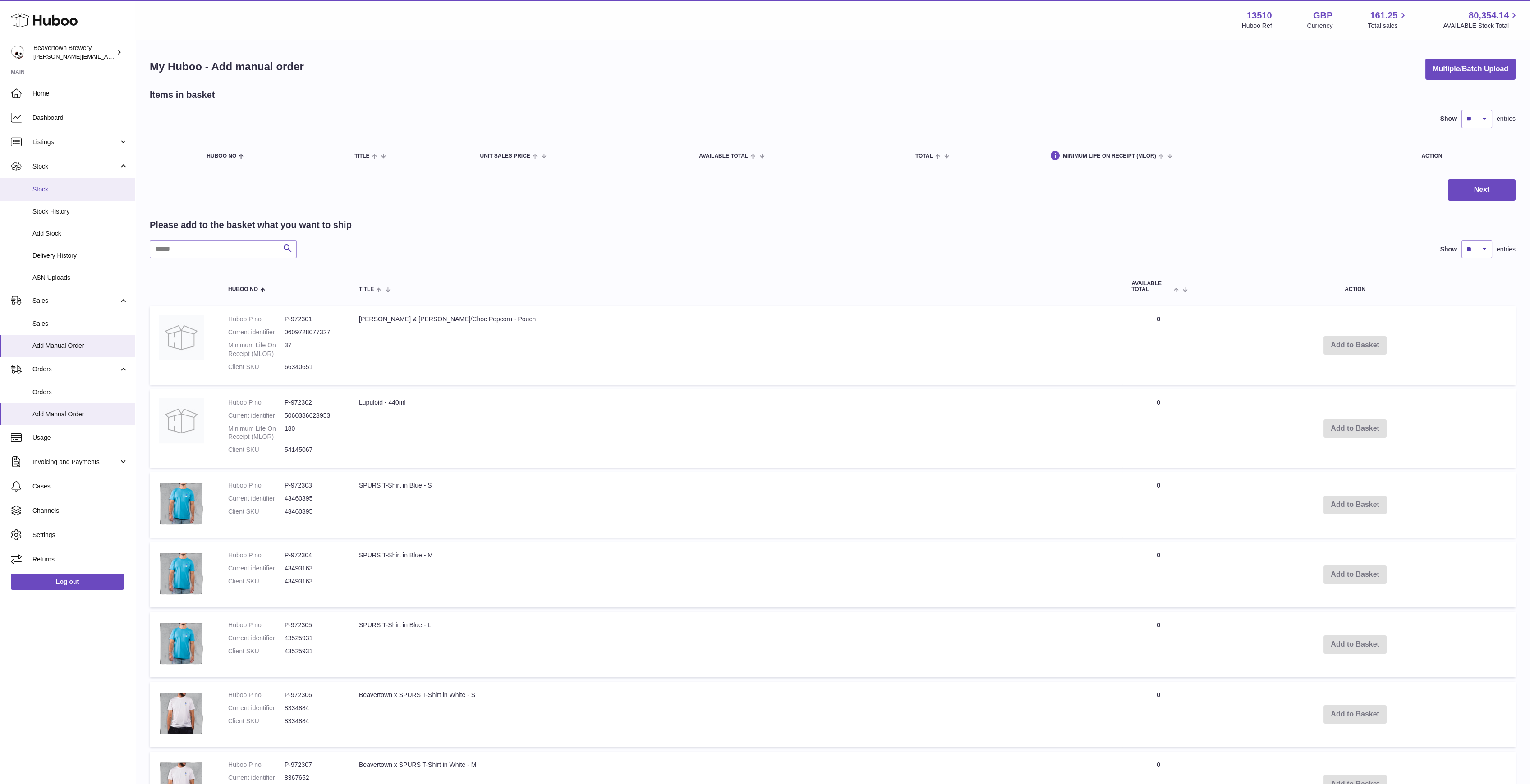
click at [55, 190] on span "Stock" at bounding box center [80, 189] width 96 height 9
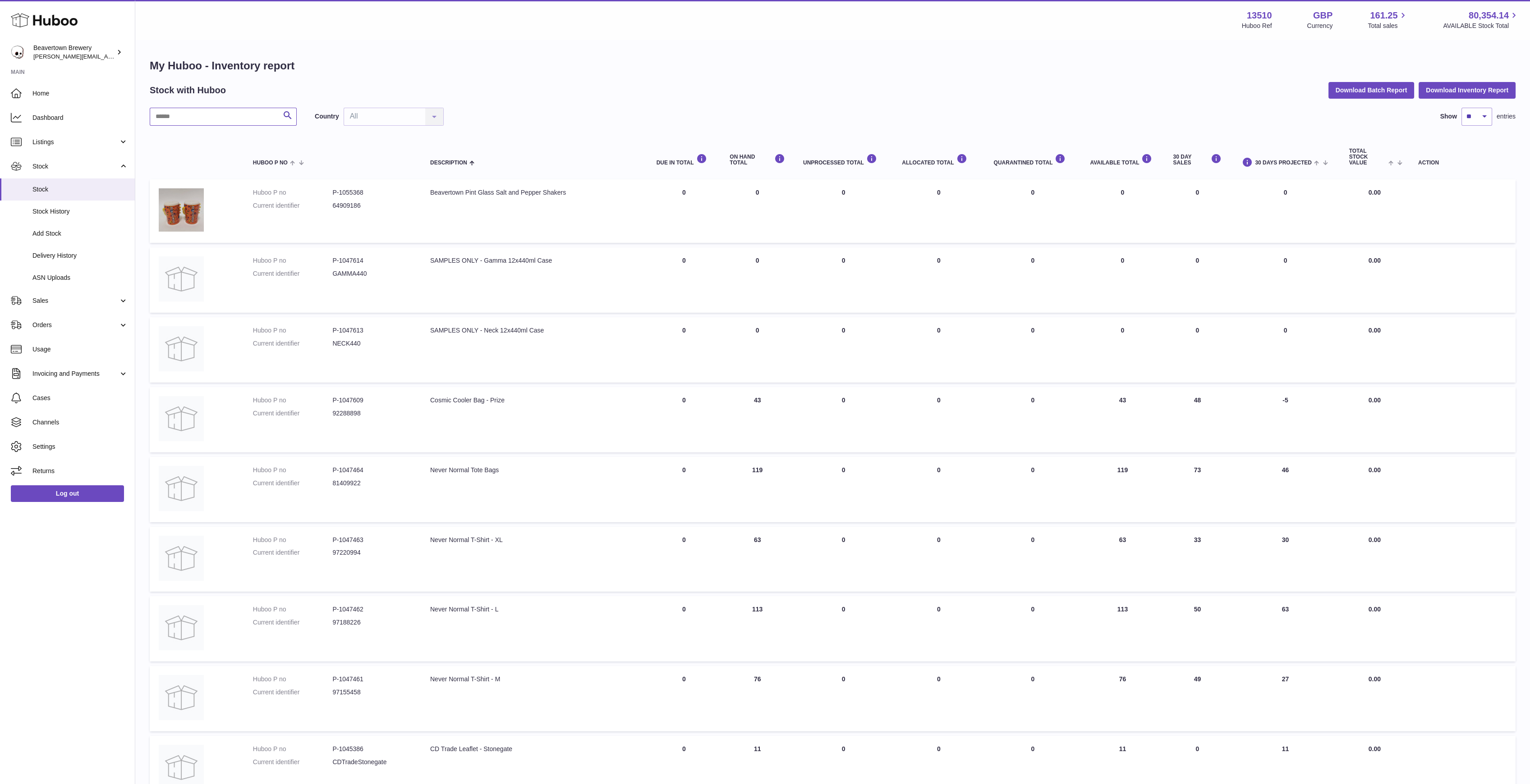
click at [223, 119] on input "text" at bounding box center [223, 117] width 147 height 18
click at [195, 114] on input "text" at bounding box center [223, 117] width 147 height 18
type input "*****"
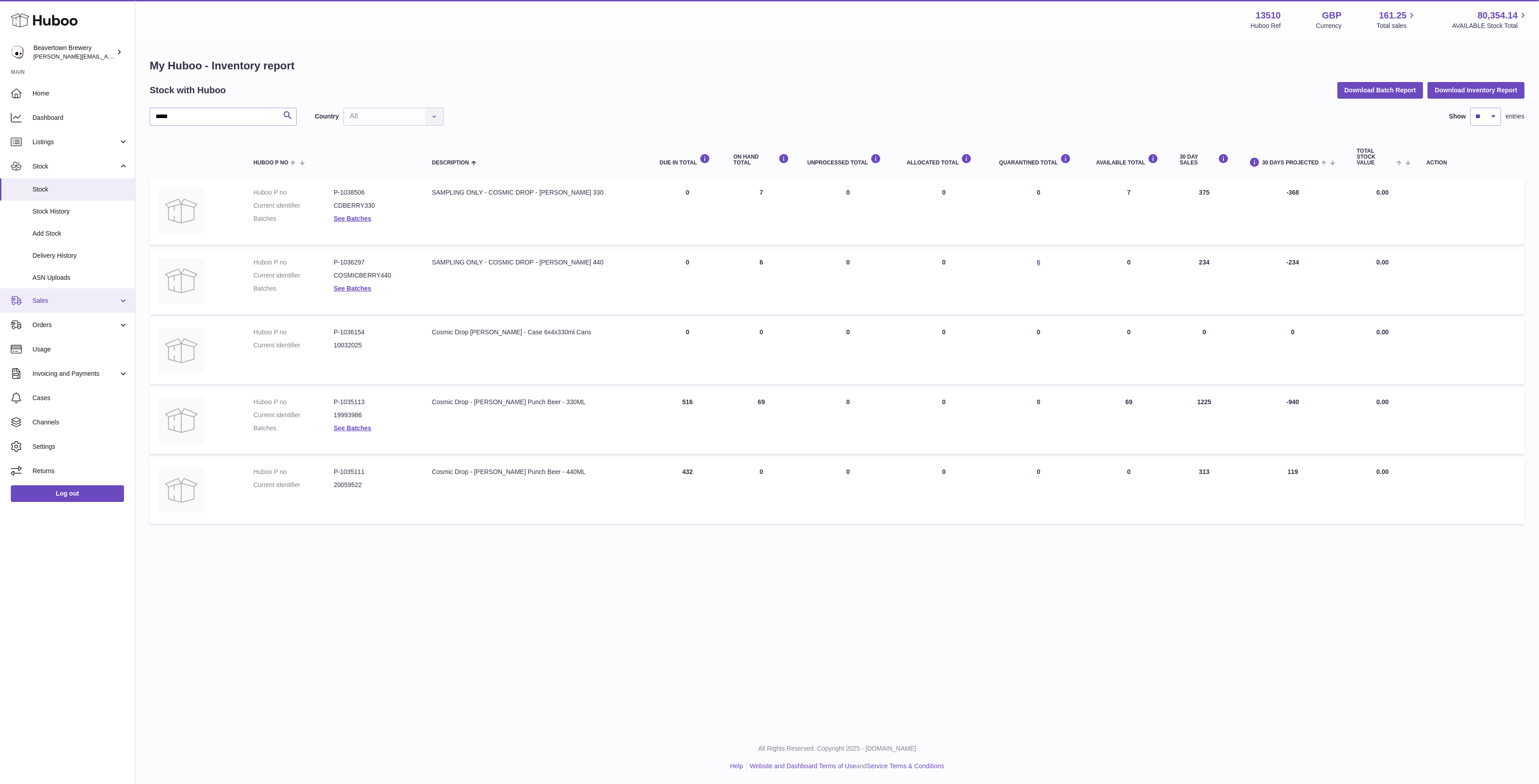
click at [75, 305] on link "Sales" at bounding box center [68, 300] width 135 height 24
click at [72, 321] on span "Sales" at bounding box center [80, 324] width 96 height 9
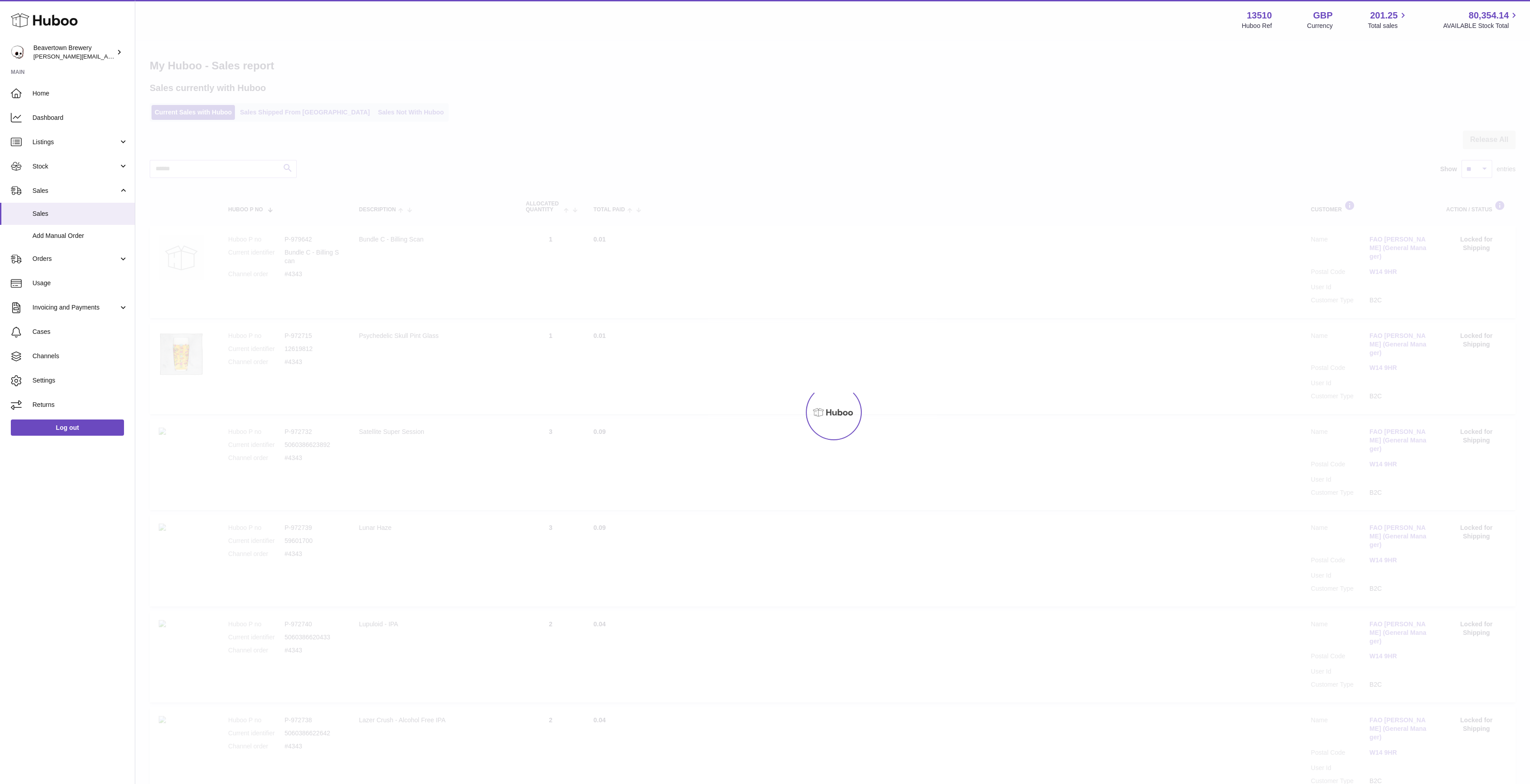
click at [375, 106] on link "Sales Not With Huboo" at bounding box center [411, 113] width 72 height 15
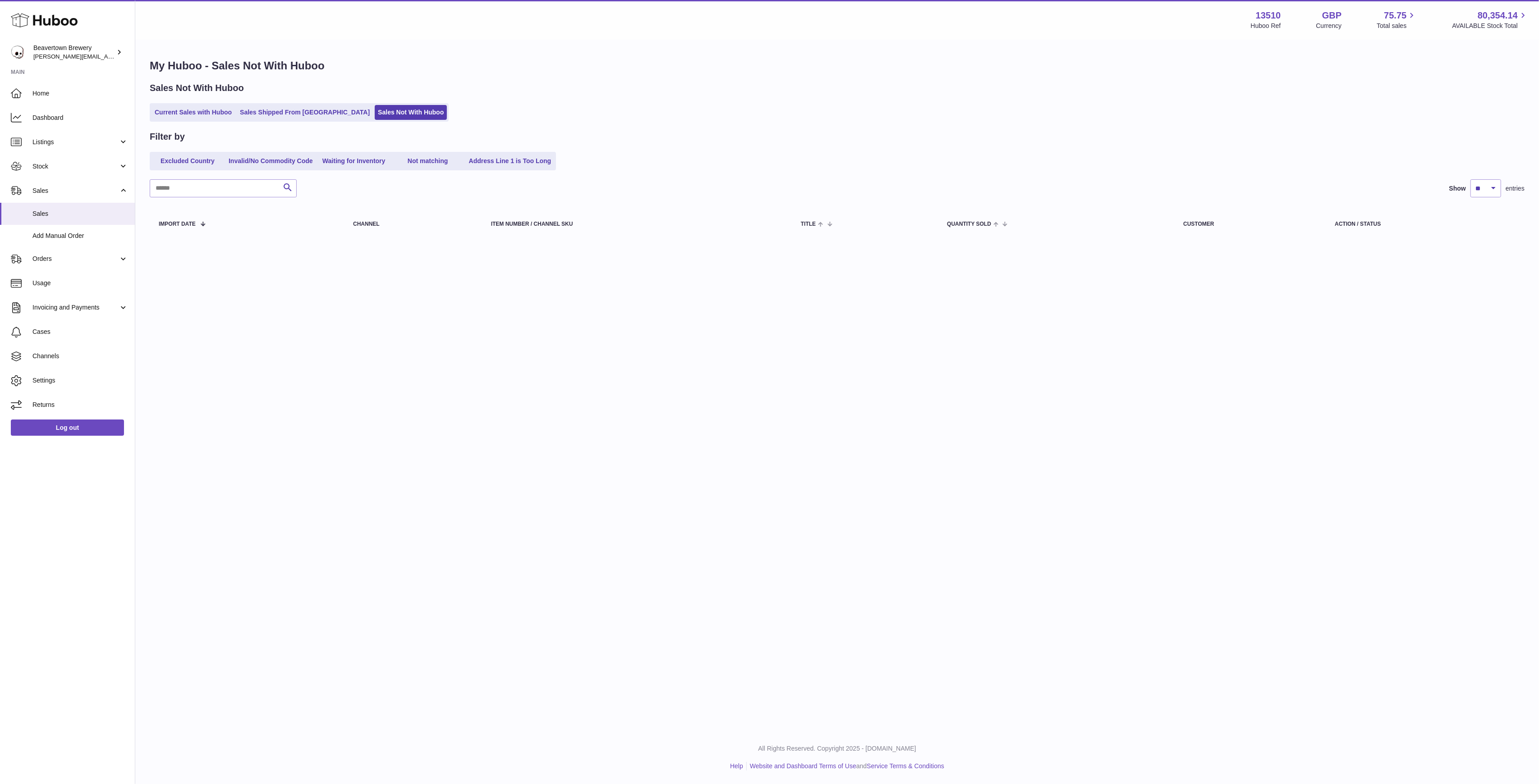
click at [330, 121] on ul "Current Sales with Huboo Sales Shipped From [GEOGRAPHIC_DATA] Sales Not With Hu…" at bounding box center [299, 113] width 299 height 18
click at [314, 117] on link "Sales Shipped From [GEOGRAPHIC_DATA]" at bounding box center [305, 113] width 136 height 15
